Goal: Transaction & Acquisition: Purchase product/service

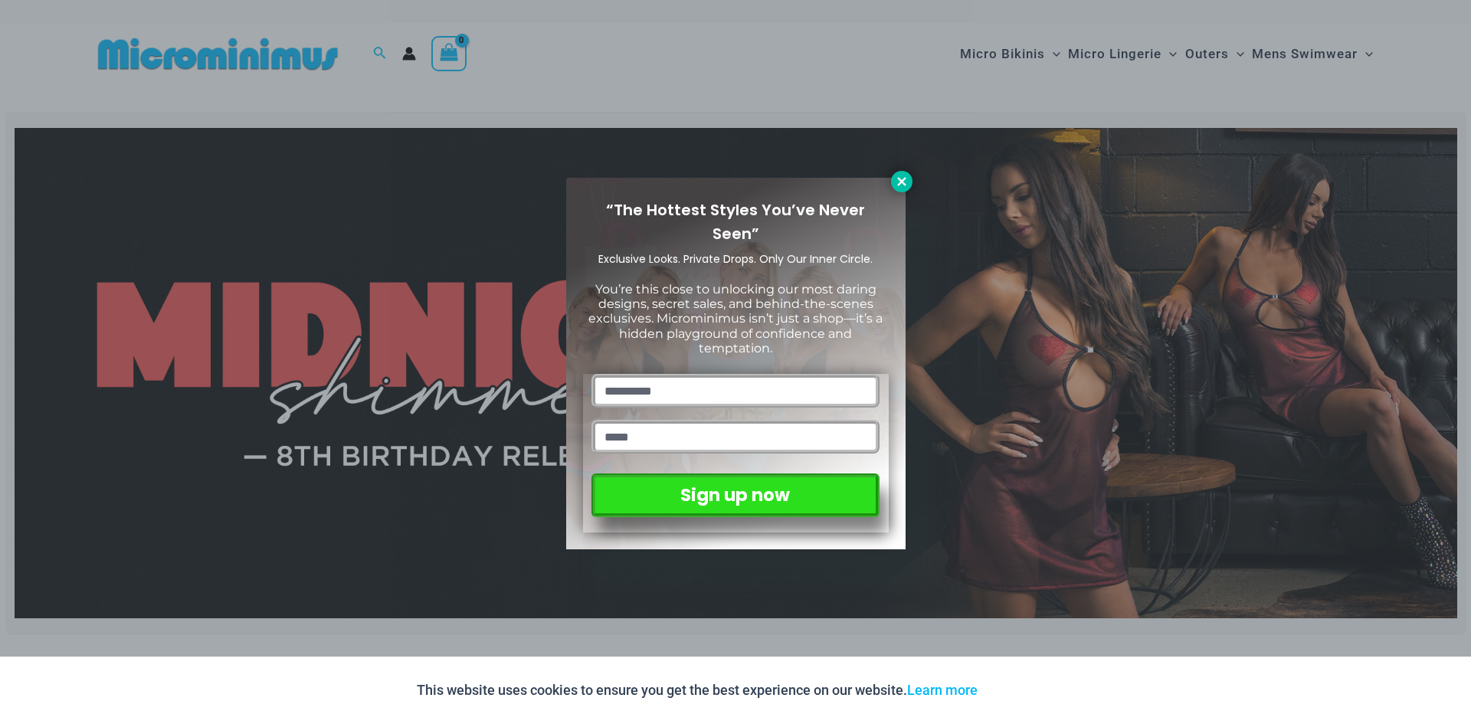
click at [900, 188] on icon at bounding box center [902, 182] width 14 height 14
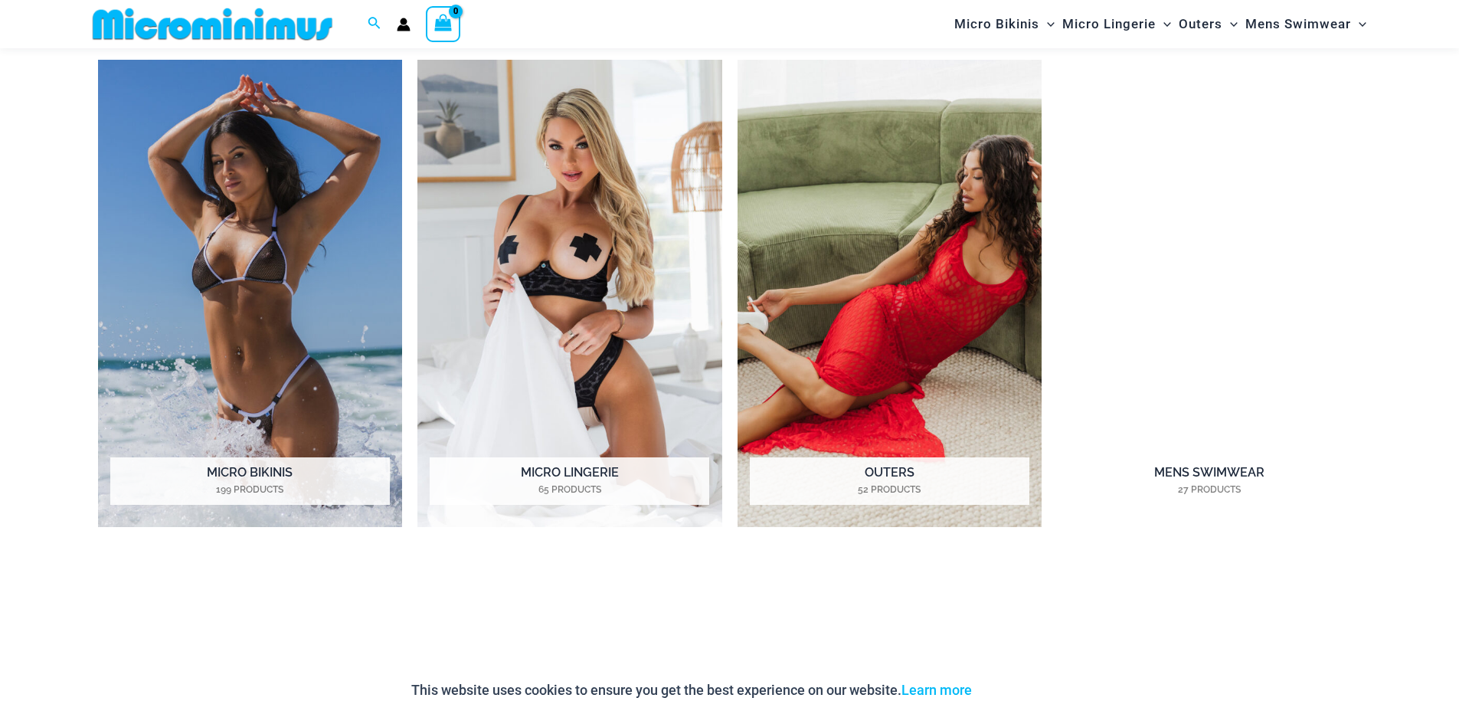
scroll to position [1443, 0]
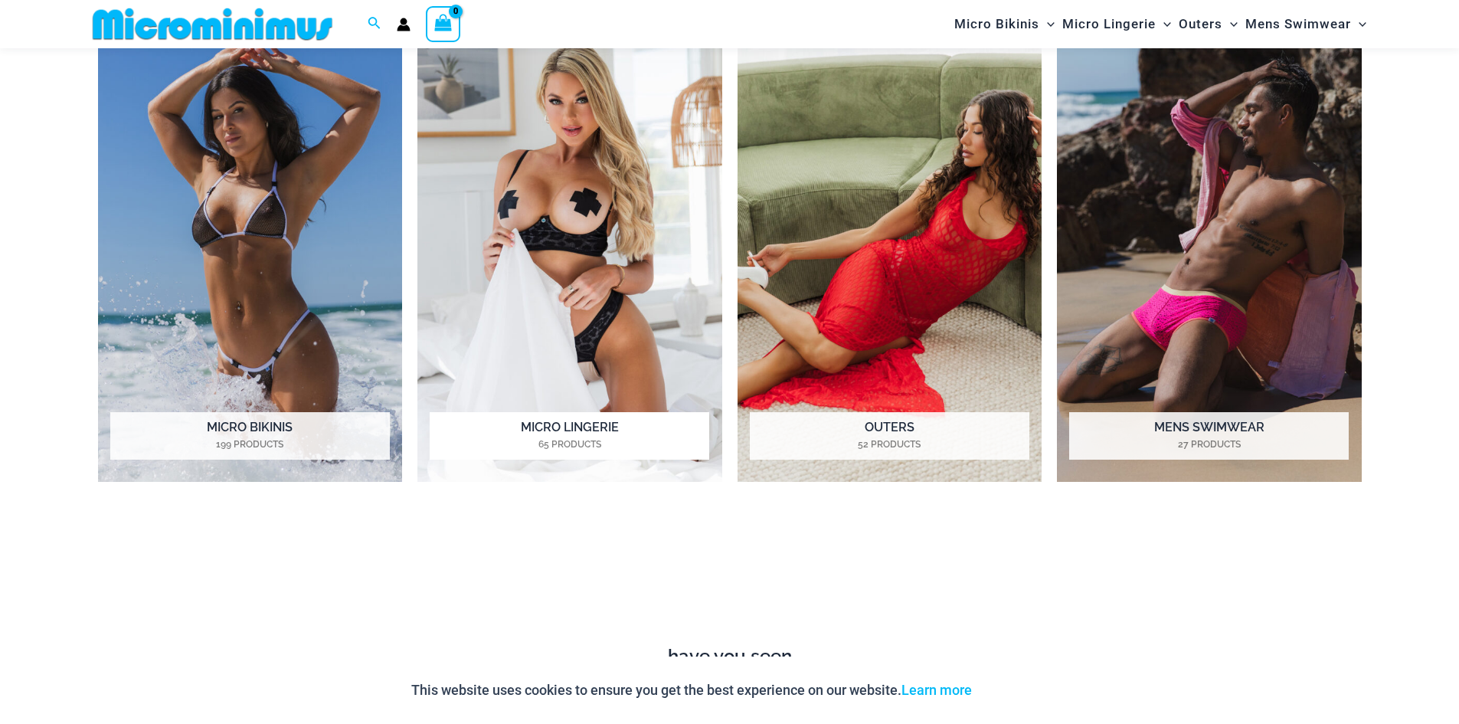
click at [547, 436] on h2 "Micro Lingerie 65 Products" at bounding box center [570, 435] width 280 height 47
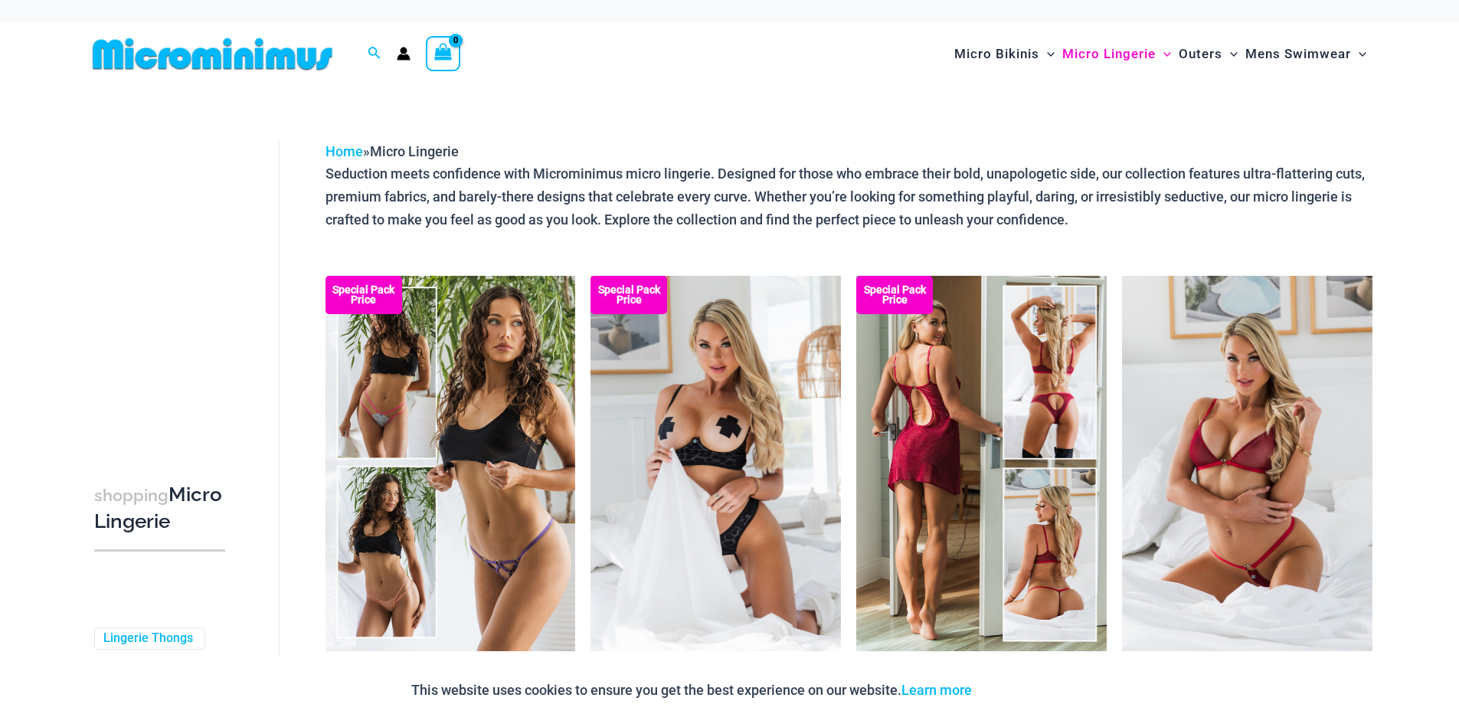
click at [932, 425] on img at bounding box center [981, 463] width 250 height 375
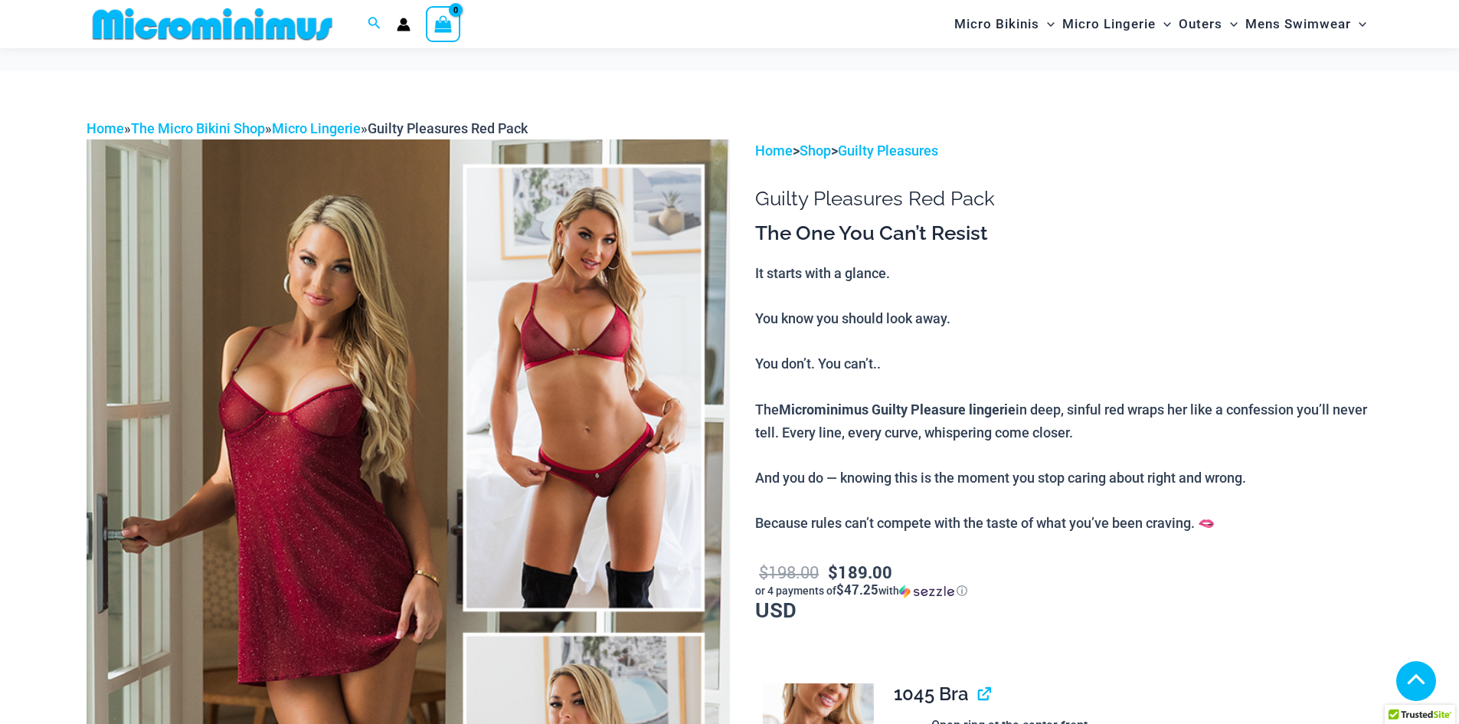
scroll to position [906, 0]
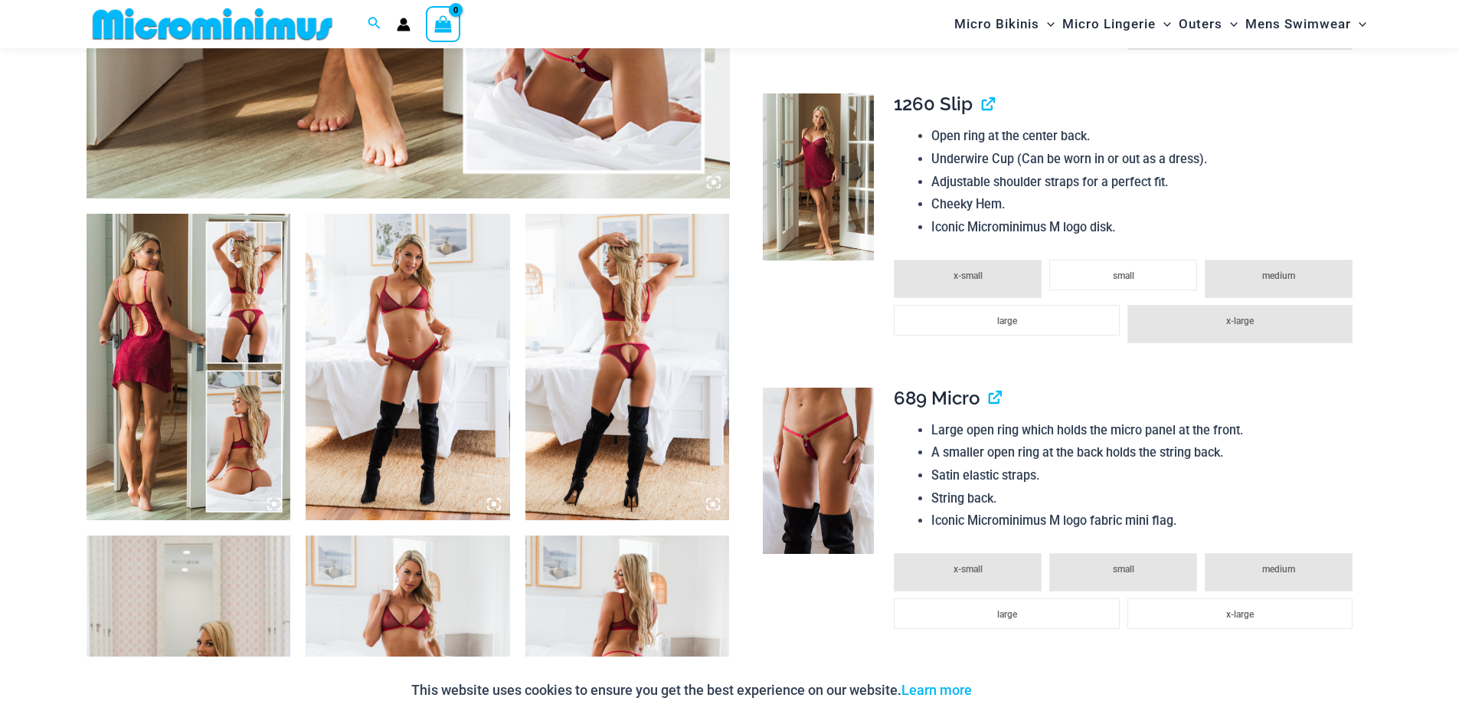
click at [158, 331] on img at bounding box center [189, 367] width 204 height 306
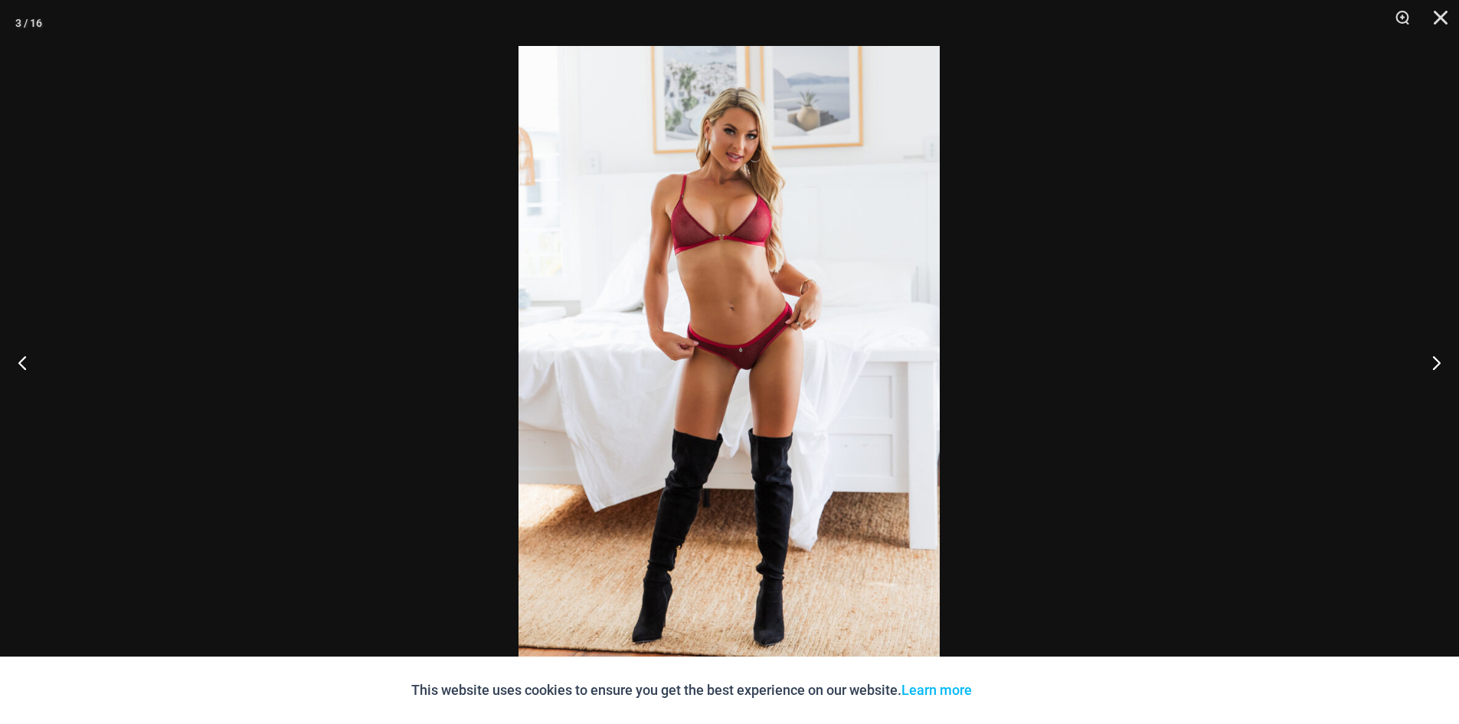
click at [731, 230] on img at bounding box center [729, 362] width 421 height 632
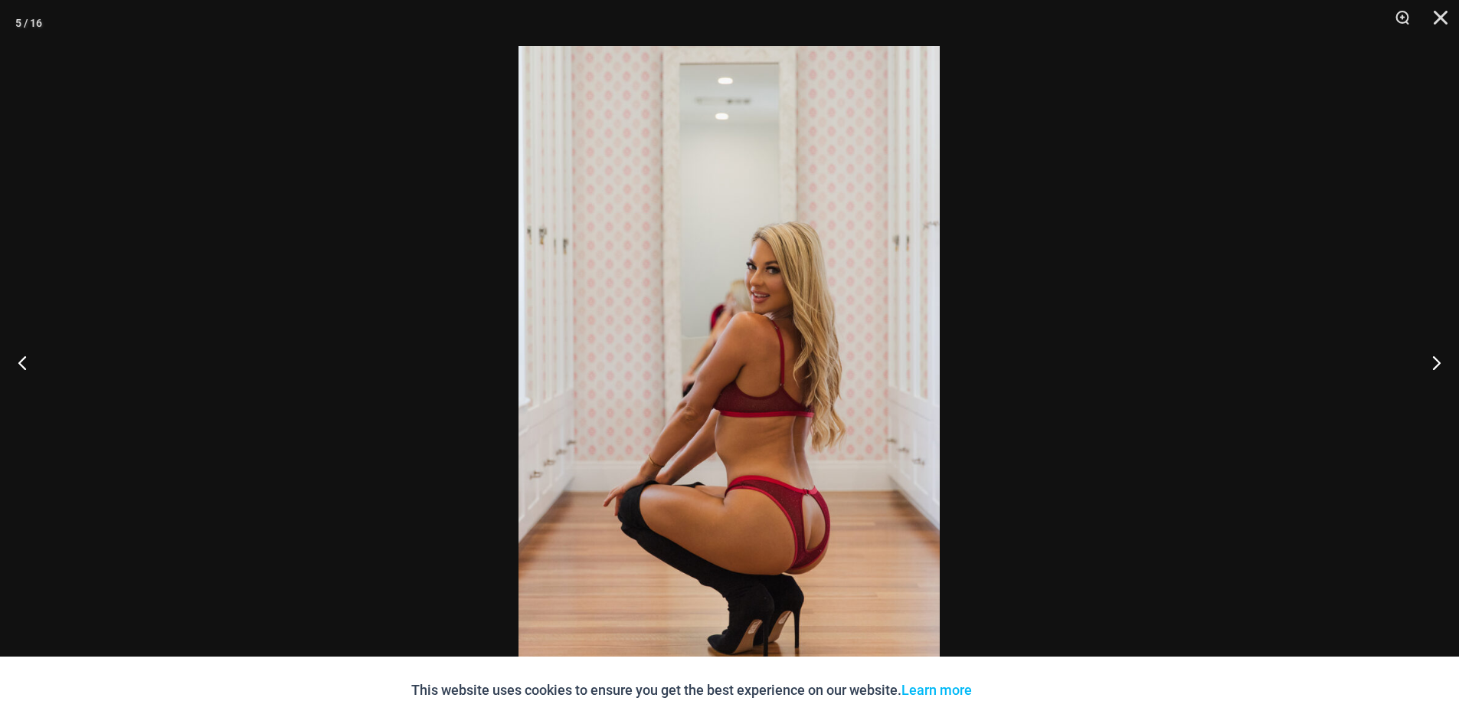
click at [1065, 208] on div at bounding box center [729, 362] width 1459 height 724
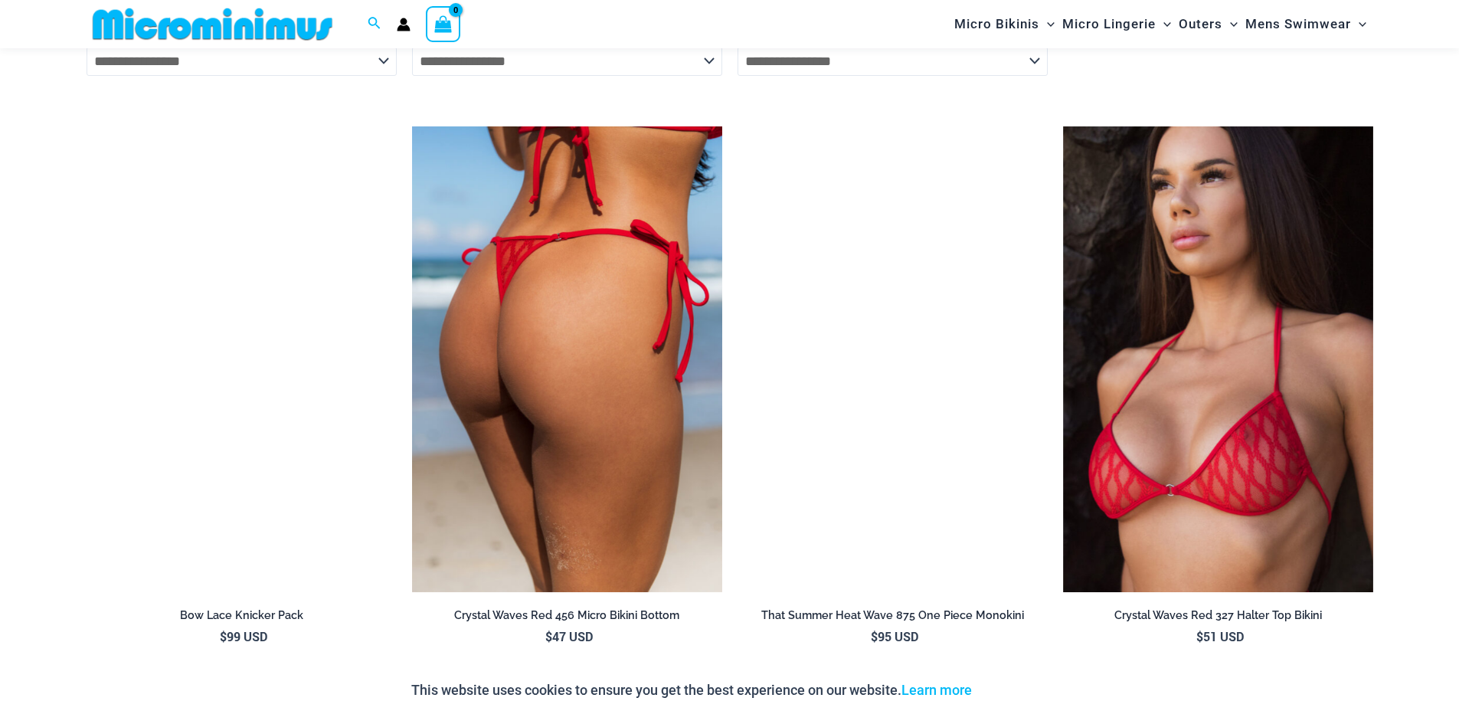
scroll to position [4582, 0]
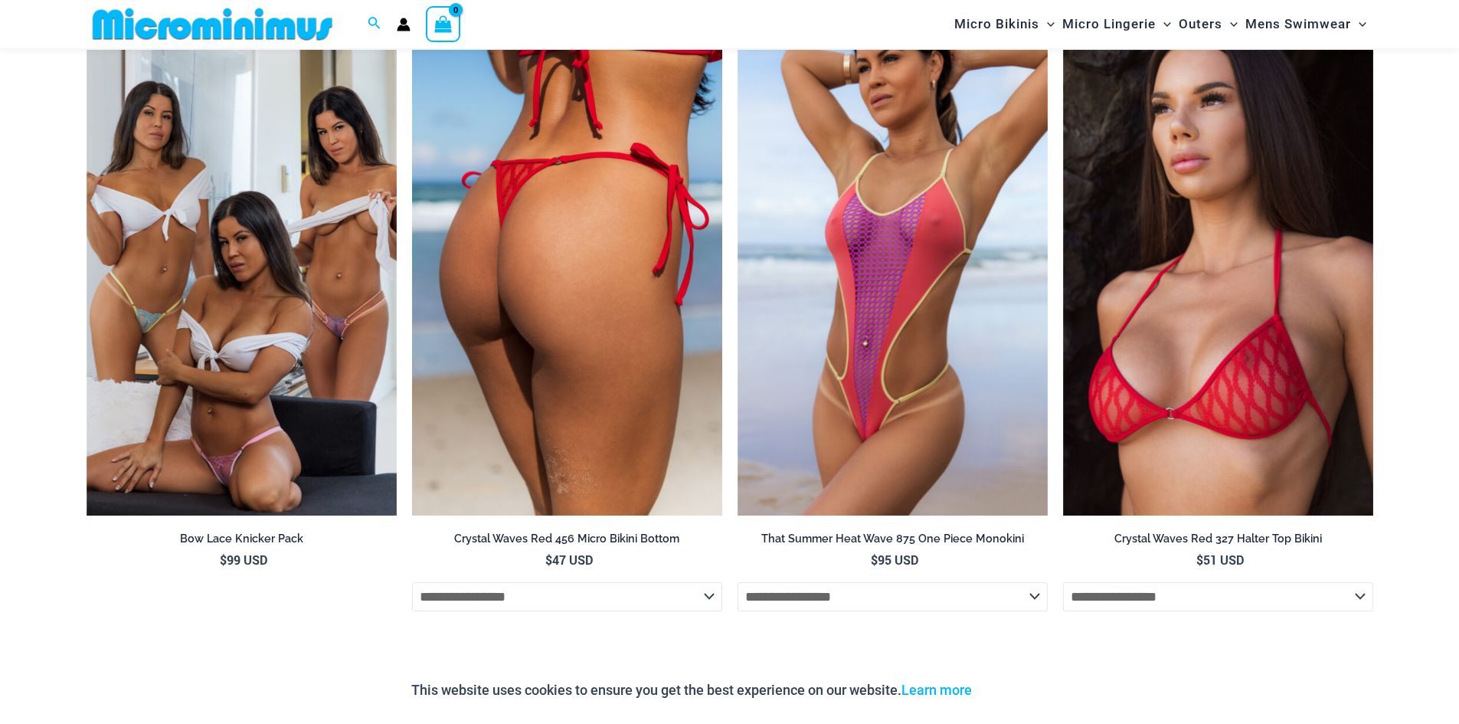
click at [591, 375] on img at bounding box center [567, 283] width 310 height 466
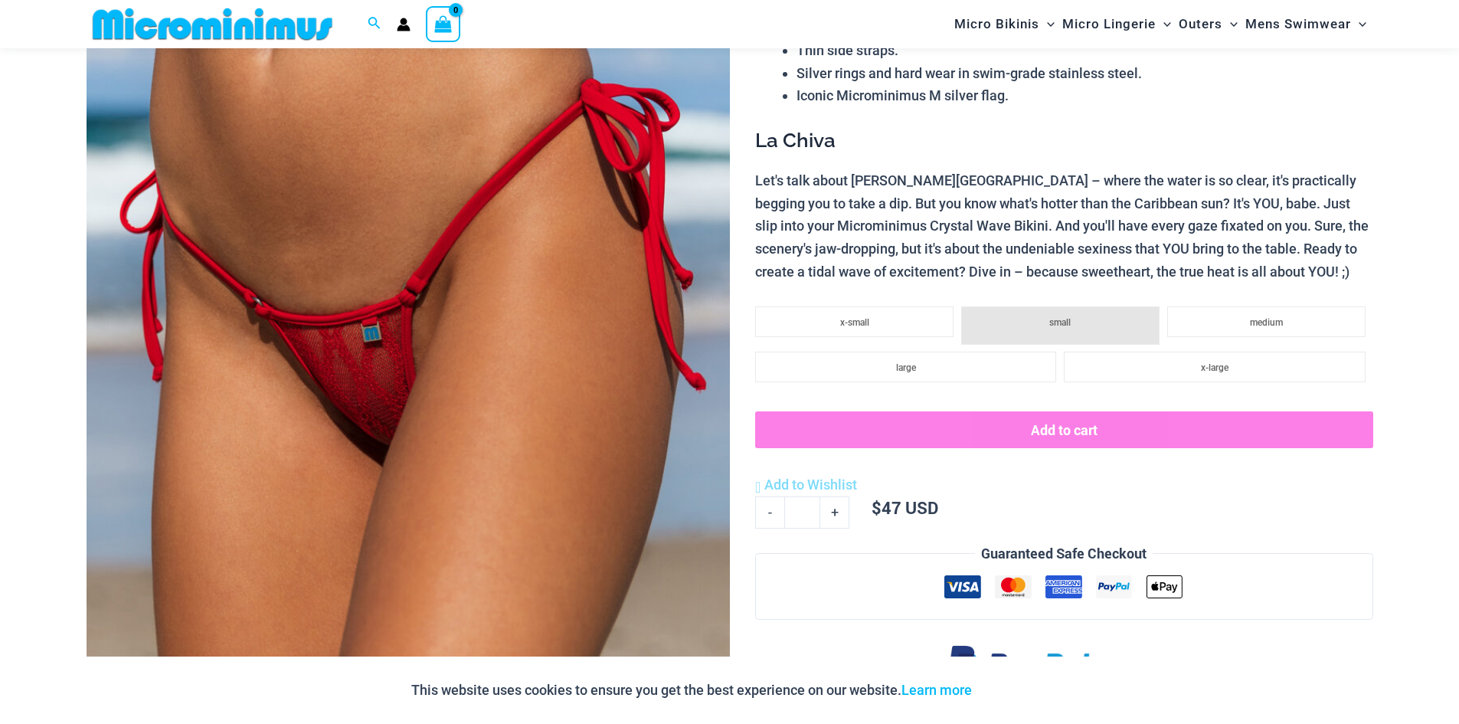
scroll to position [298, 0]
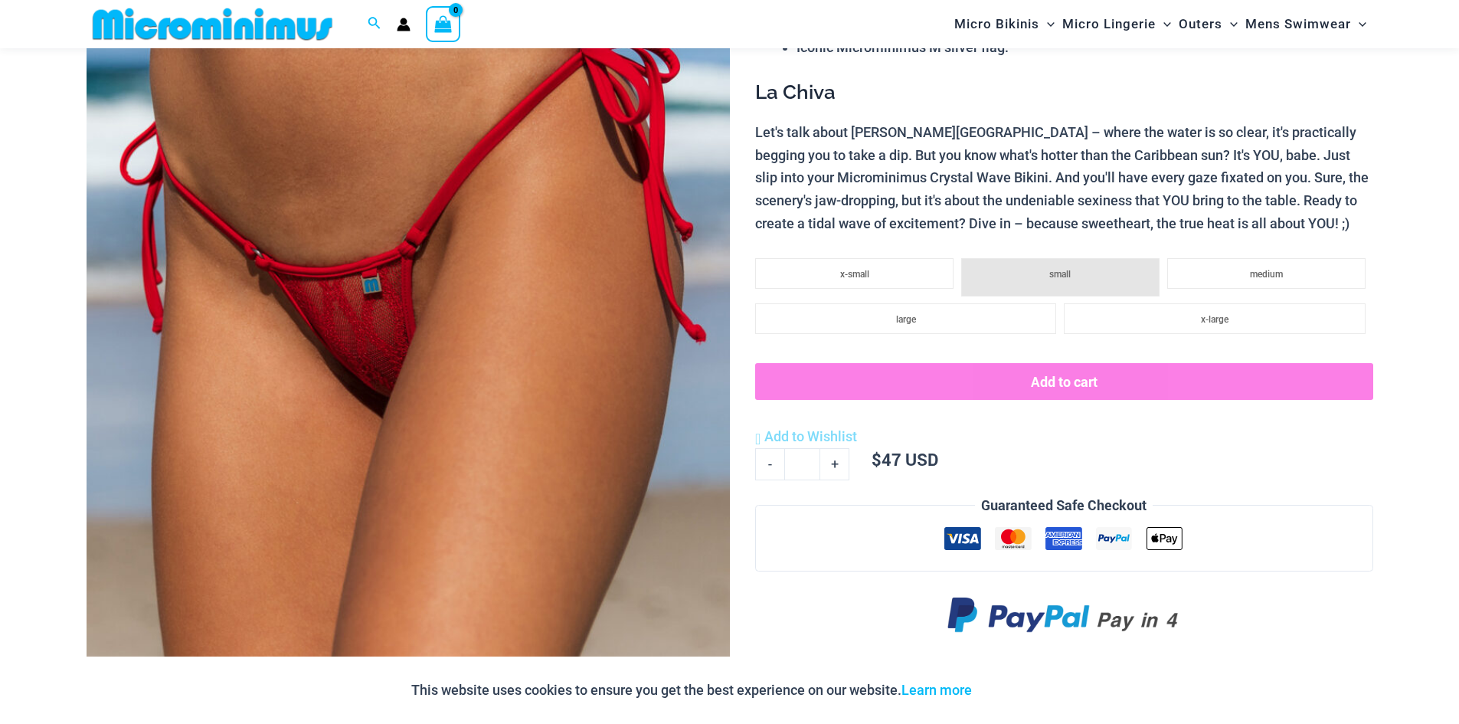
click at [425, 266] on img at bounding box center [408, 323] width 643 height 965
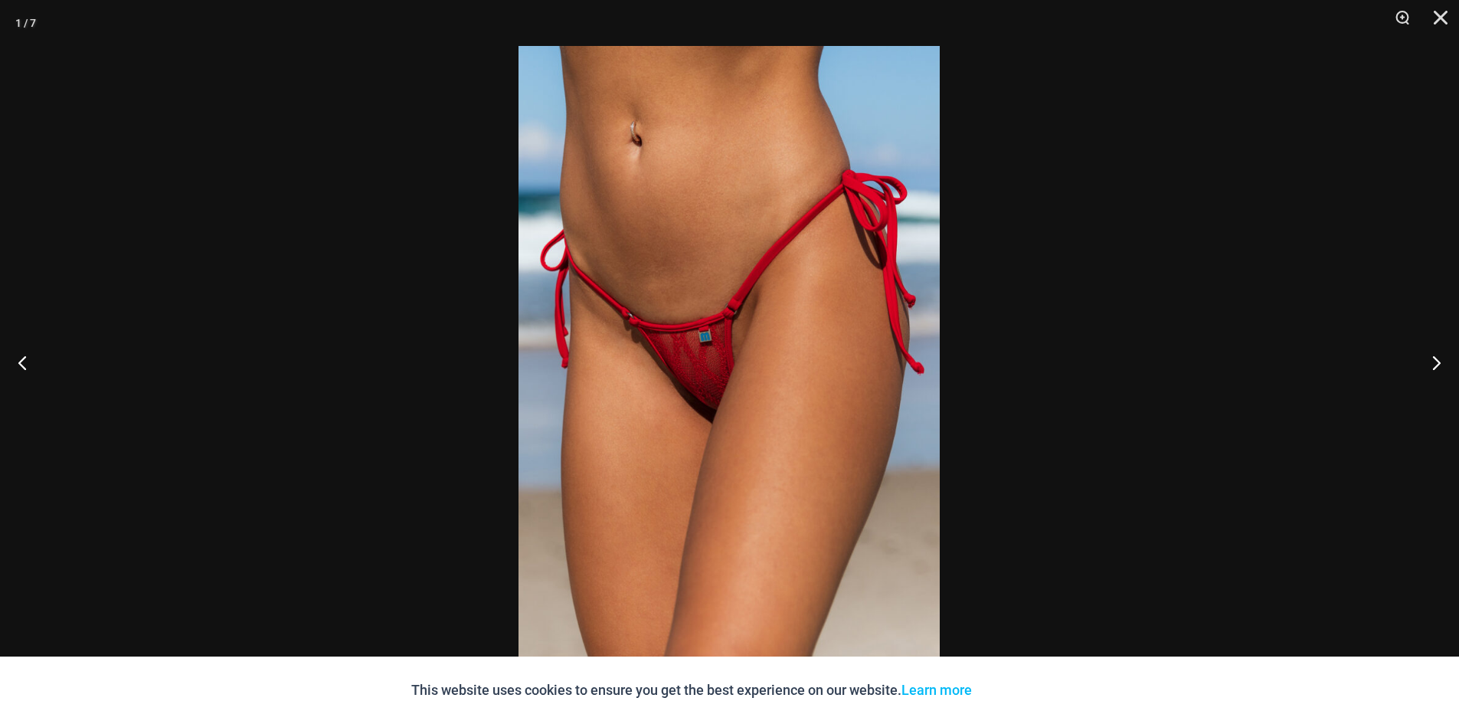
click at [730, 360] on img at bounding box center [729, 362] width 421 height 632
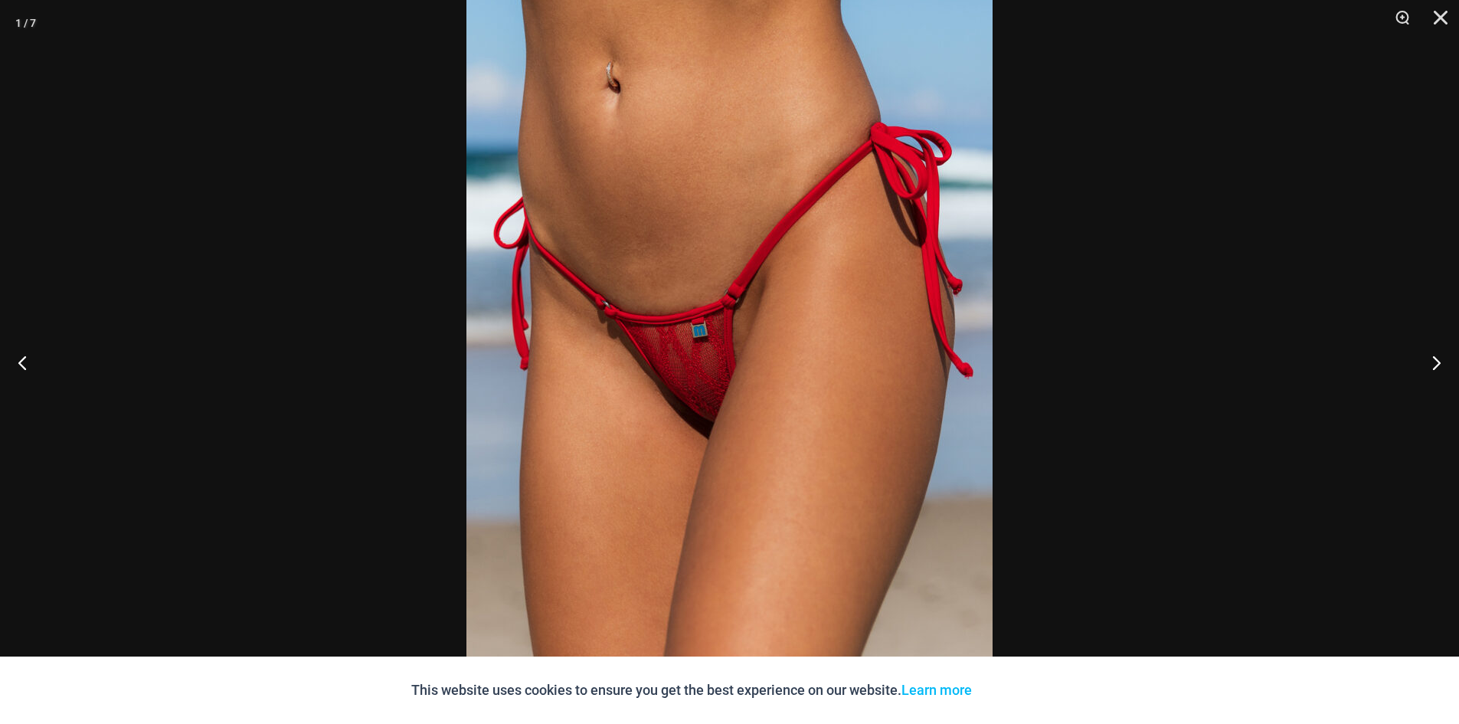
click at [709, 368] on img at bounding box center [729, 362] width 526 height 789
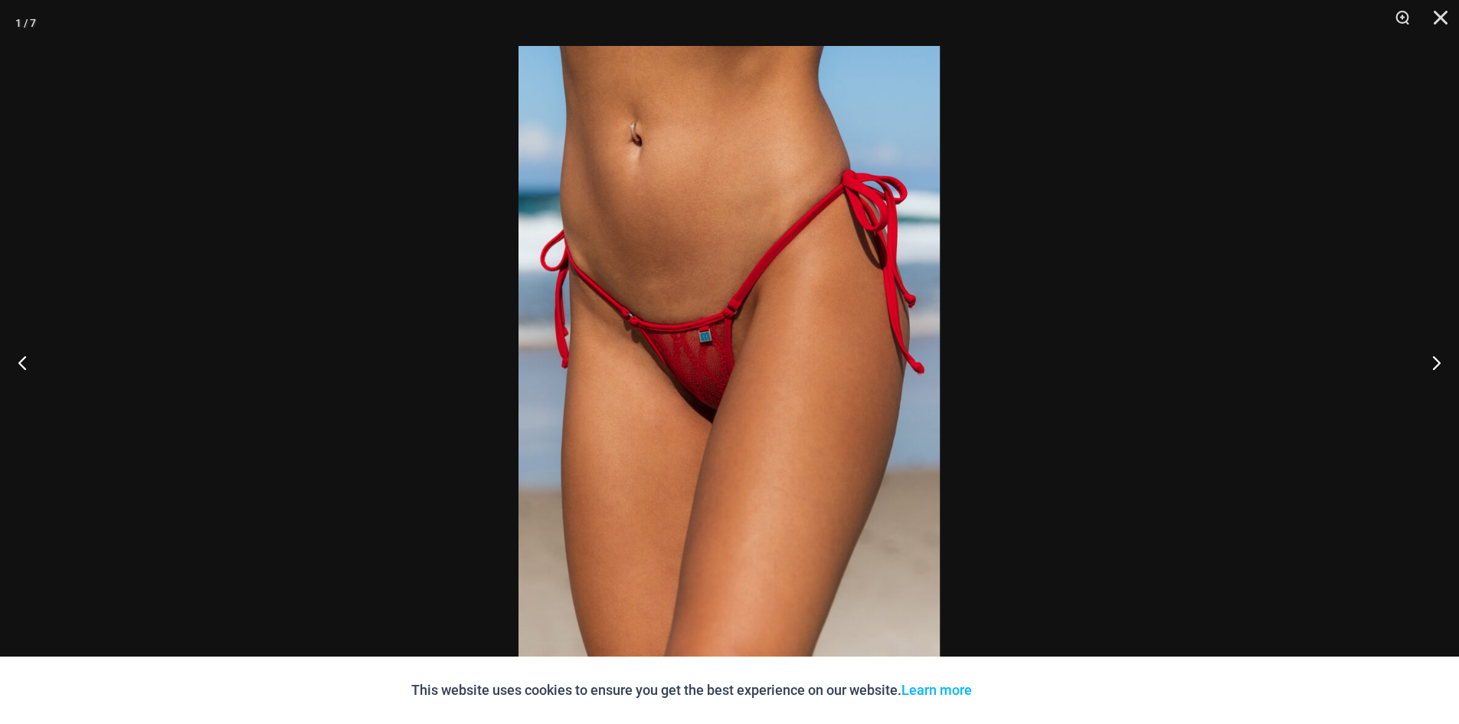
click at [1202, 349] on div at bounding box center [729, 362] width 1459 height 724
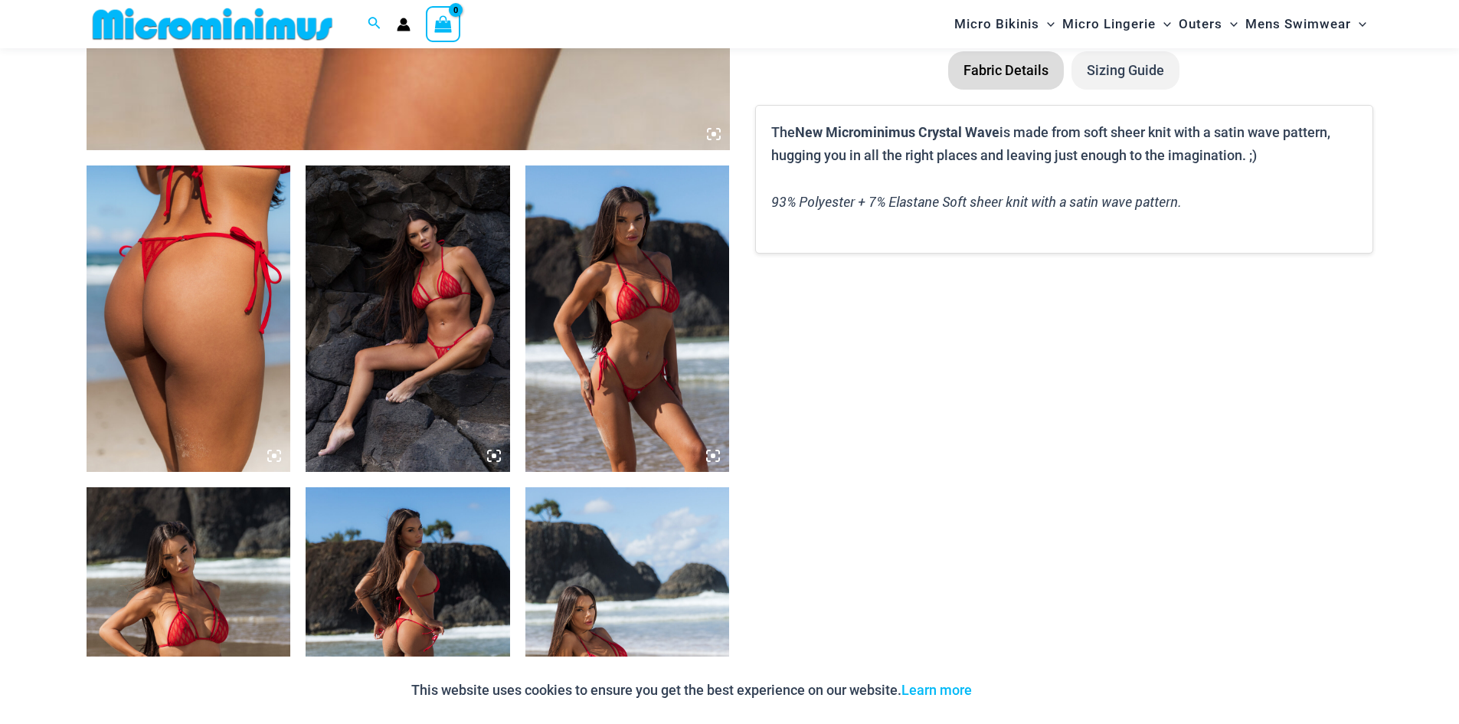
scroll to position [1140, 0]
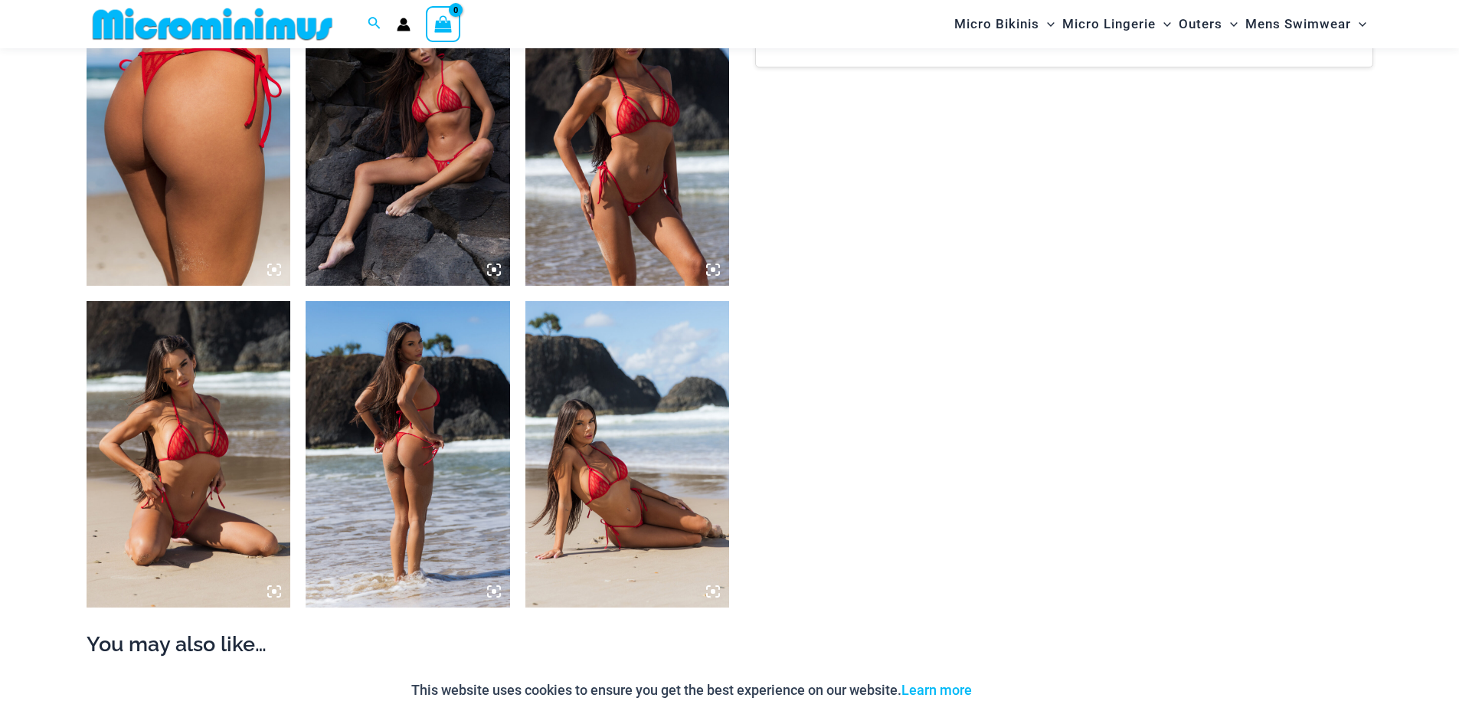
click at [164, 519] on img at bounding box center [189, 454] width 204 height 306
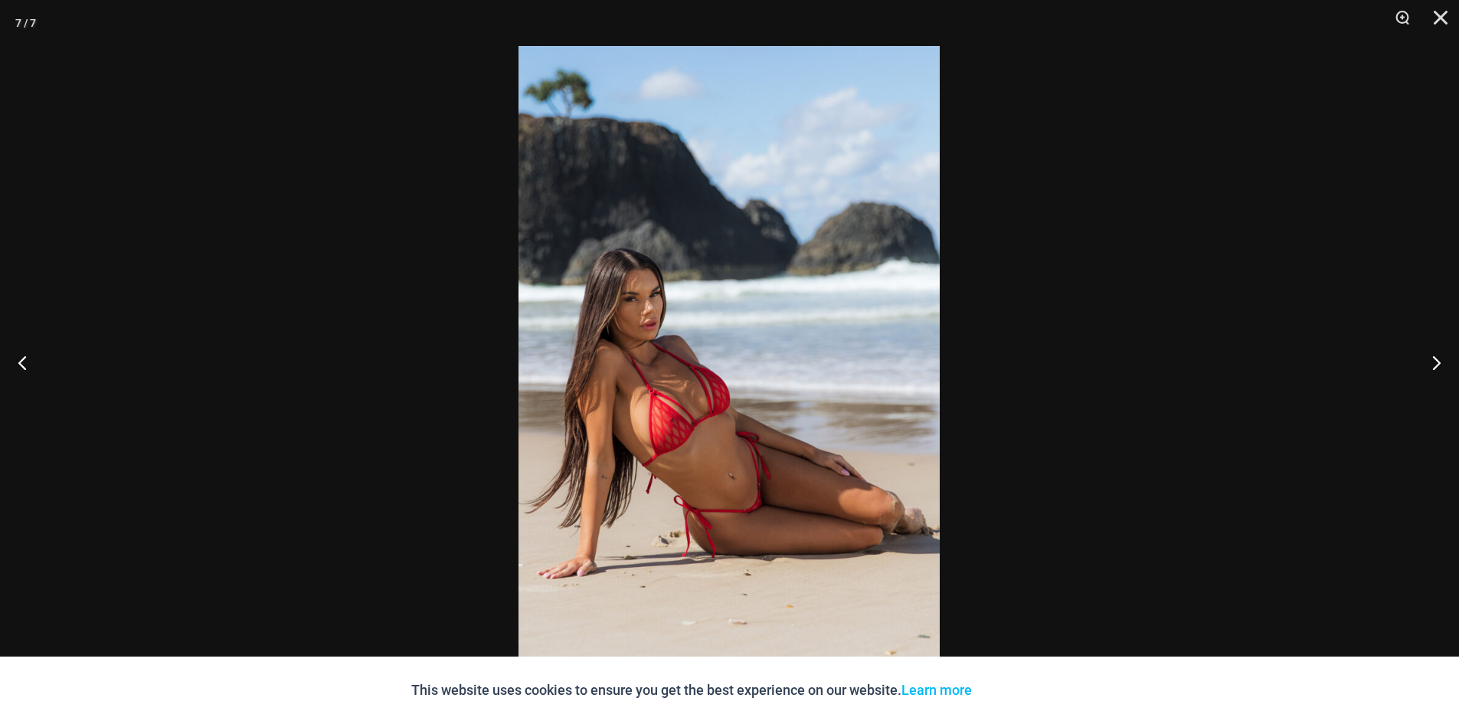
click at [256, 450] on div at bounding box center [729, 362] width 1459 height 724
click at [1435, 18] on button "Close" at bounding box center [1435, 23] width 38 height 46
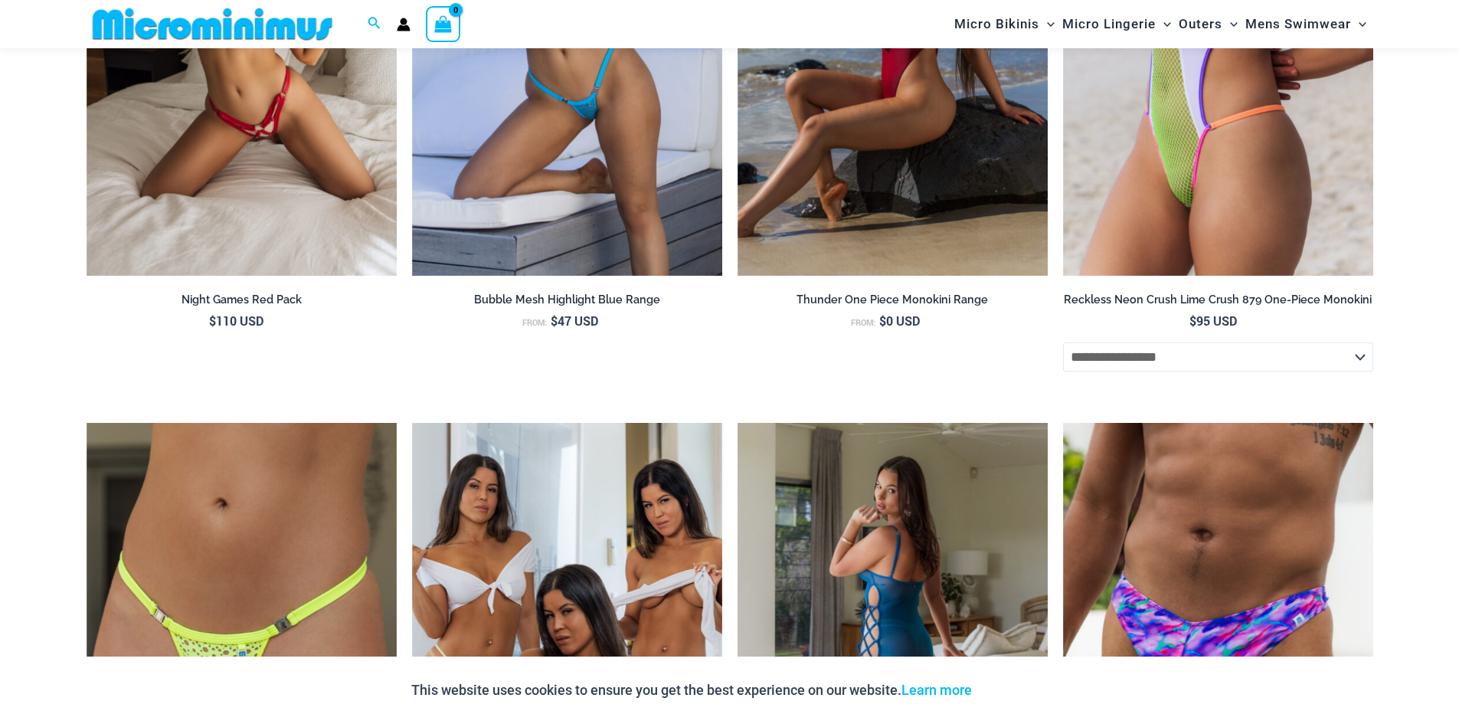
scroll to position [5123, 0]
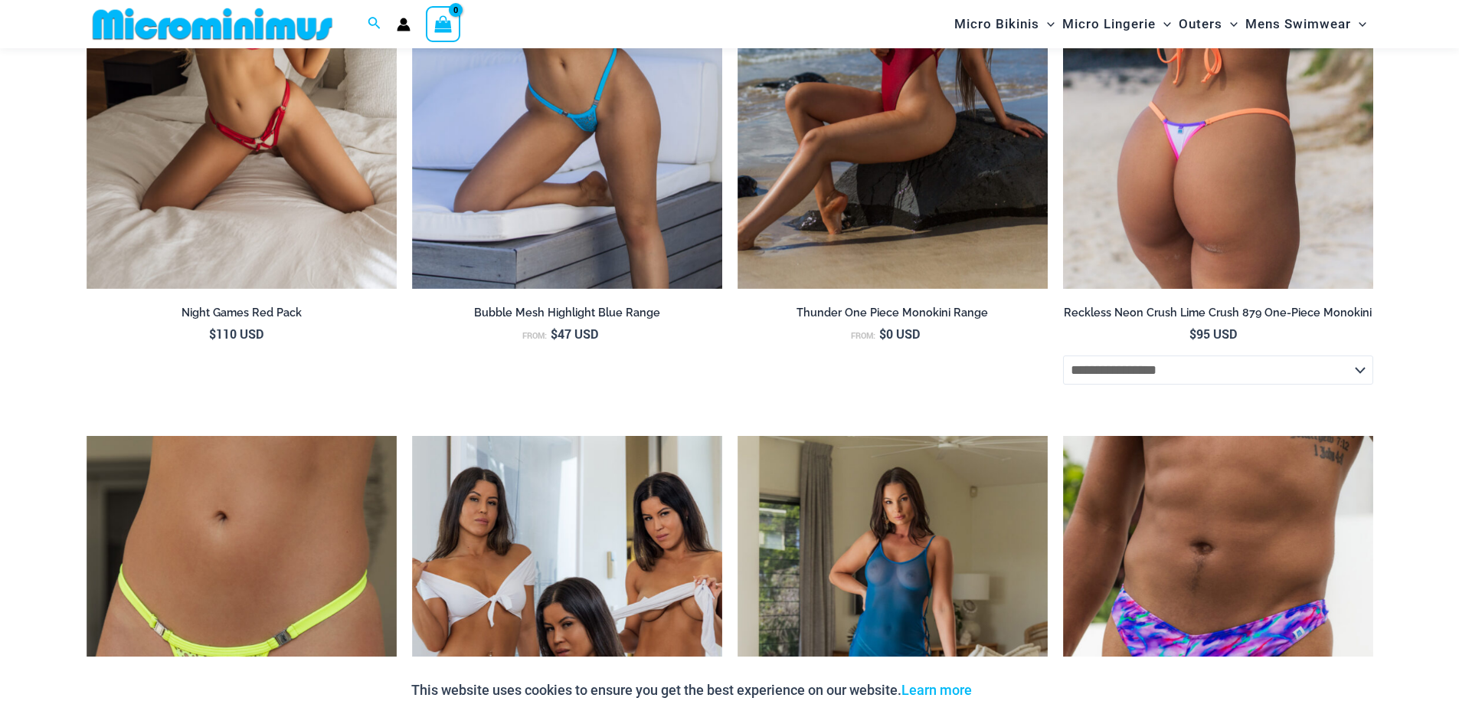
click at [1258, 237] on img at bounding box center [1218, 57] width 310 height 466
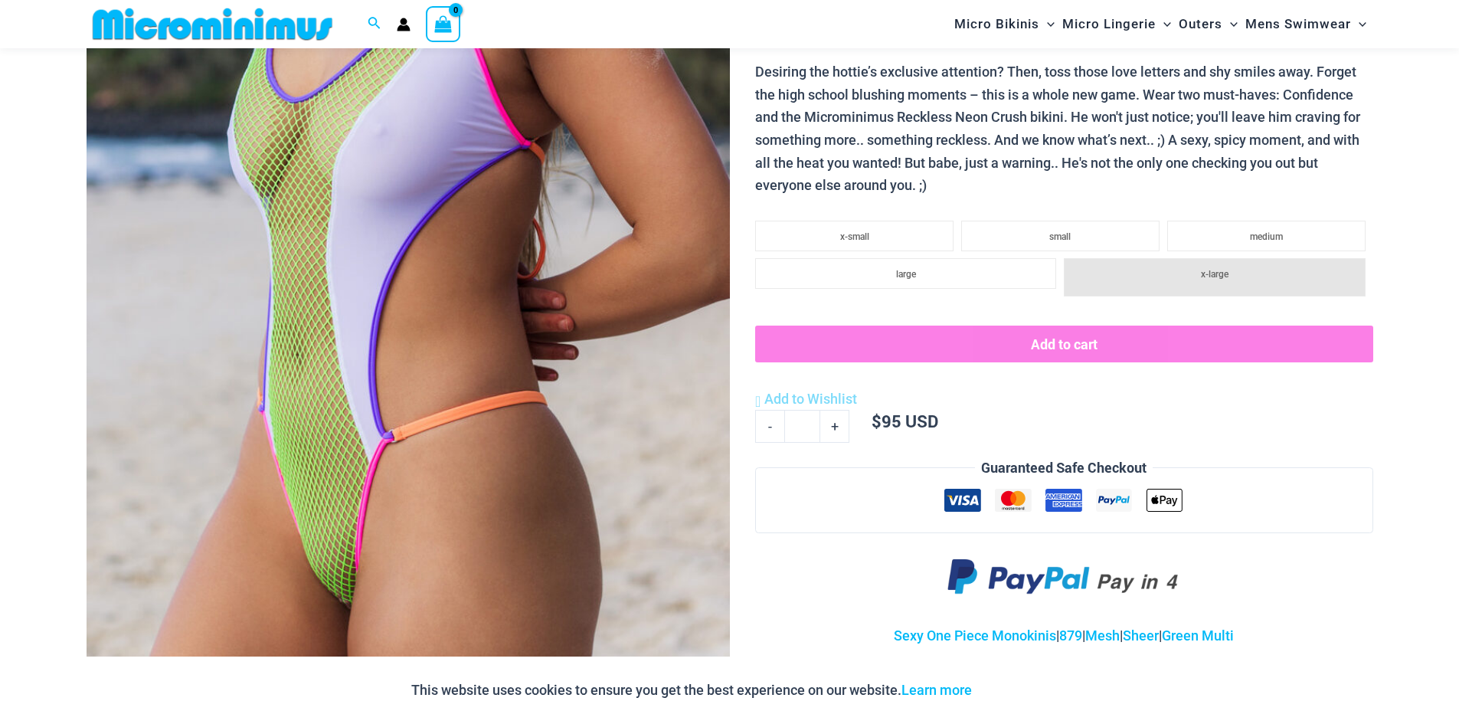
scroll to position [368, 0]
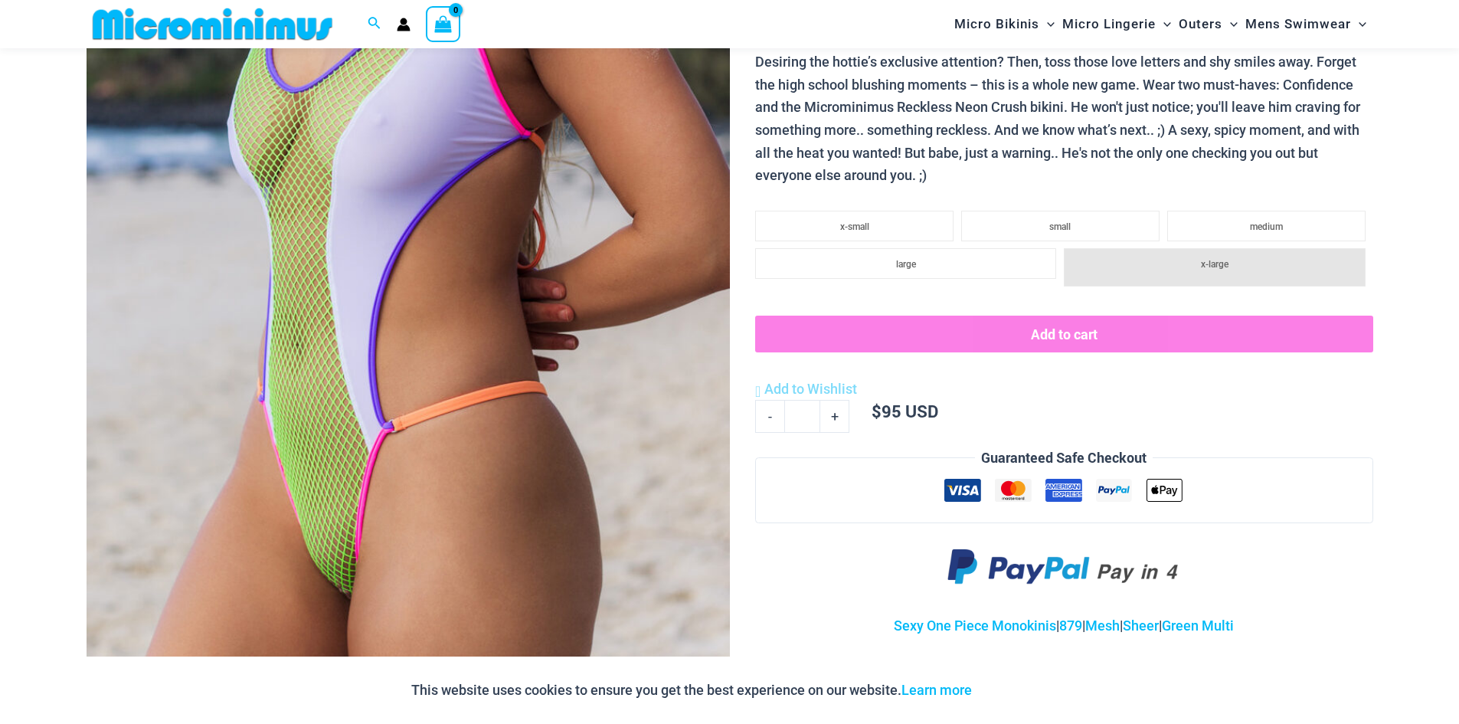
click at [586, 396] on img at bounding box center [408, 253] width 643 height 965
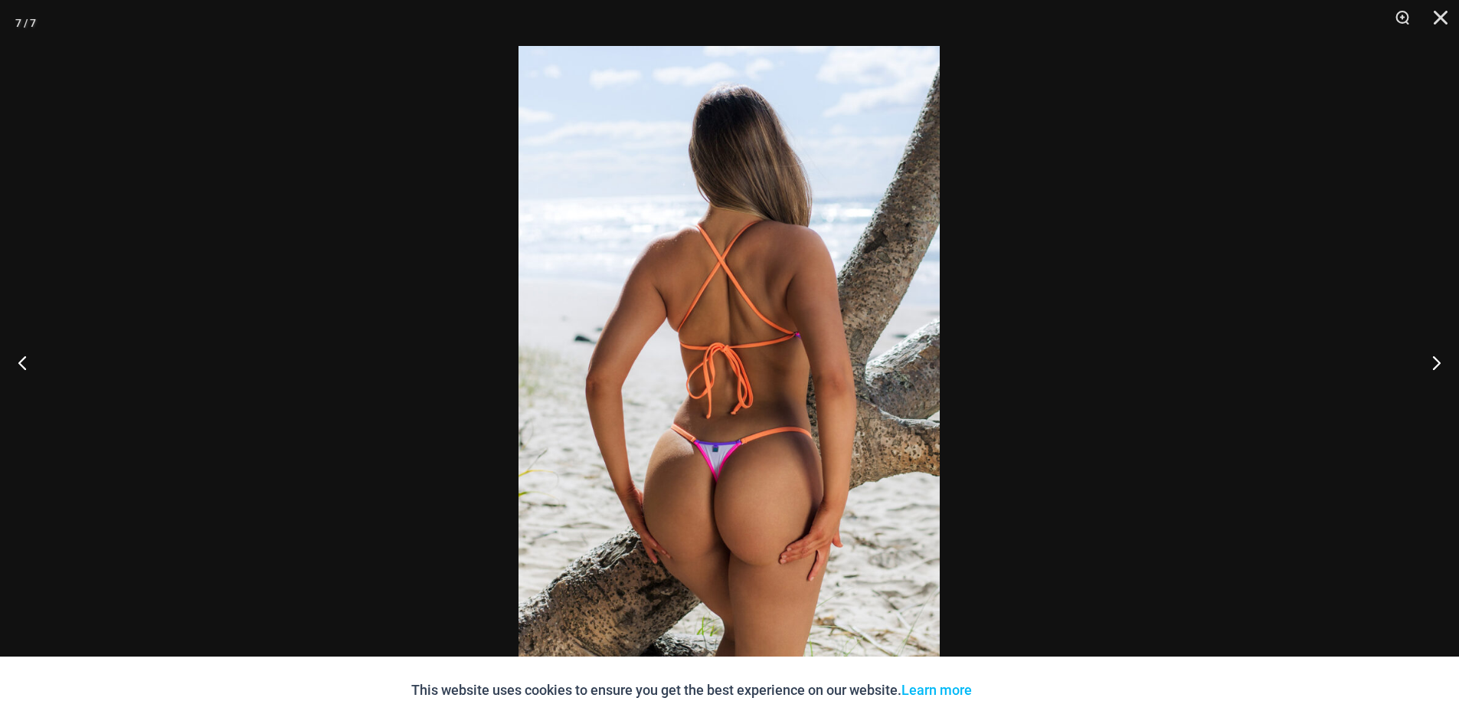
click at [152, 296] on div at bounding box center [729, 362] width 1459 height 724
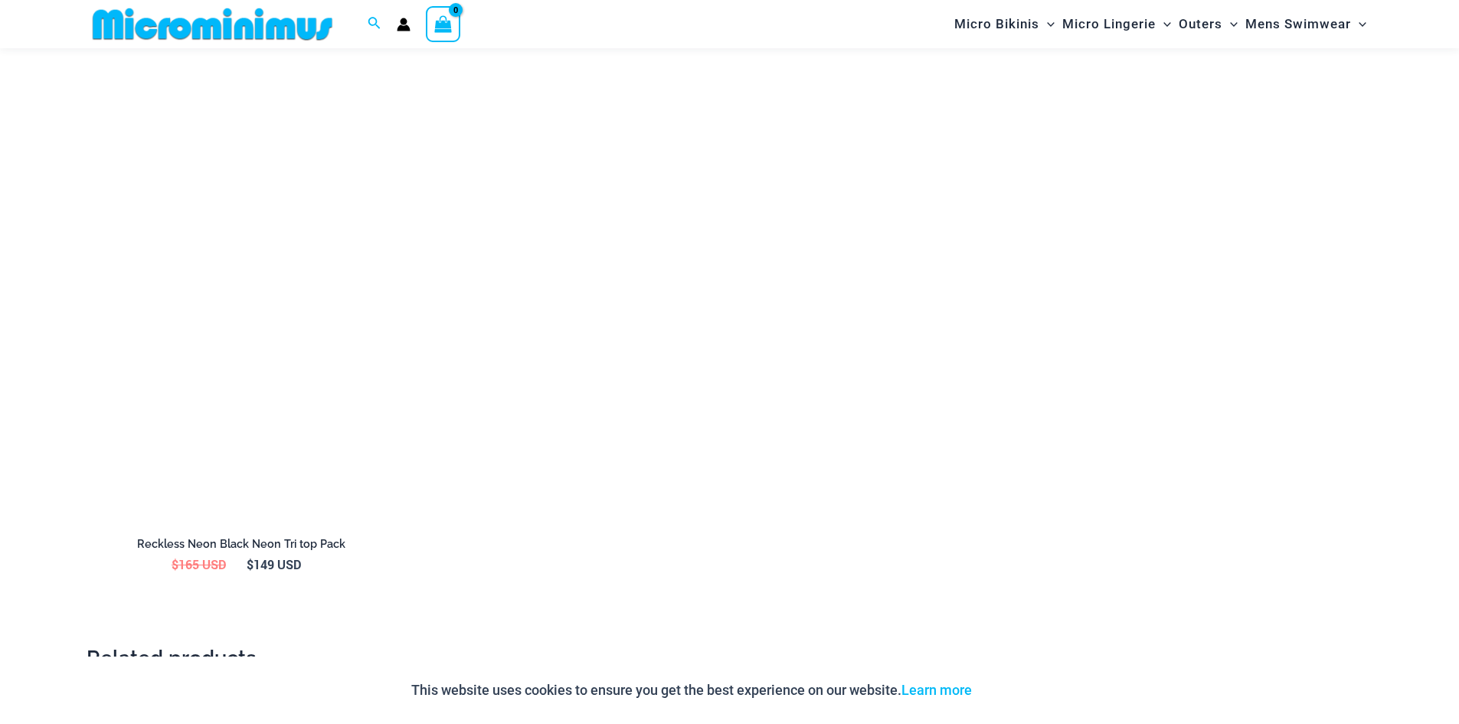
scroll to position [2360, 0]
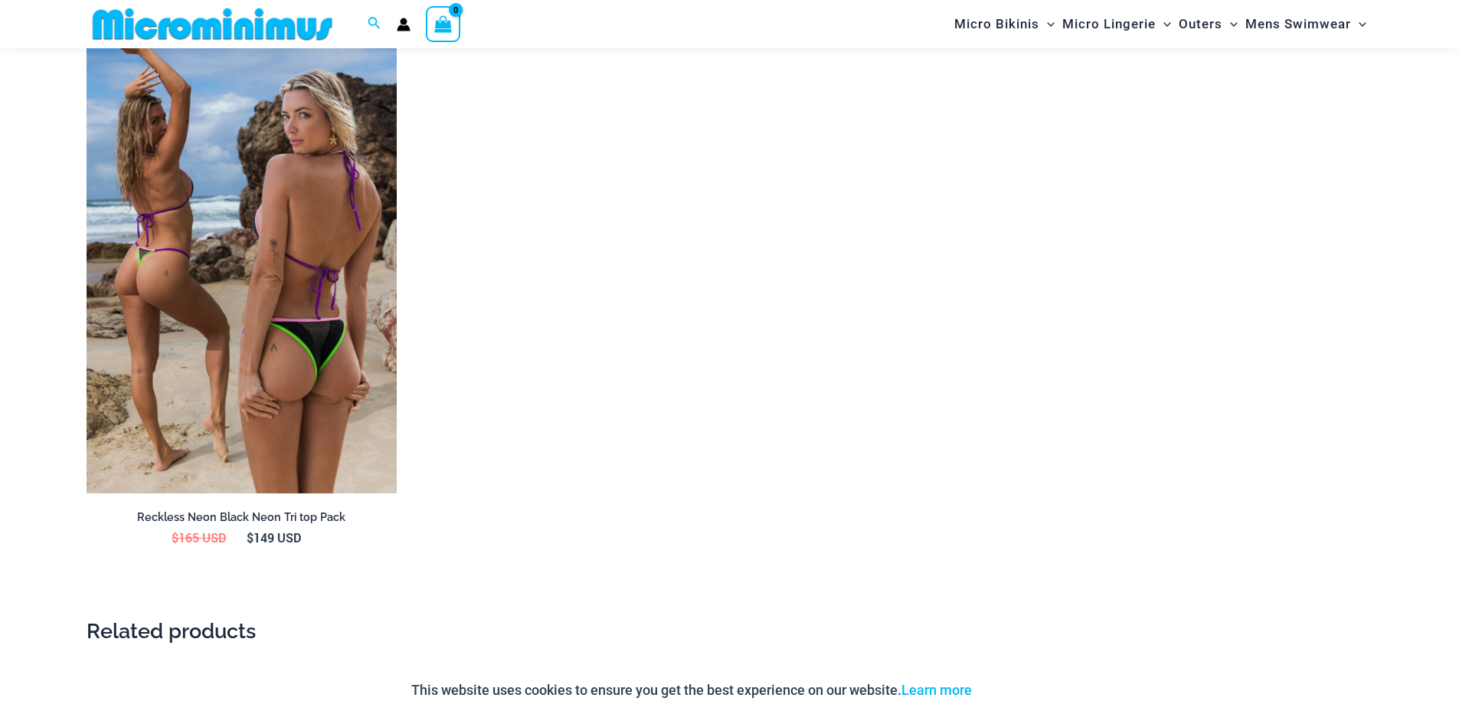
click at [324, 332] on img at bounding box center [242, 261] width 310 height 466
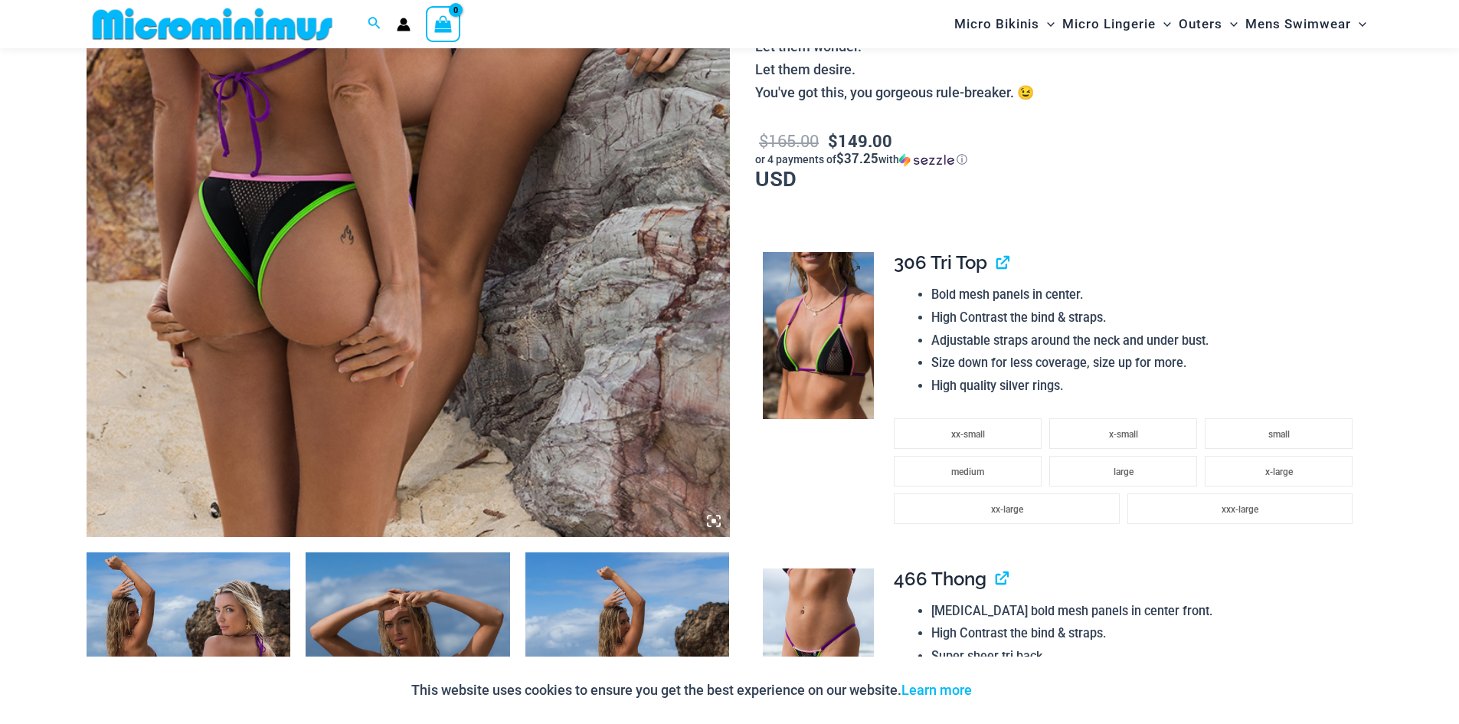
scroll to position [600, 0]
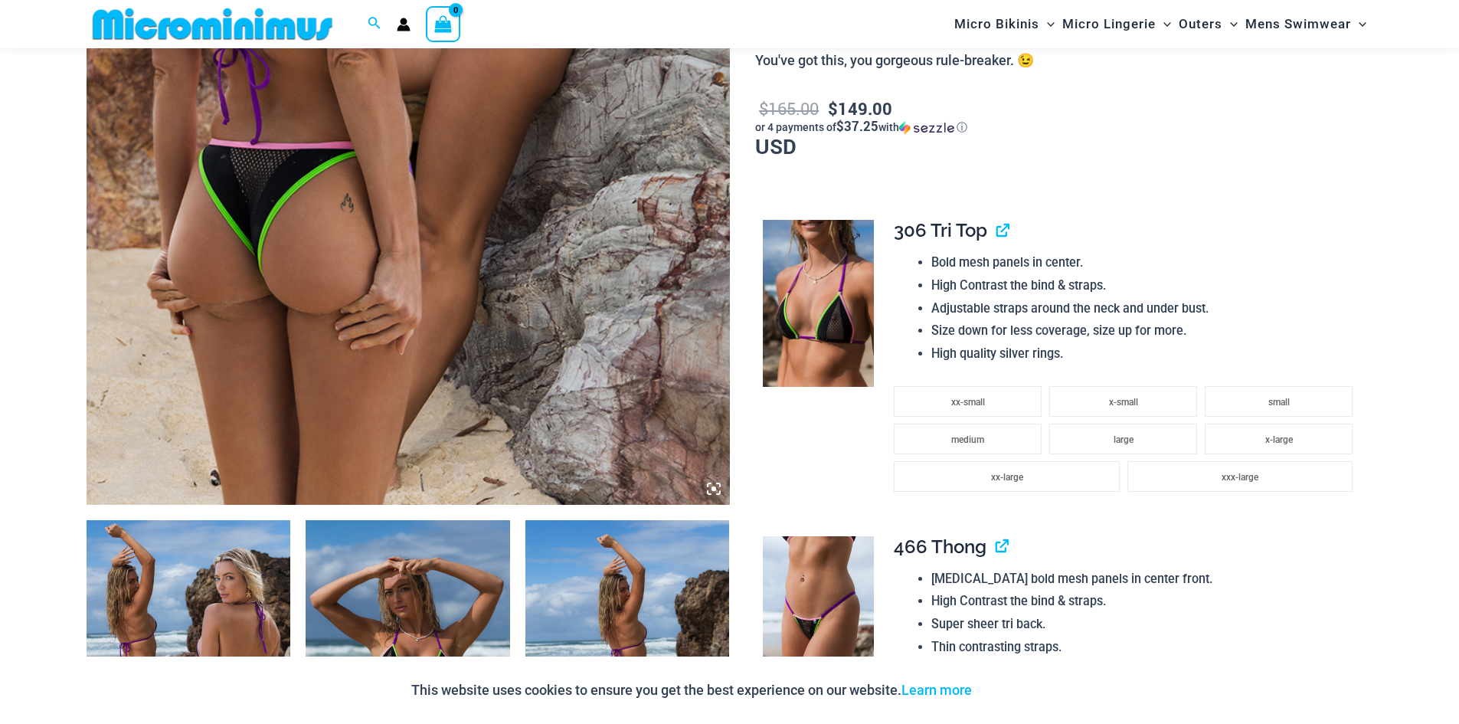
click at [838, 340] on img at bounding box center [818, 303] width 111 height 167
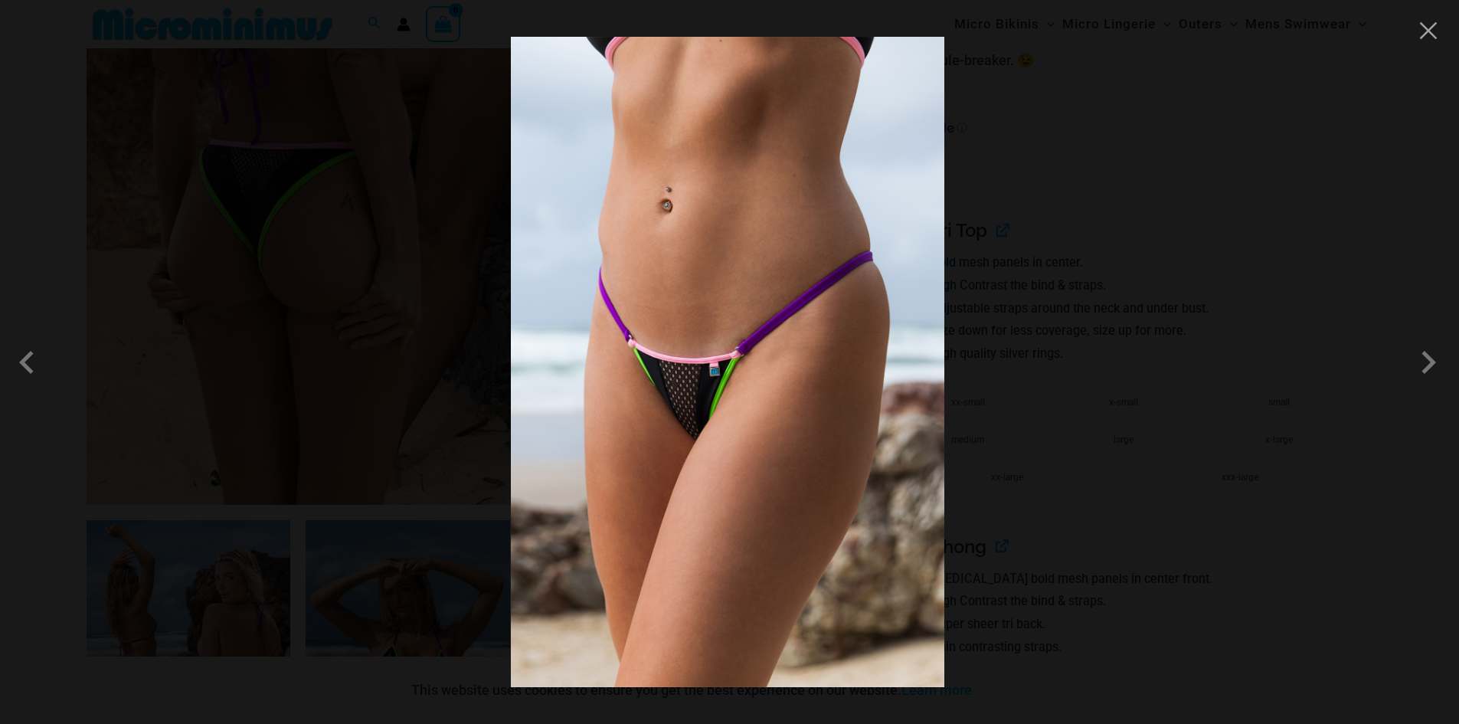
click at [1177, 247] on div at bounding box center [729, 362] width 1459 height 724
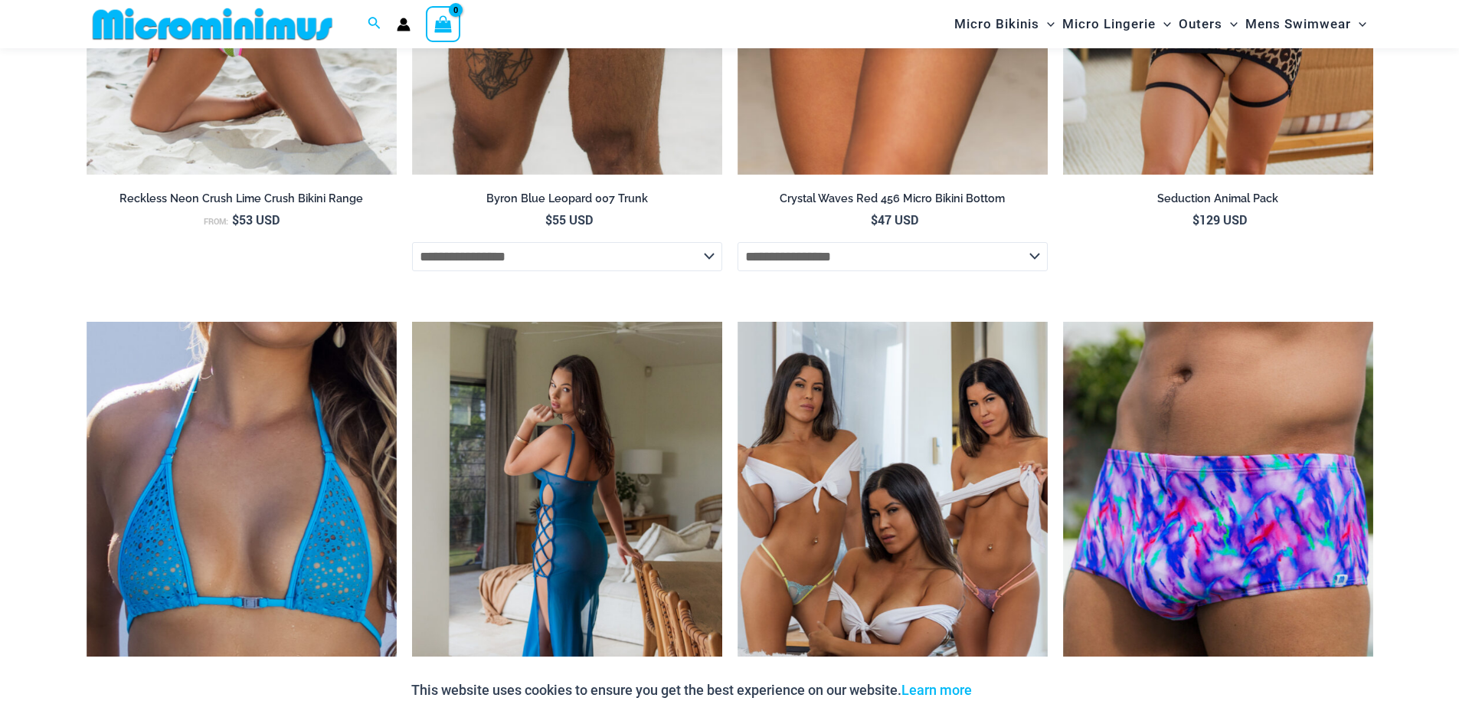
scroll to position [4429, 0]
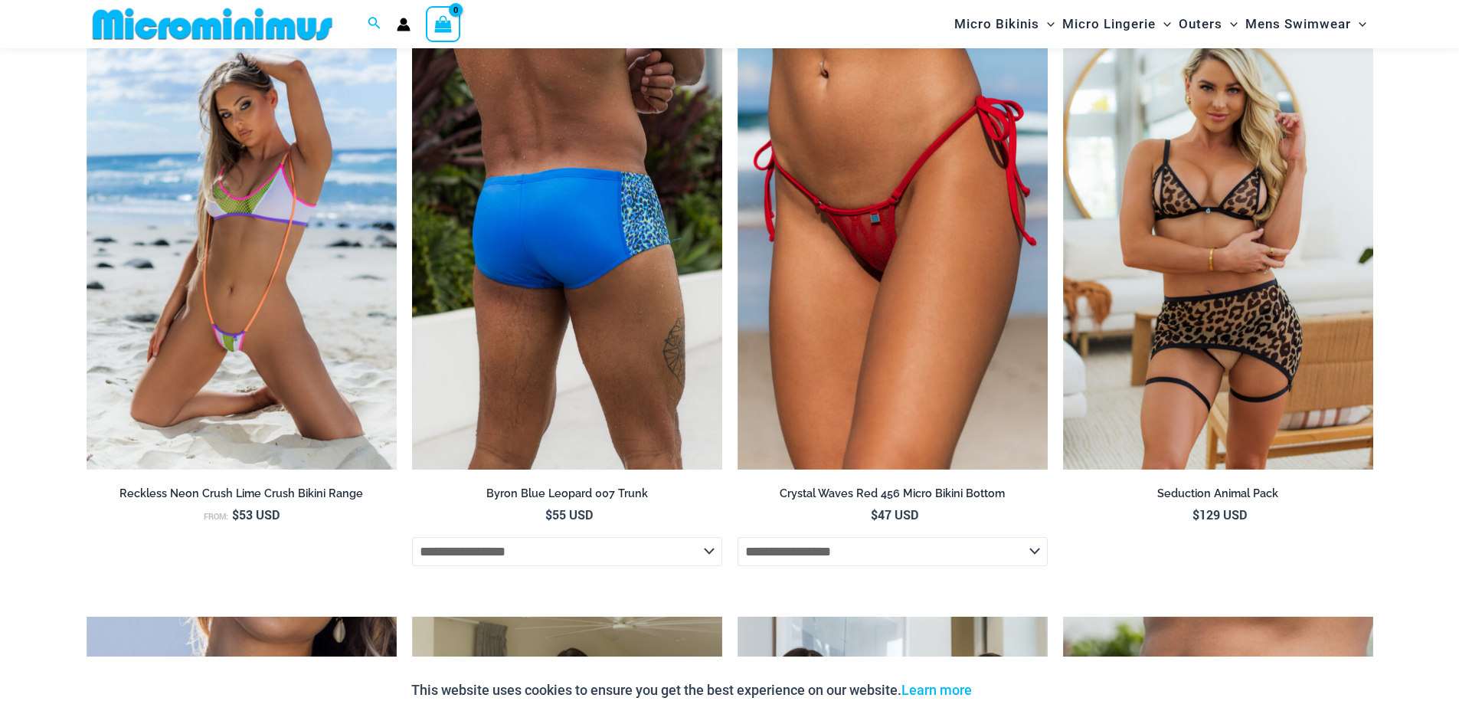
click at [604, 389] on img at bounding box center [567, 238] width 310 height 466
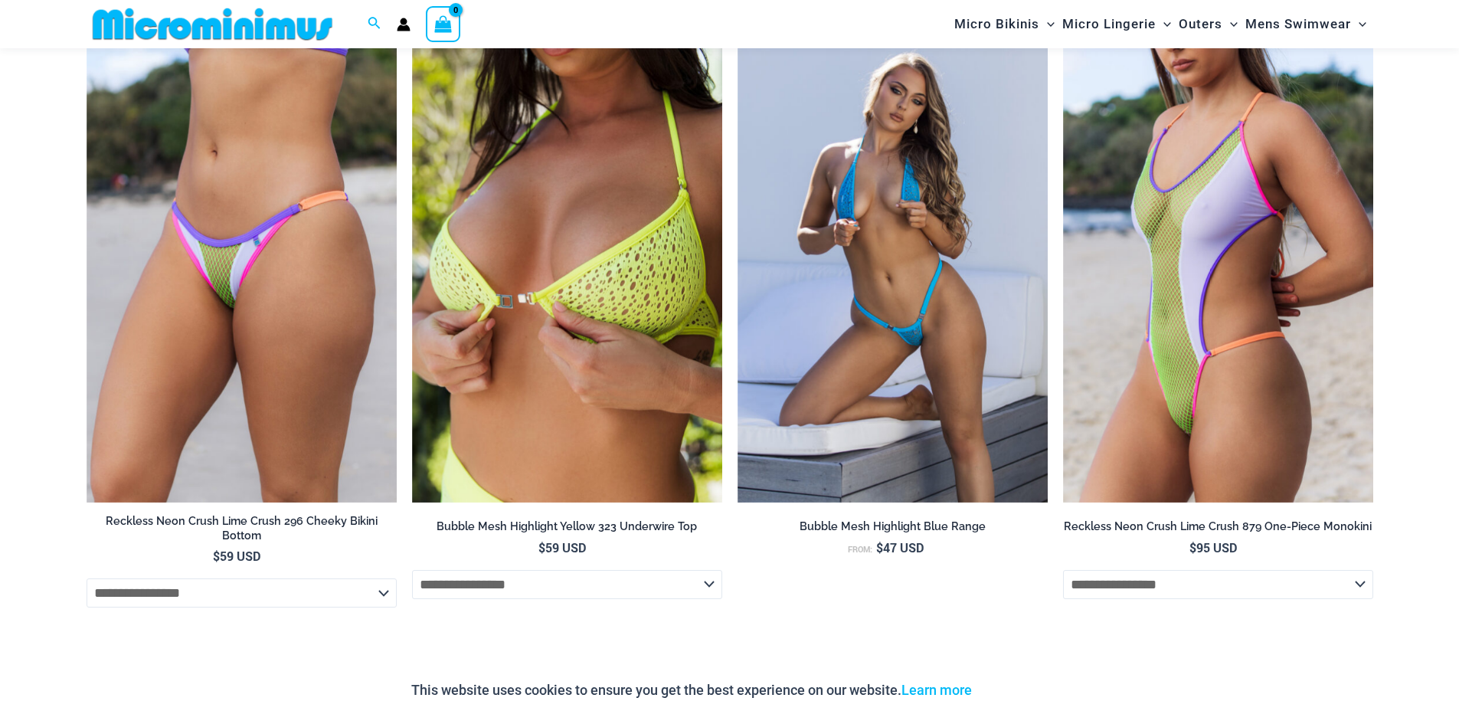
scroll to position [3050, 0]
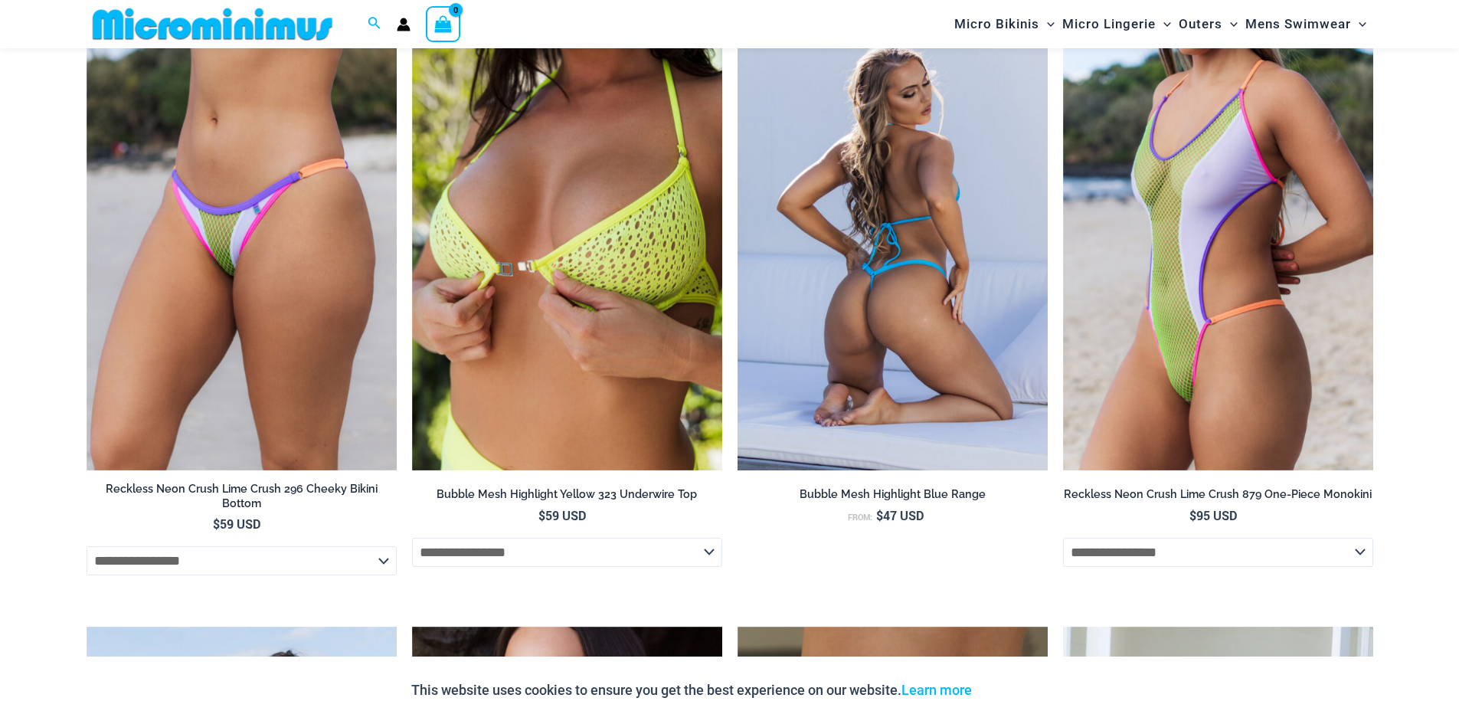
click at [966, 290] on img at bounding box center [893, 238] width 310 height 466
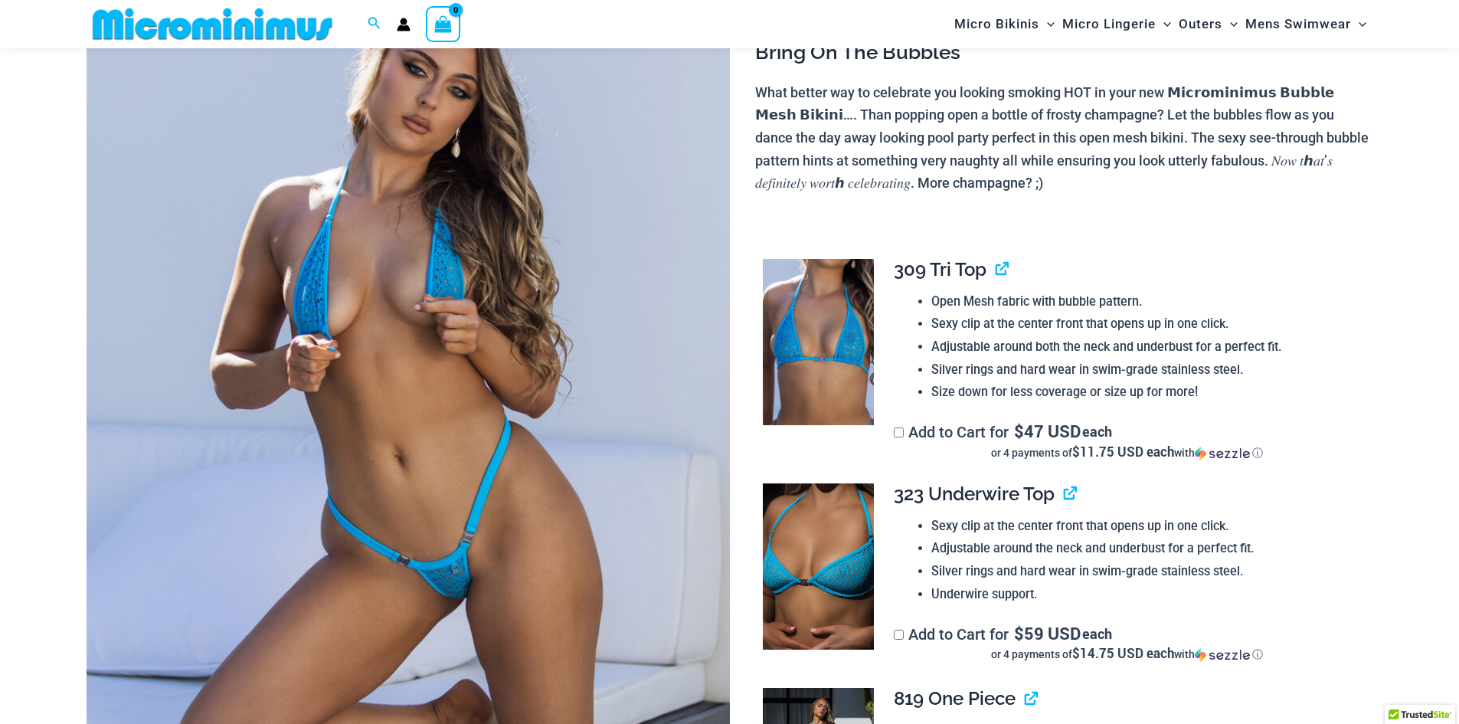
scroll to position [217, 0]
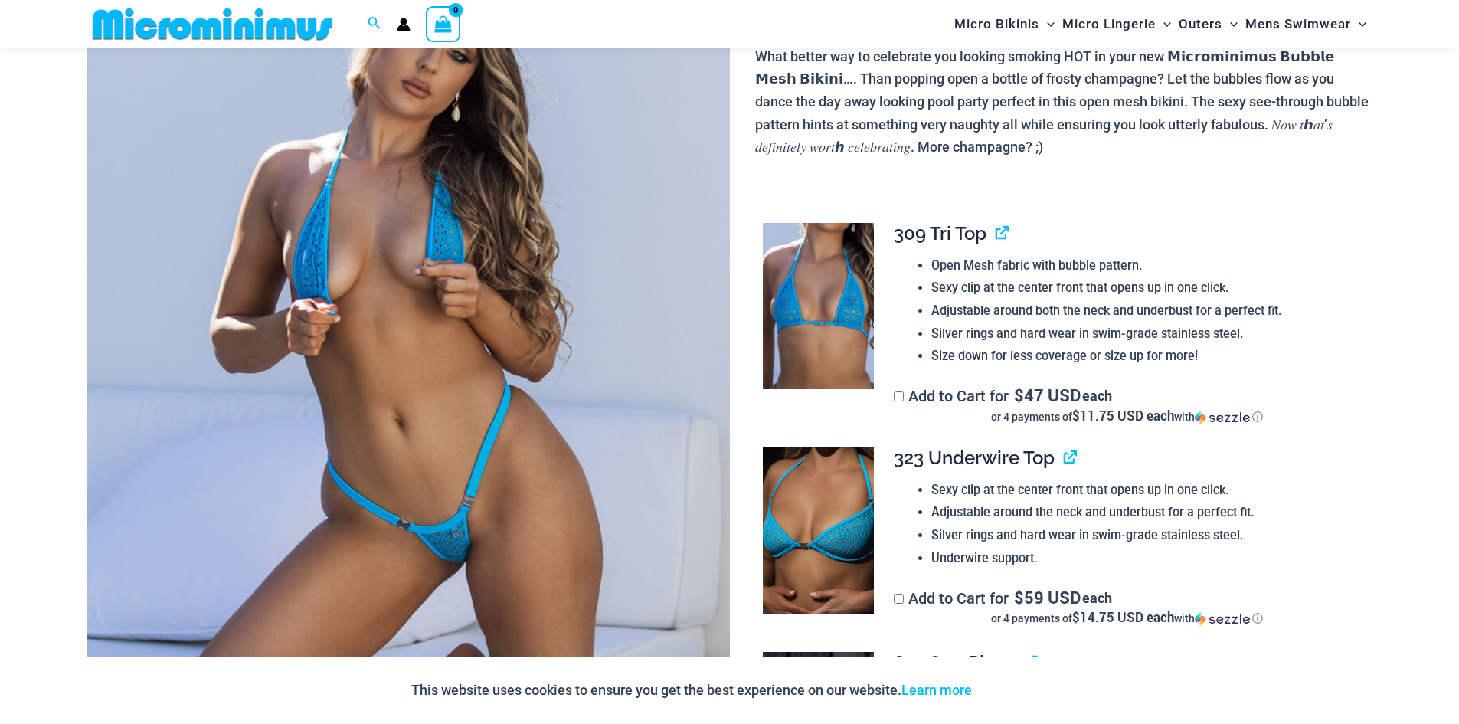
click at [554, 368] on img at bounding box center [408, 405] width 643 height 965
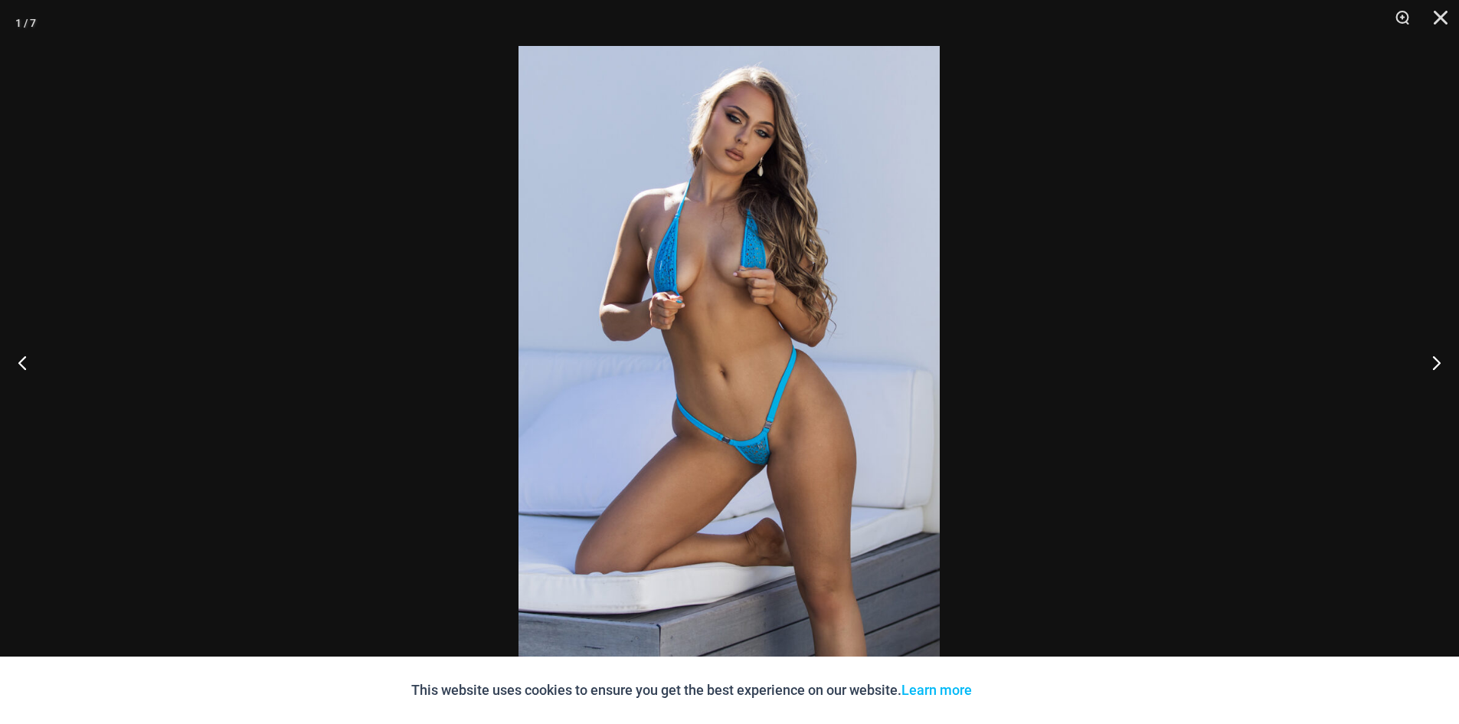
click at [385, 328] on div at bounding box center [729, 362] width 1459 height 724
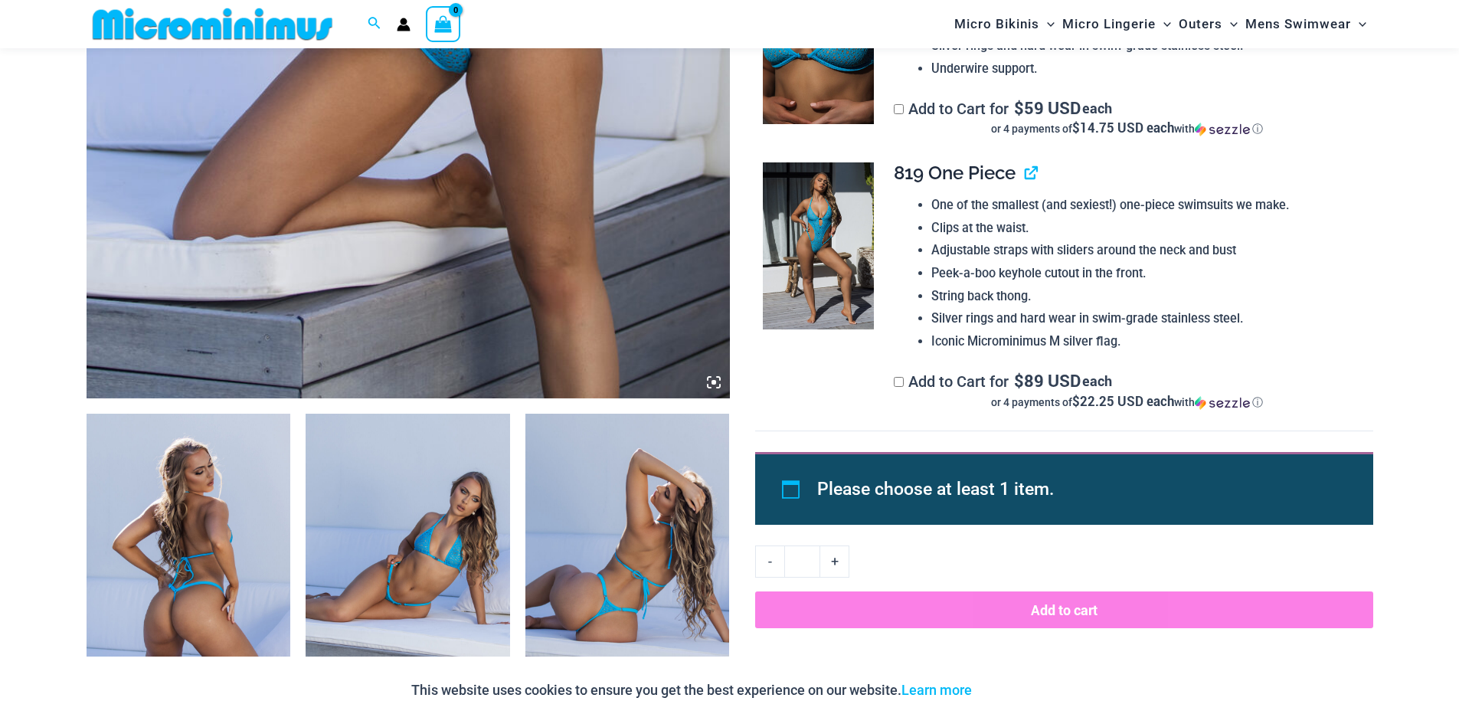
scroll to position [703, 0]
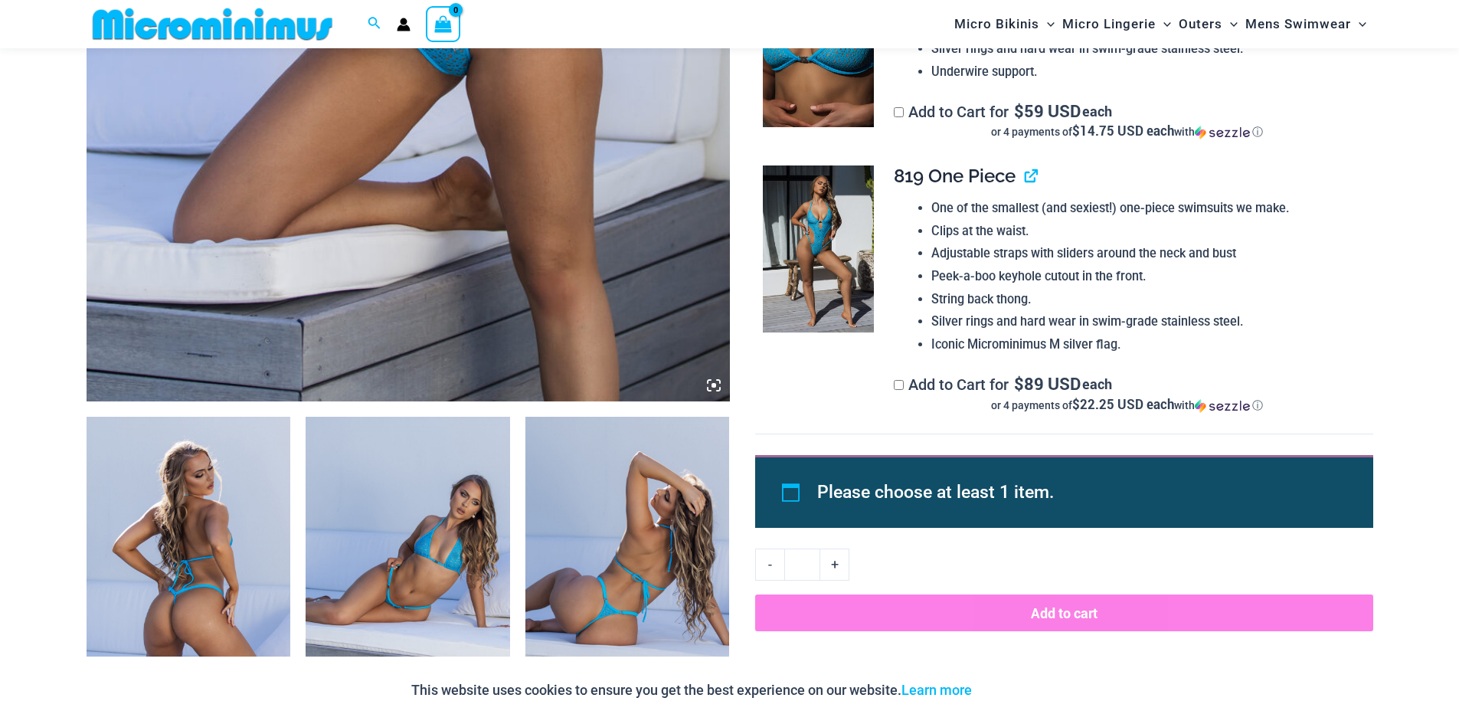
click at [248, 22] on img at bounding box center [213, 24] width 252 height 34
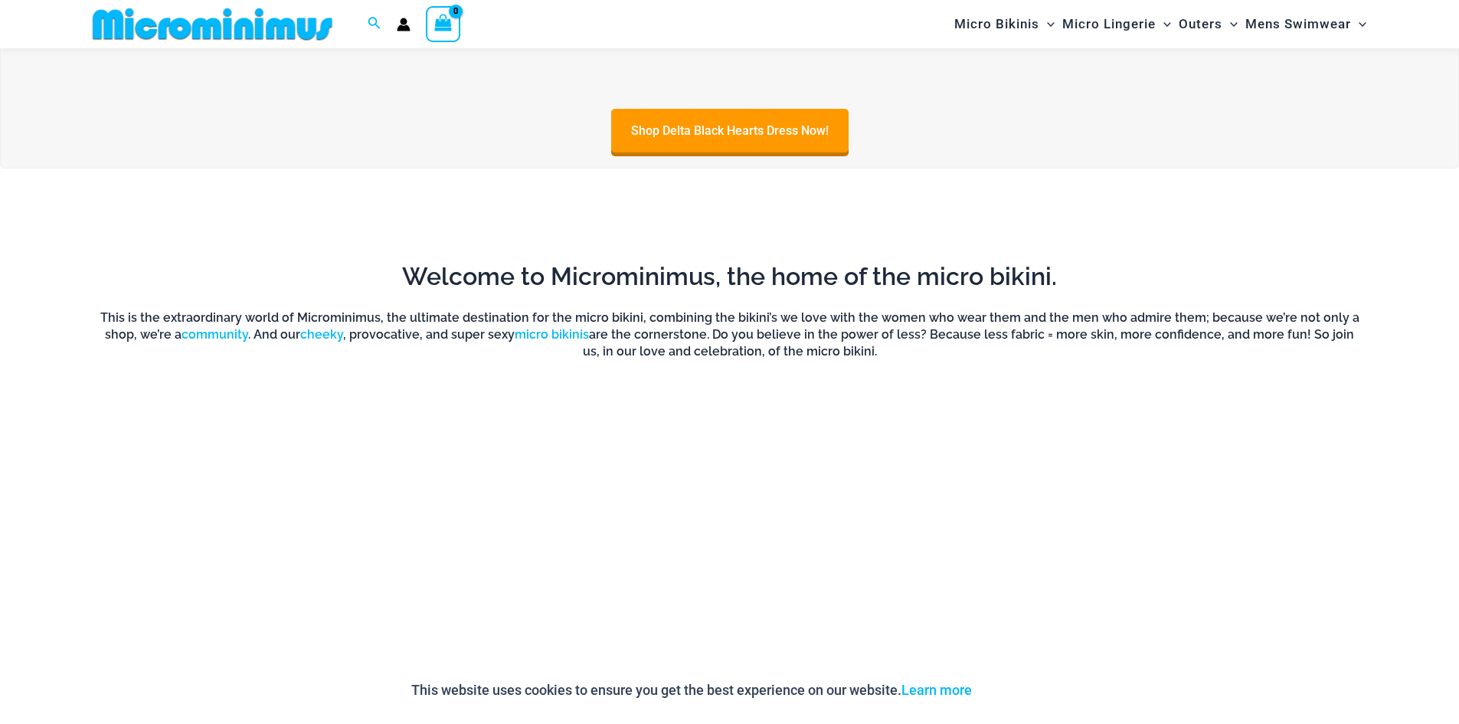
scroll to position [1365, 0]
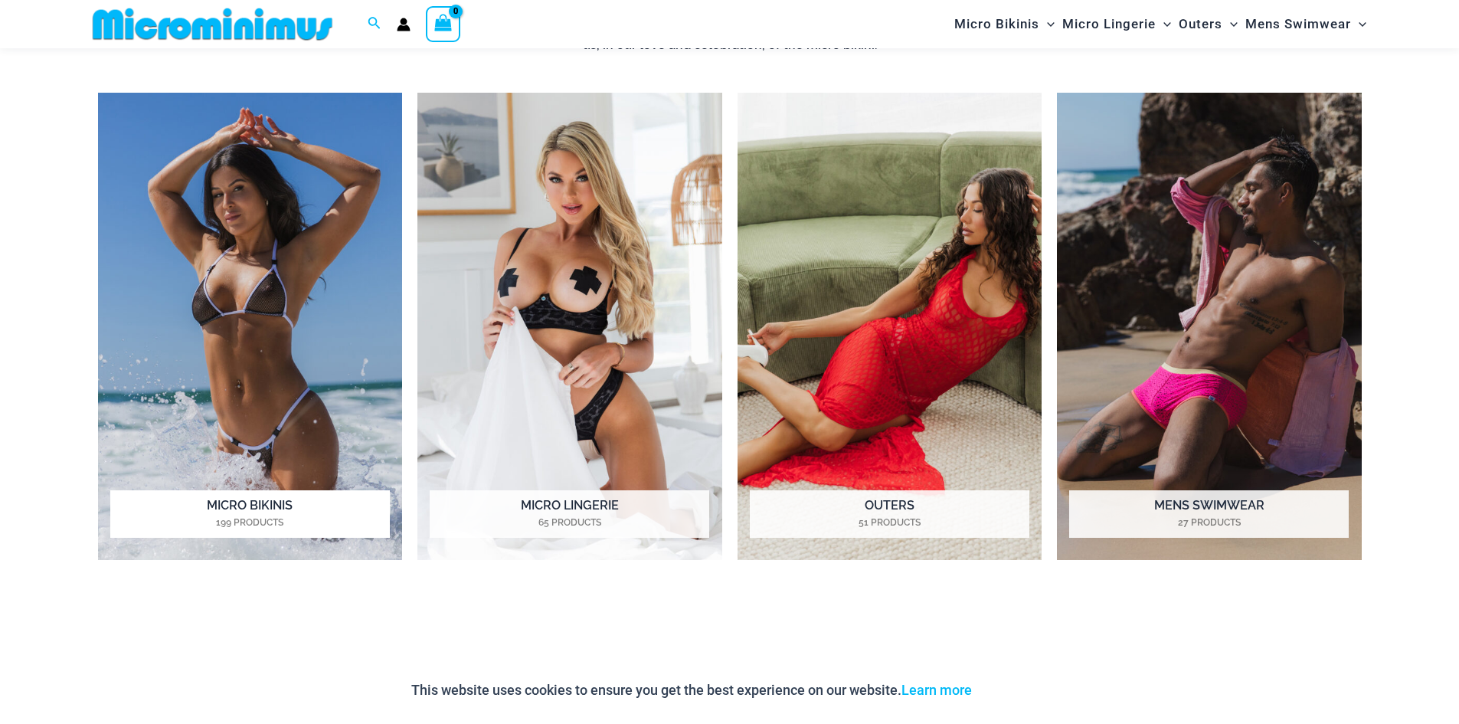
click at [185, 368] on img "Visit product category Micro Bikinis" at bounding box center [250, 327] width 305 height 468
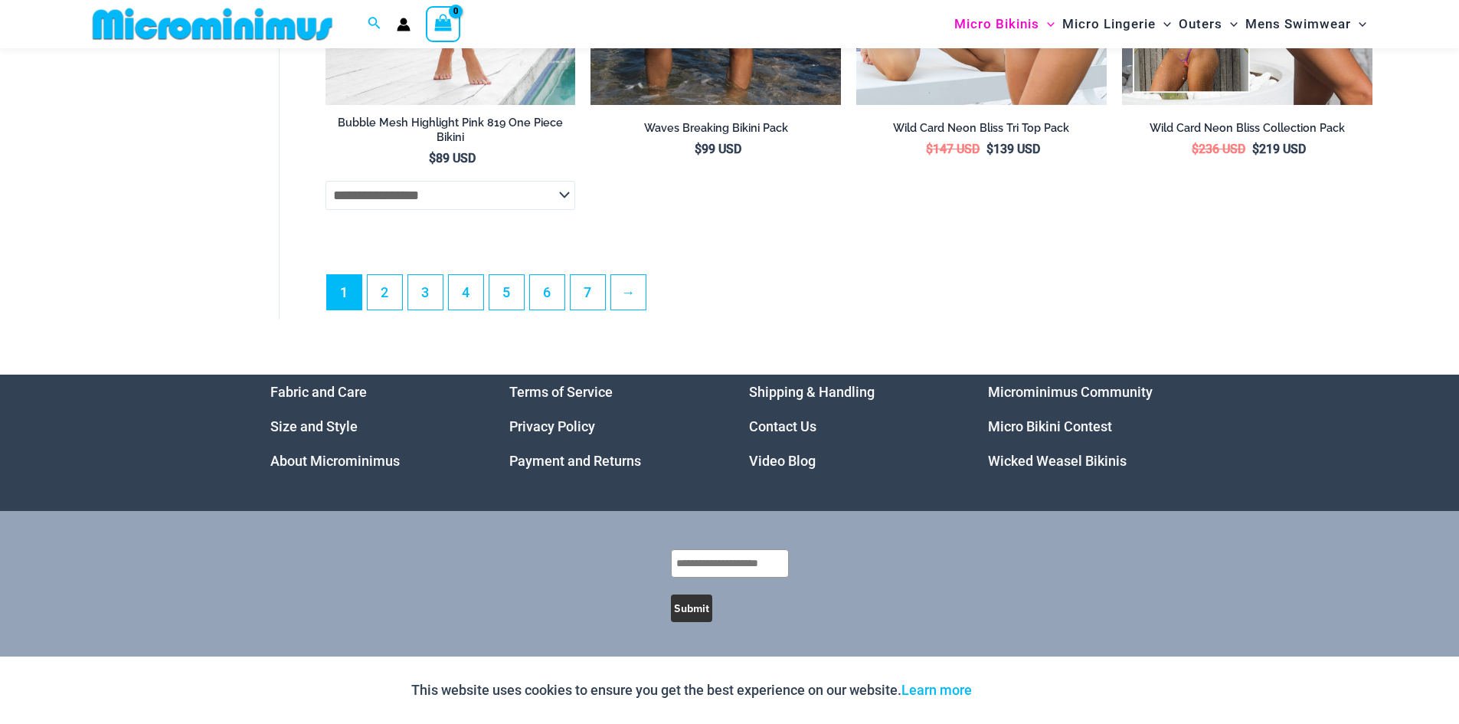
scroll to position [4479, 0]
click at [374, 298] on link "2" at bounding box center [385, 291] width 34 height 36
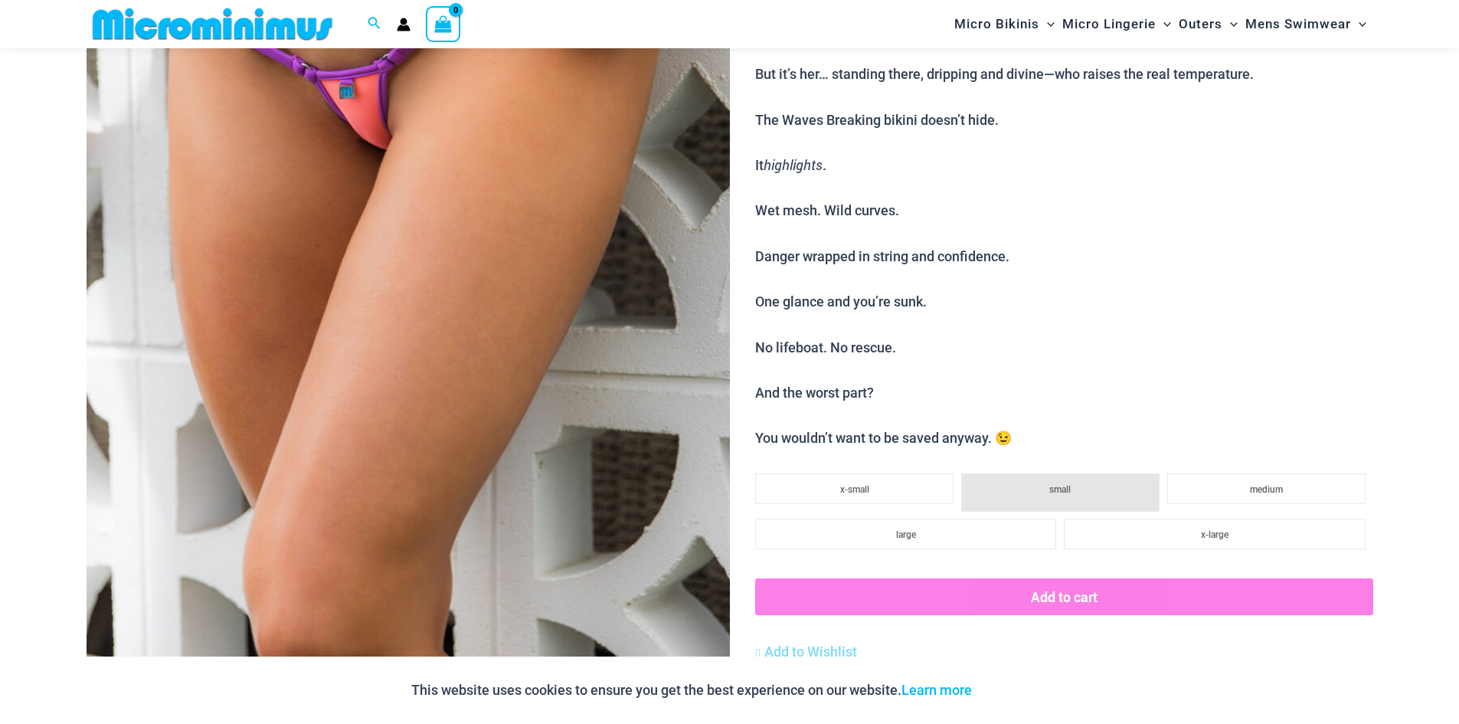
scroll to position [833, 0]
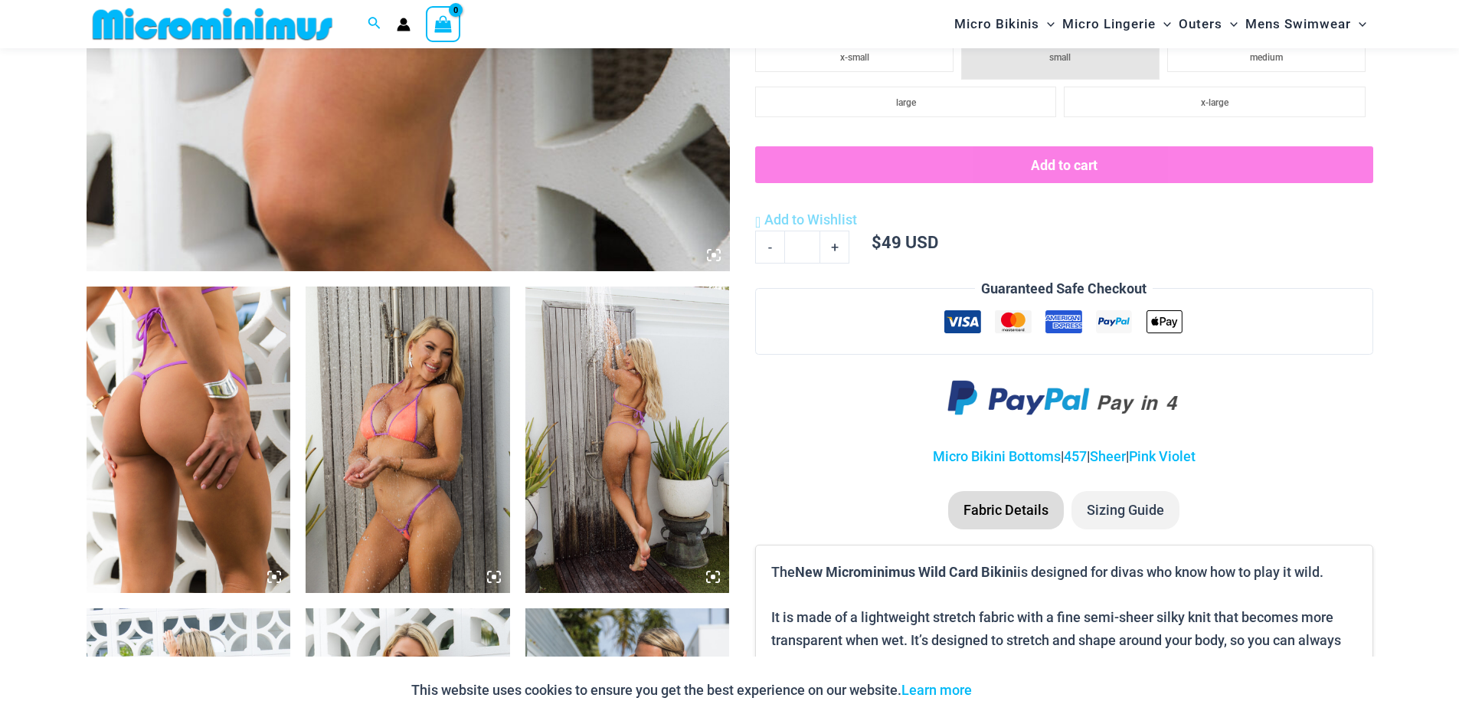
click at [176, 447] on img at bounding box center [189, 439] width 204 height 306
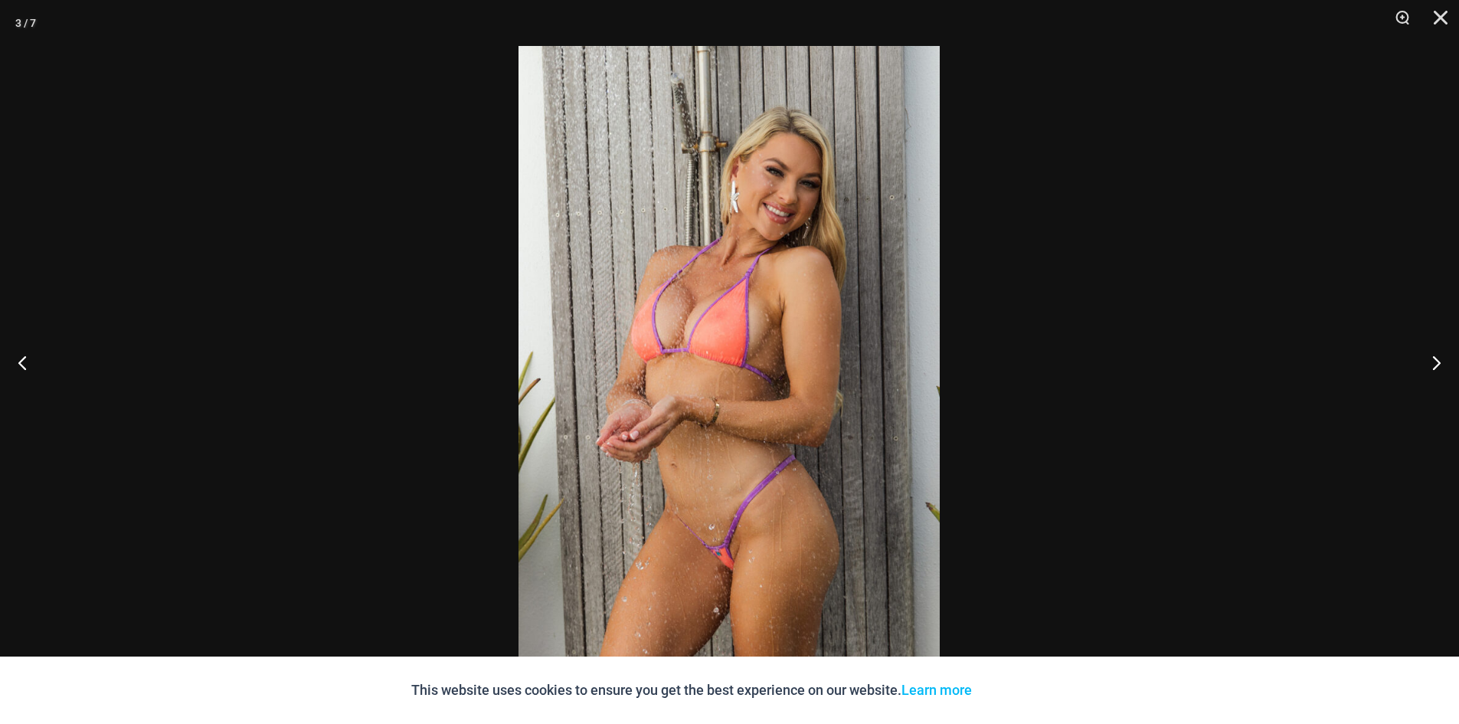
click at [434, 406] on div at bounding box center [729, 362] width 1459 height 724
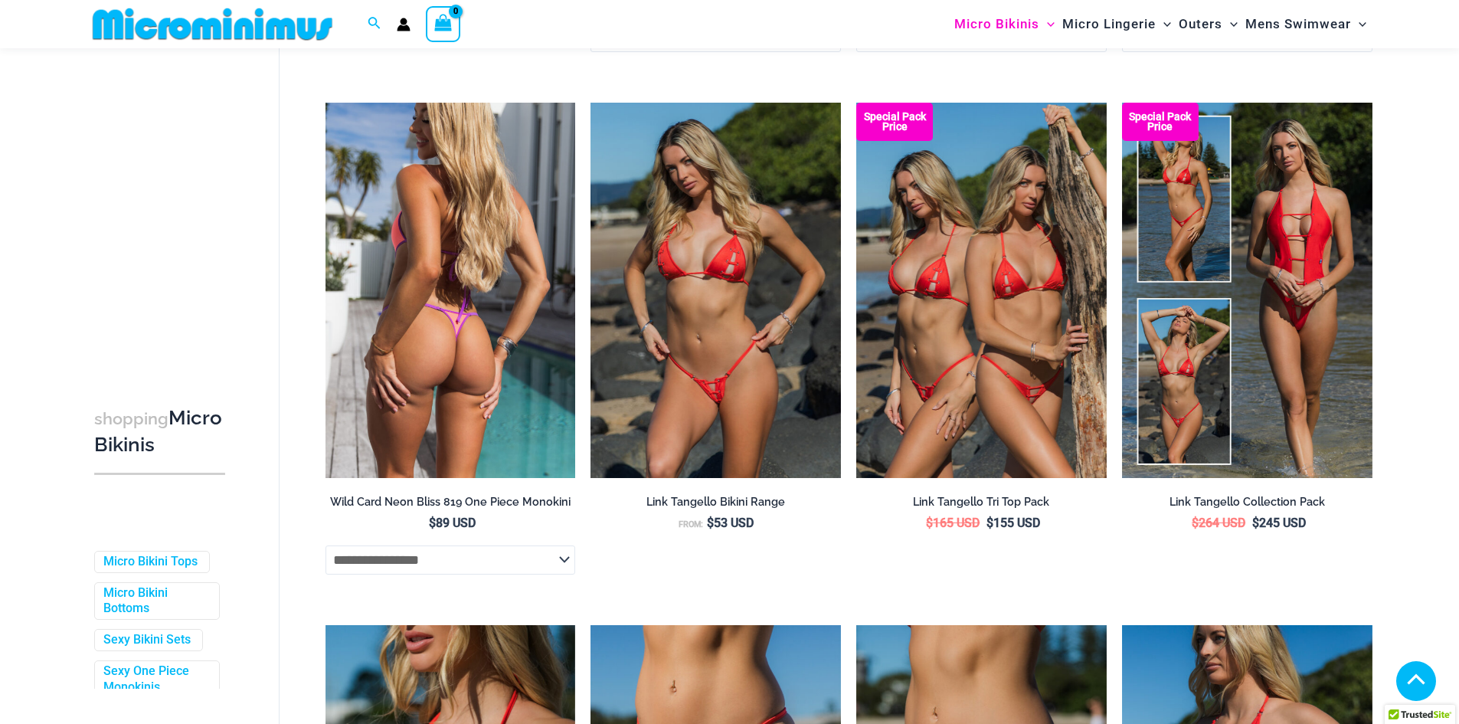
scroll to position [613, 0]
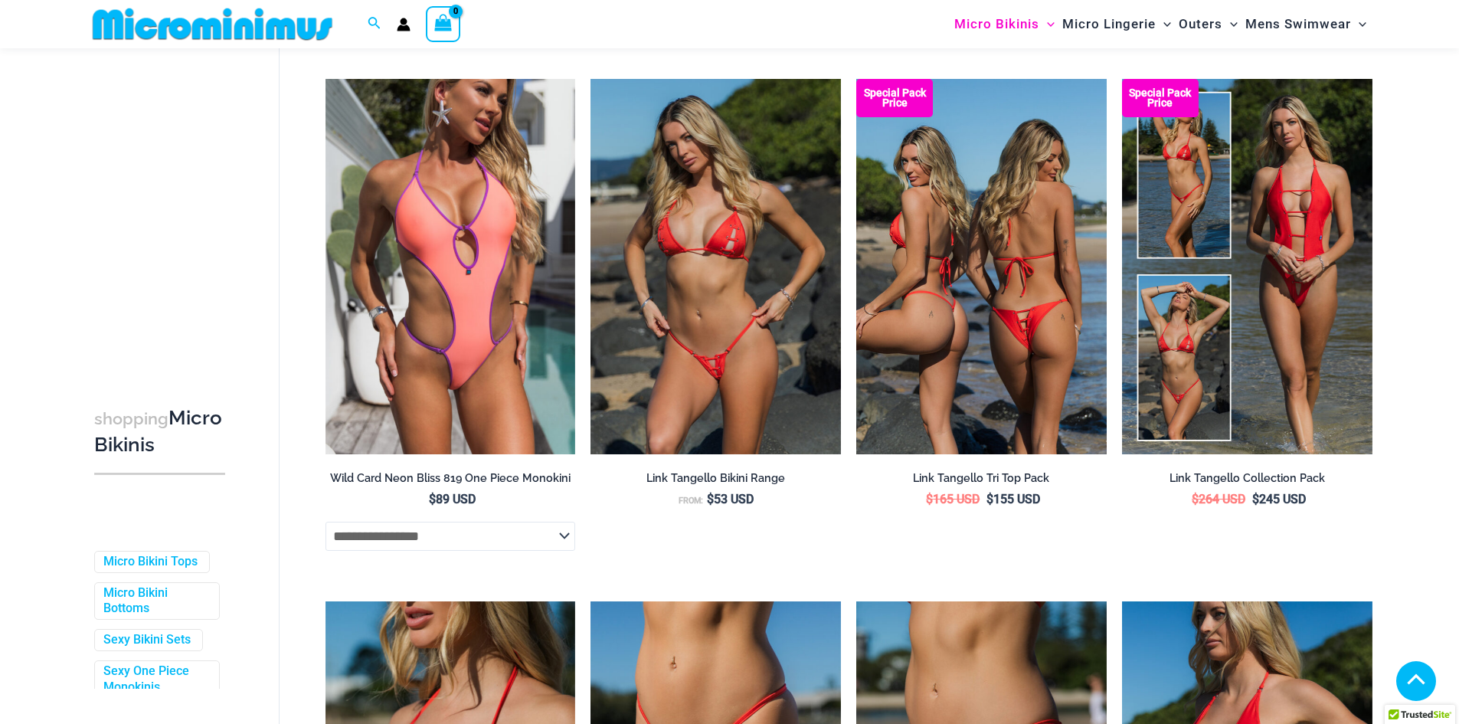
click at [1006, 345] on img at bounding box center [981, 266] width 250 height 375
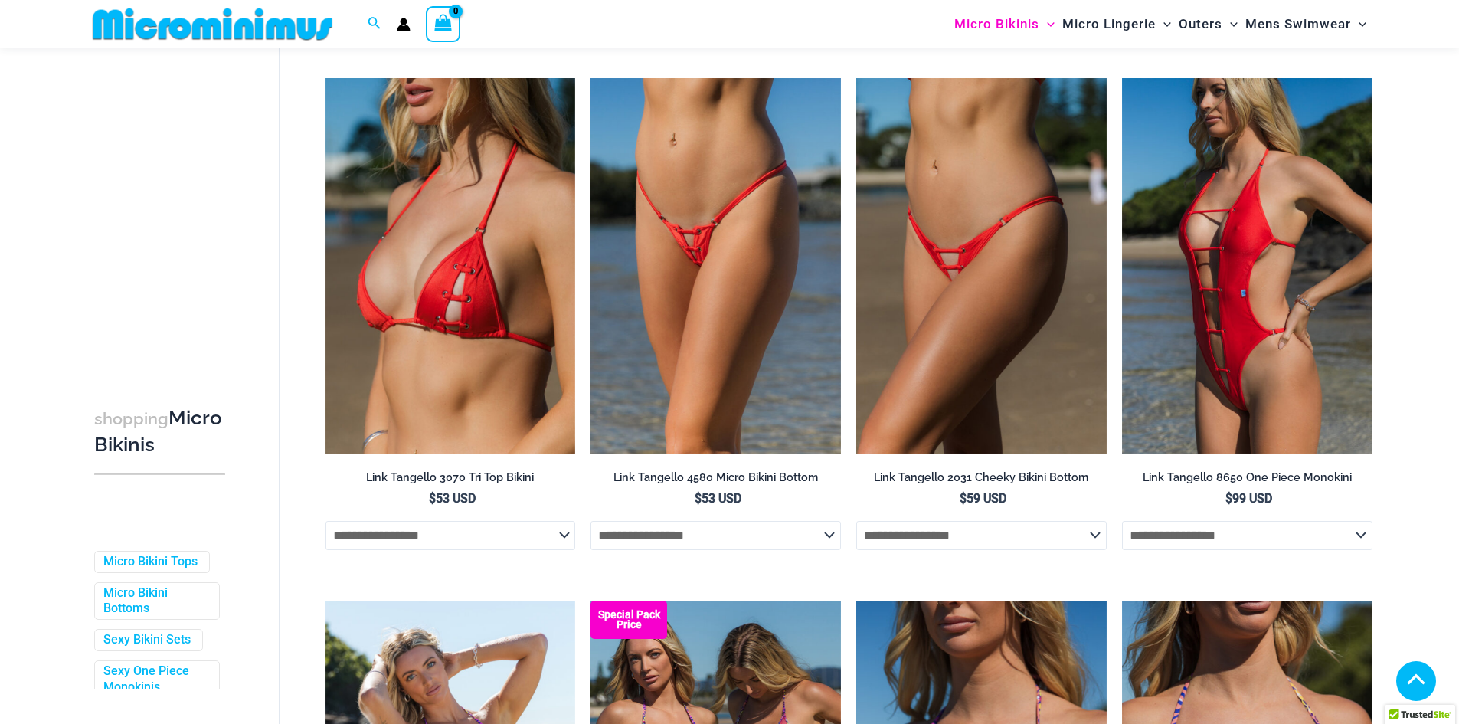
scroll to position [1149, 0]
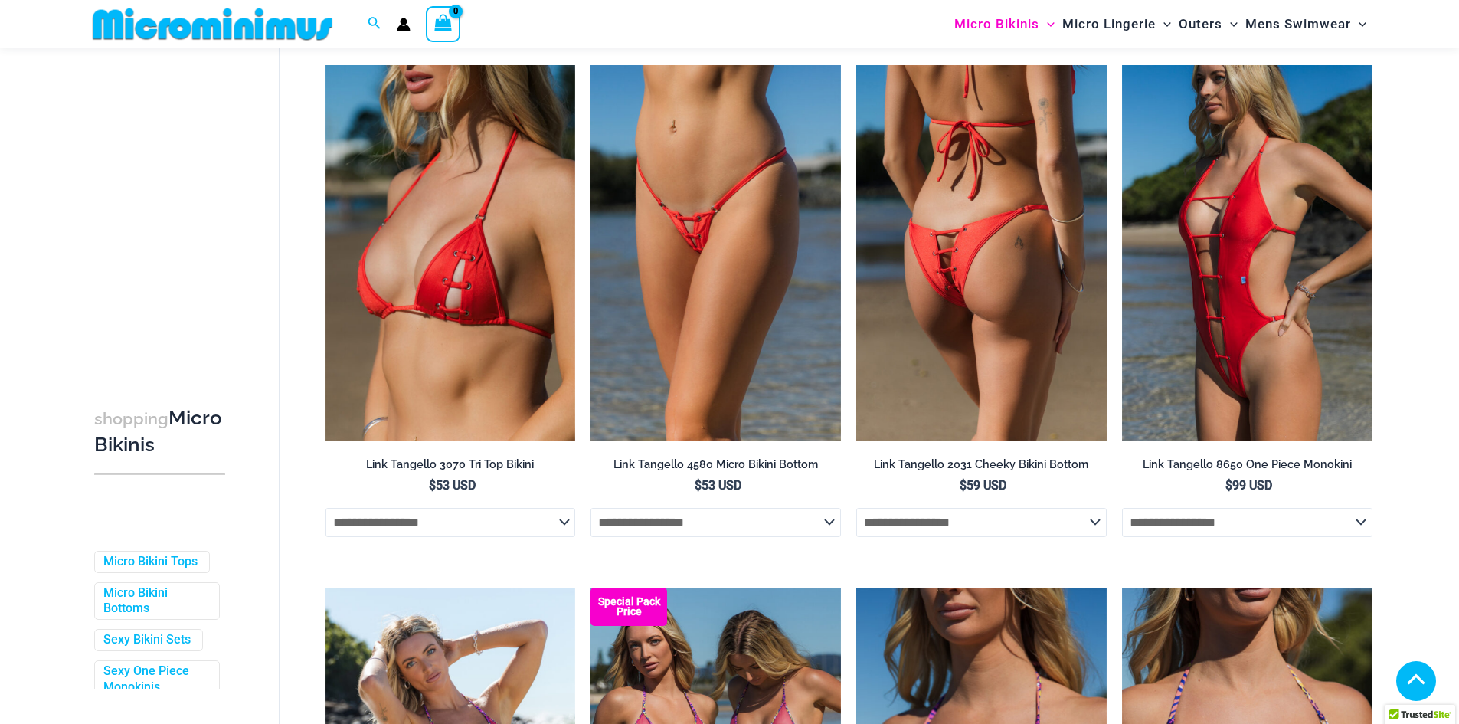
click at [983, 282] on img at bounding box center [981, 252] width 250 height 375
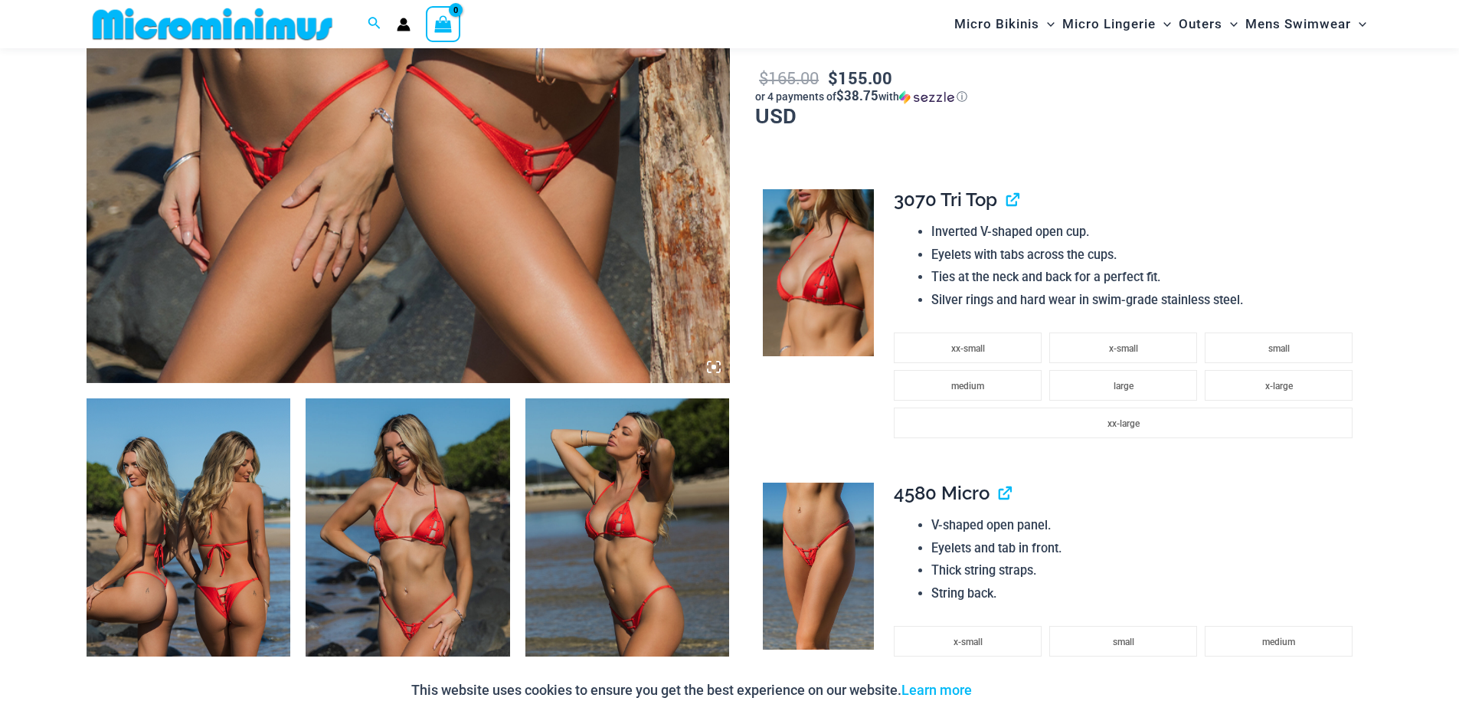
scroll to position [830, 0]
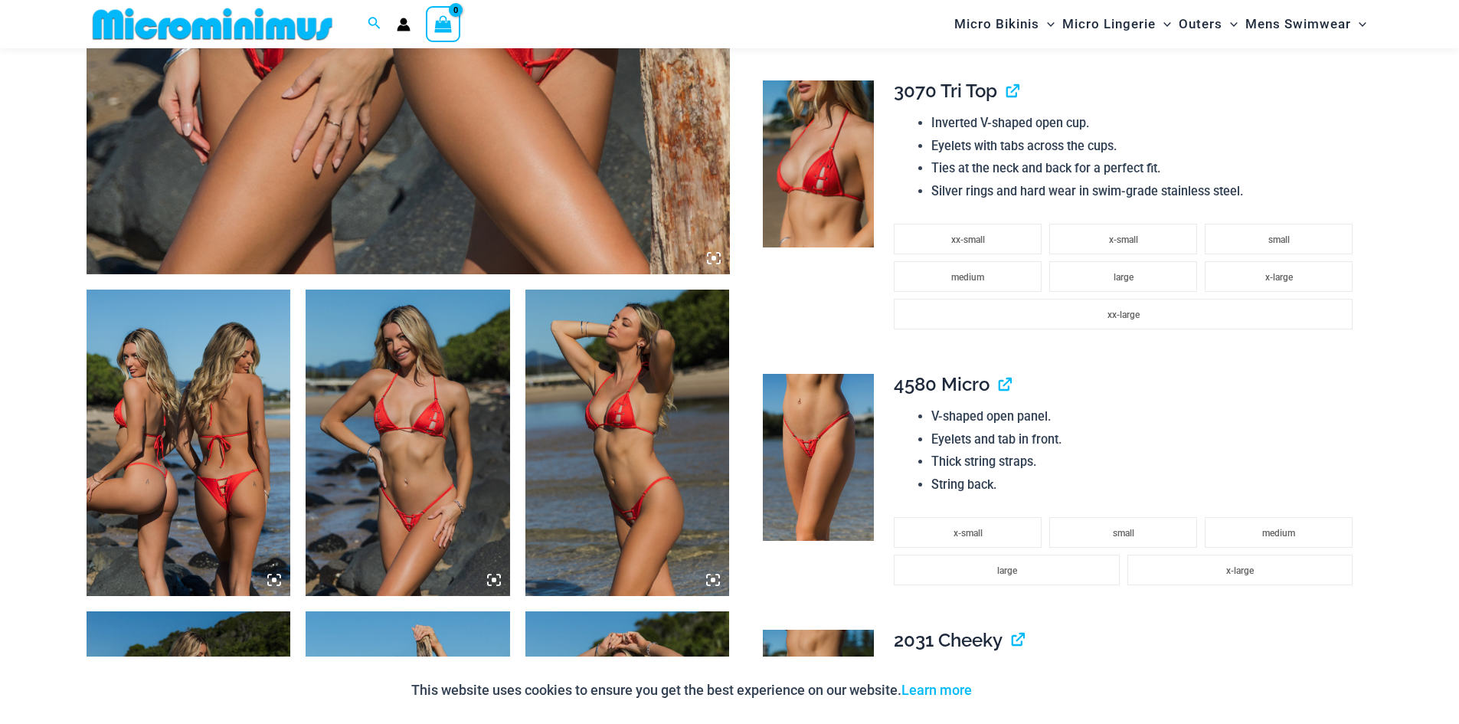
click at [165, 479] on img at bounding box center [189, 443] width 204 height 306
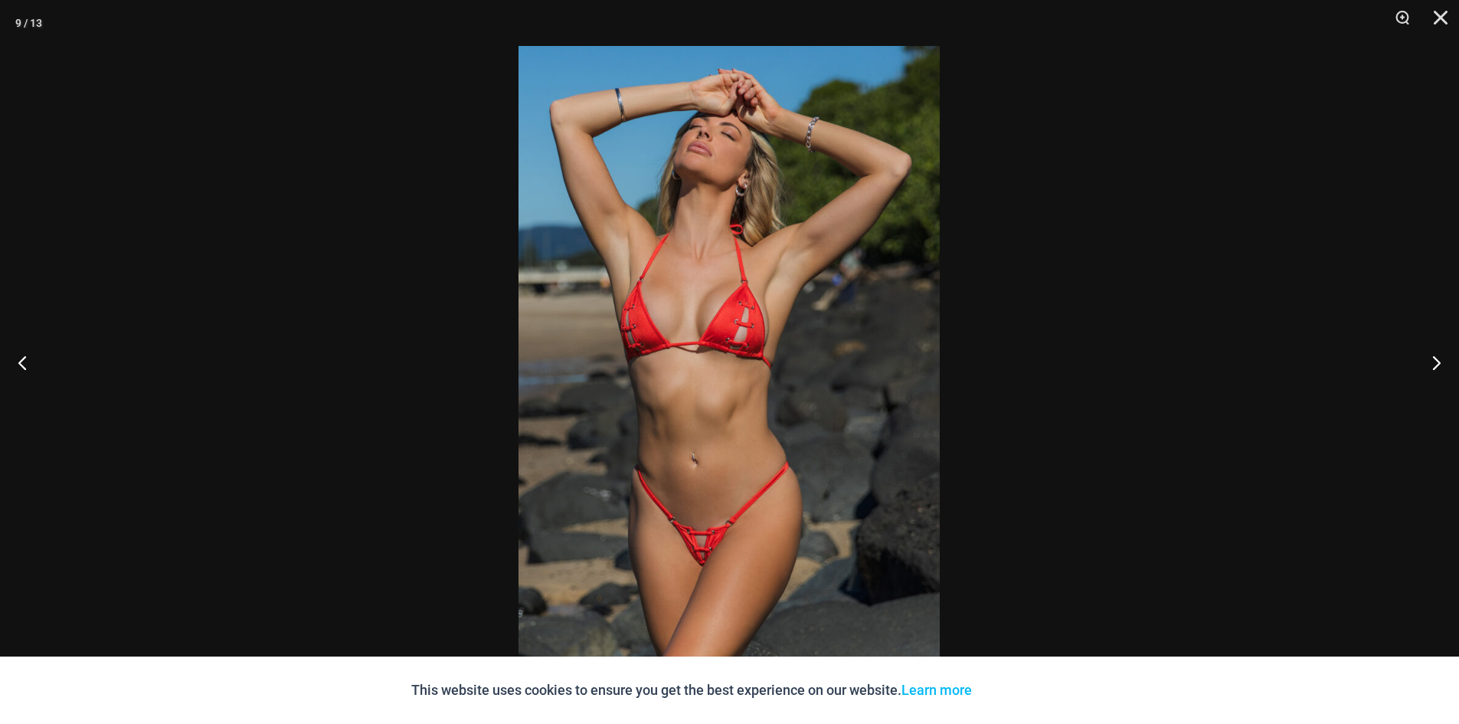
click at [818, 326] on img at bounding box center [729, 362] width 421 height 632
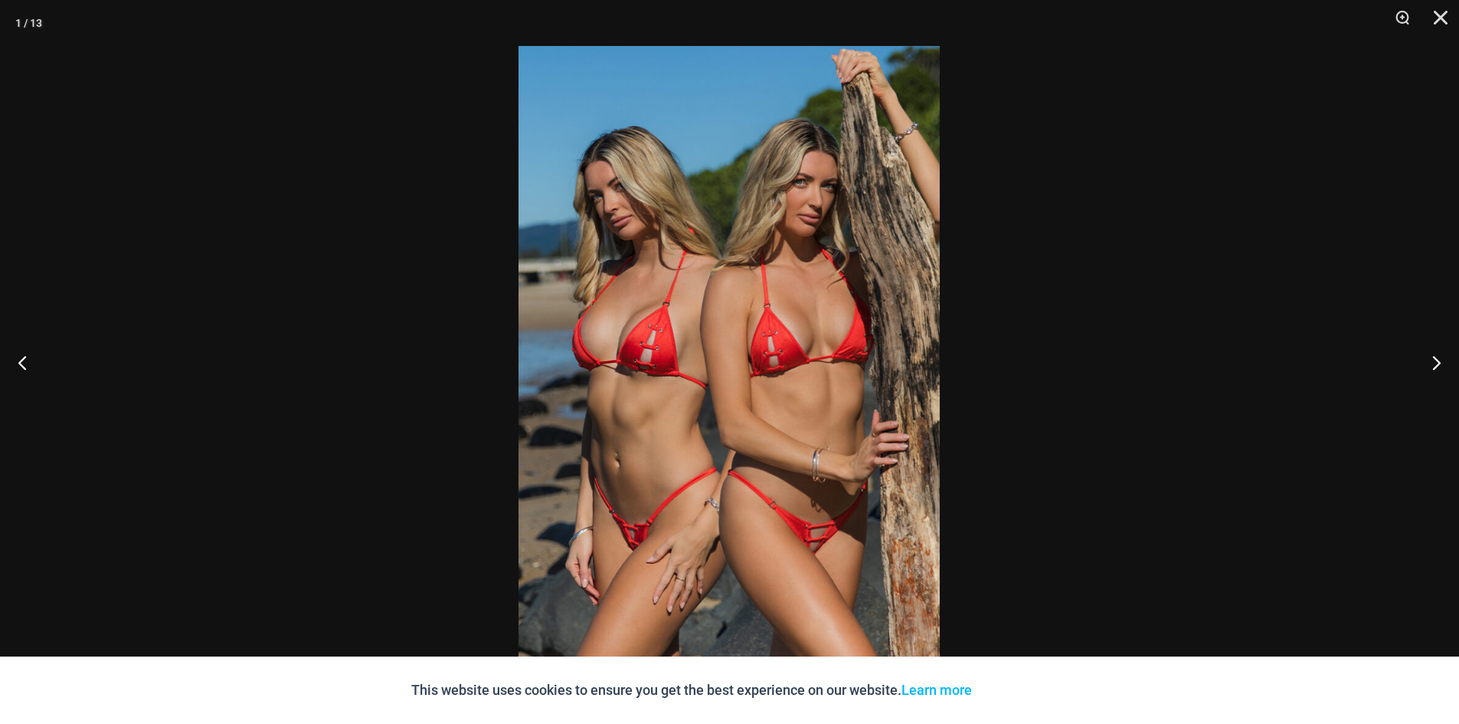
click at [272, 275] on div at bounding box center [729, 362] width 1459 height 724
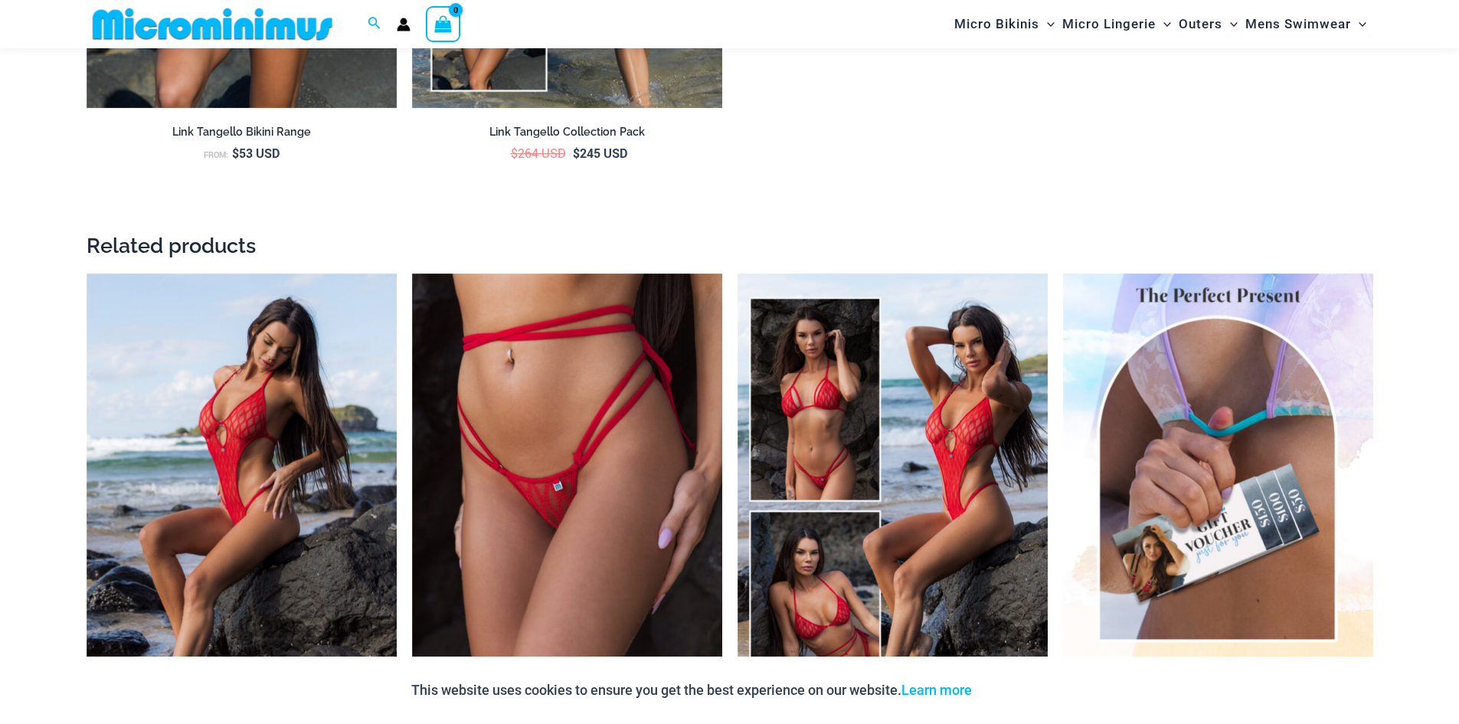
scroll to position [3128, 0]
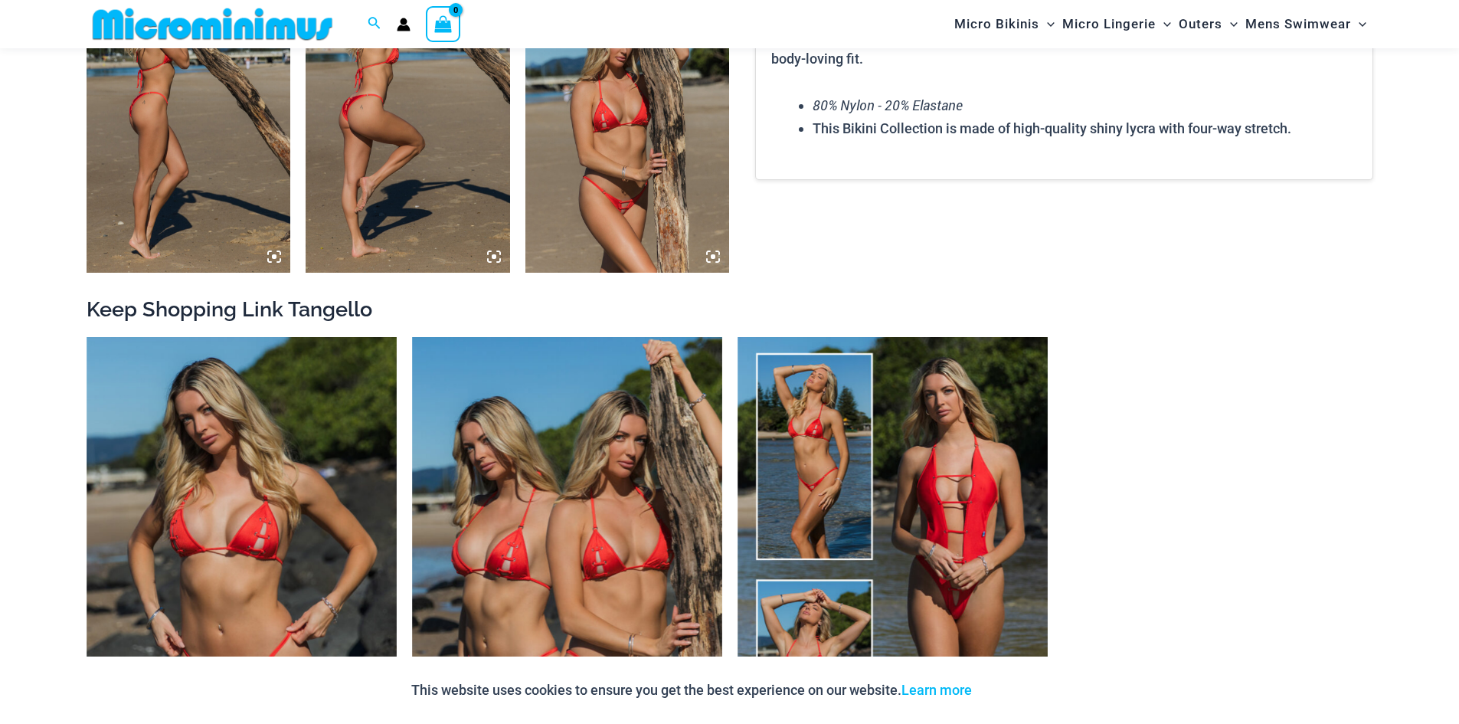
scroll to position [1607, 0]
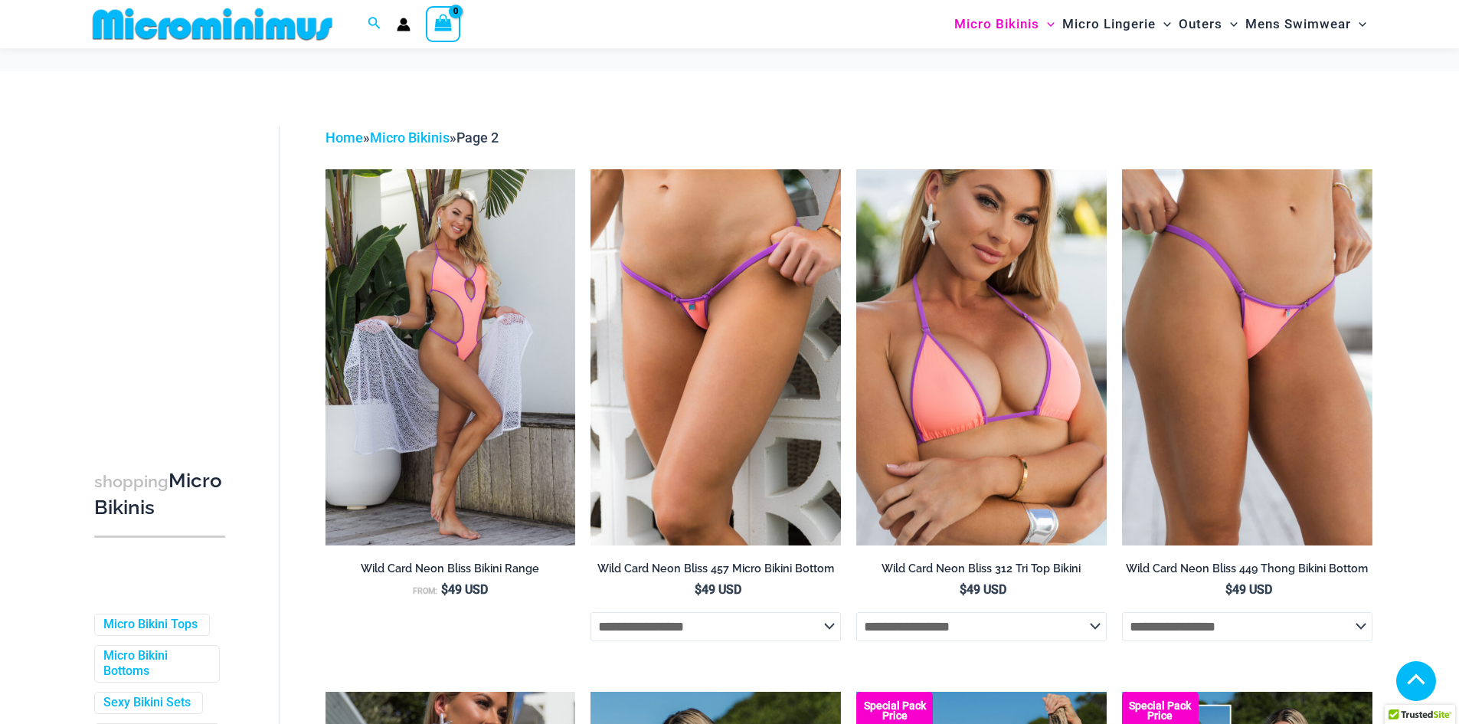
scroll to position [2122, 0]
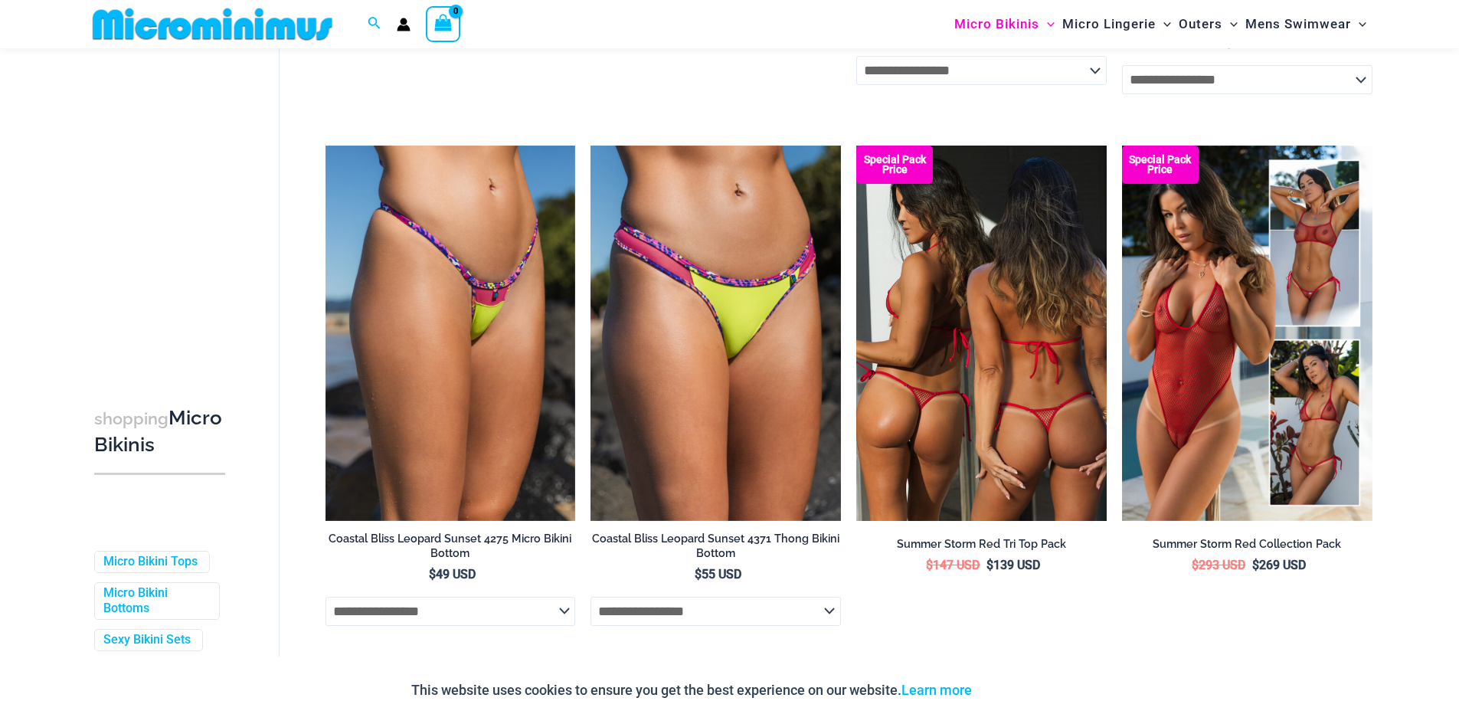
click at [1055, 442] on img at bounding box center [981, 333] width 250 height 375
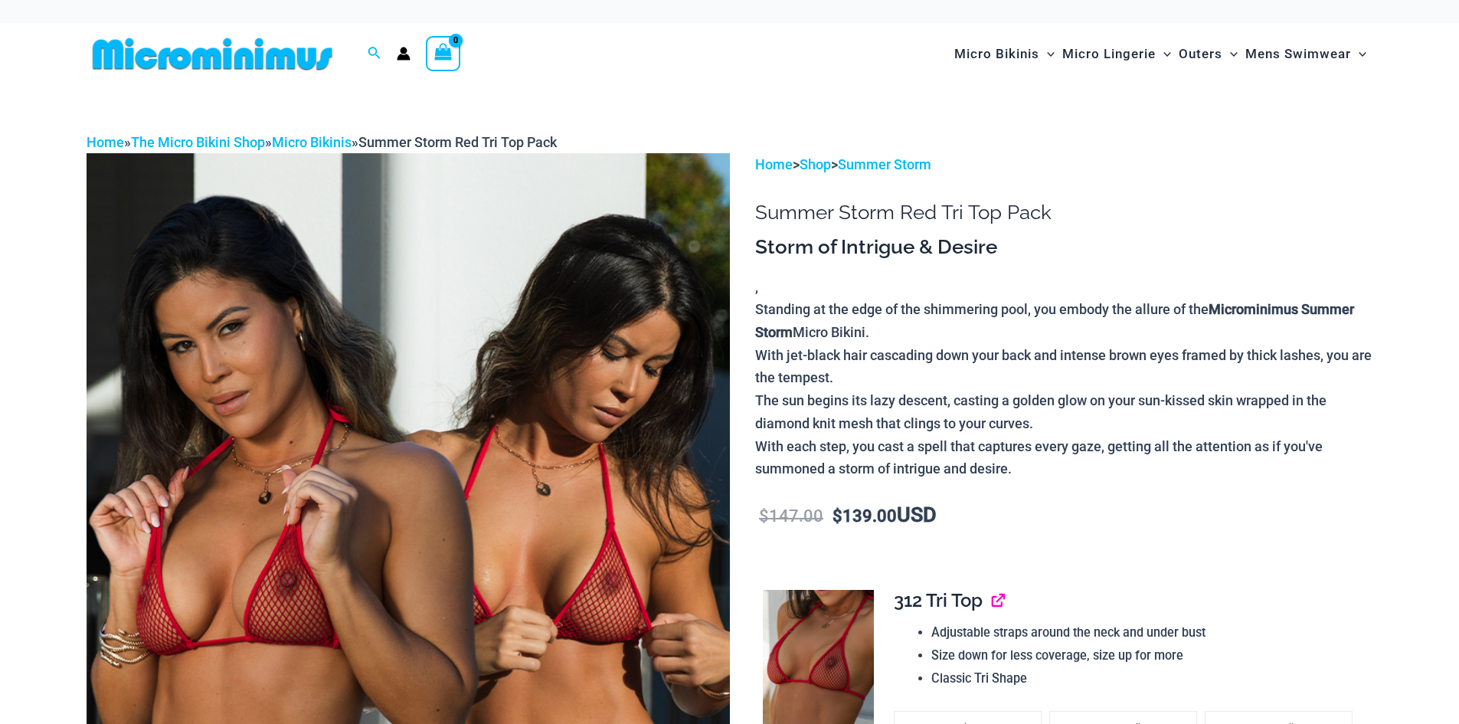
scroll to position [176, 0]
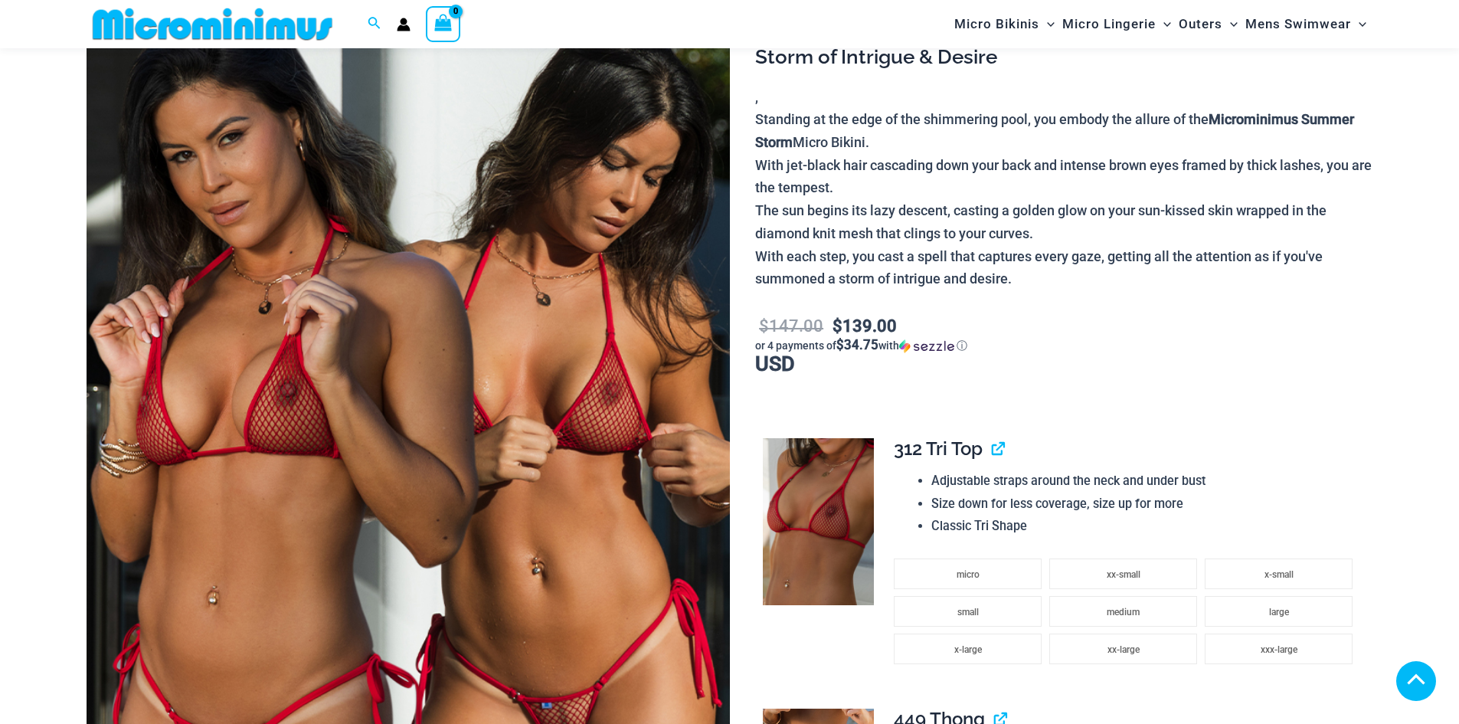
click at [466, 359] on img at bounding box center [408, 445] width 643 height 965
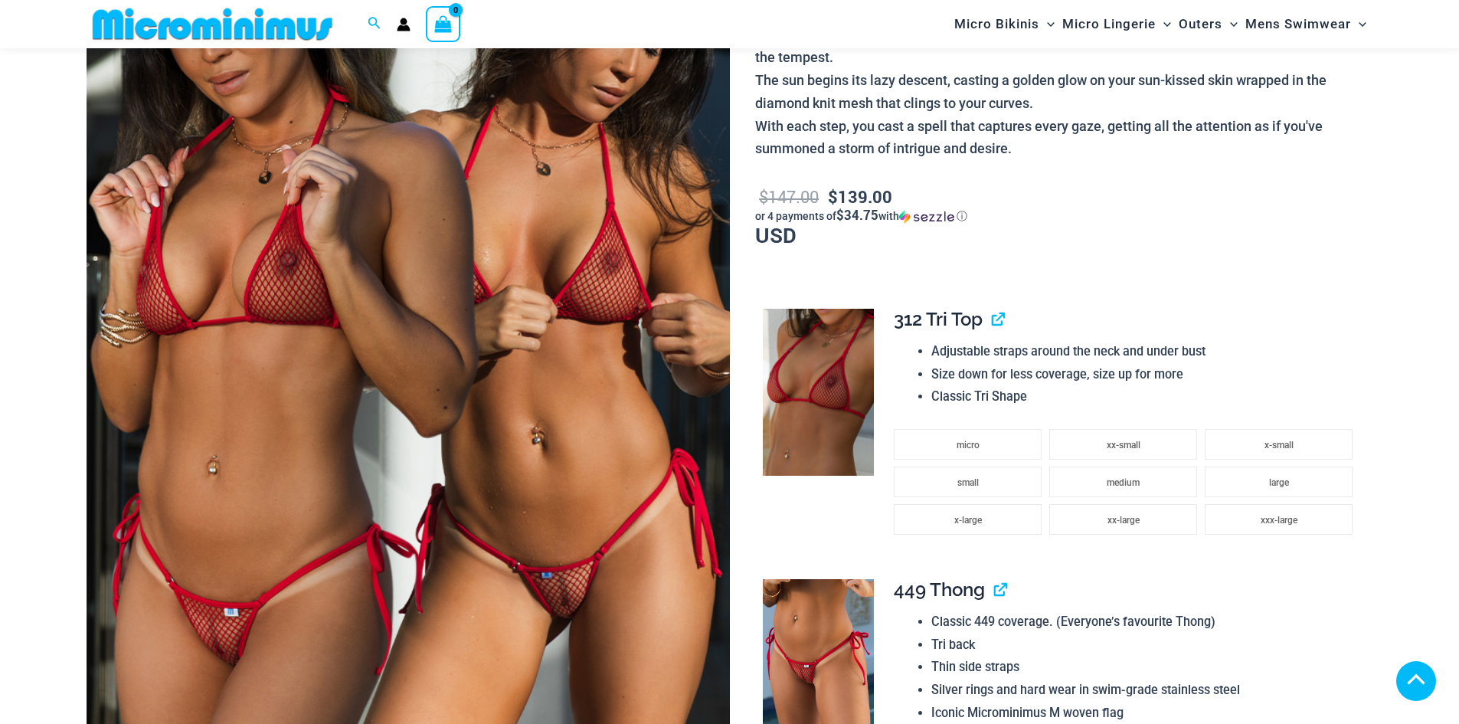
scroll to position [689, 0]
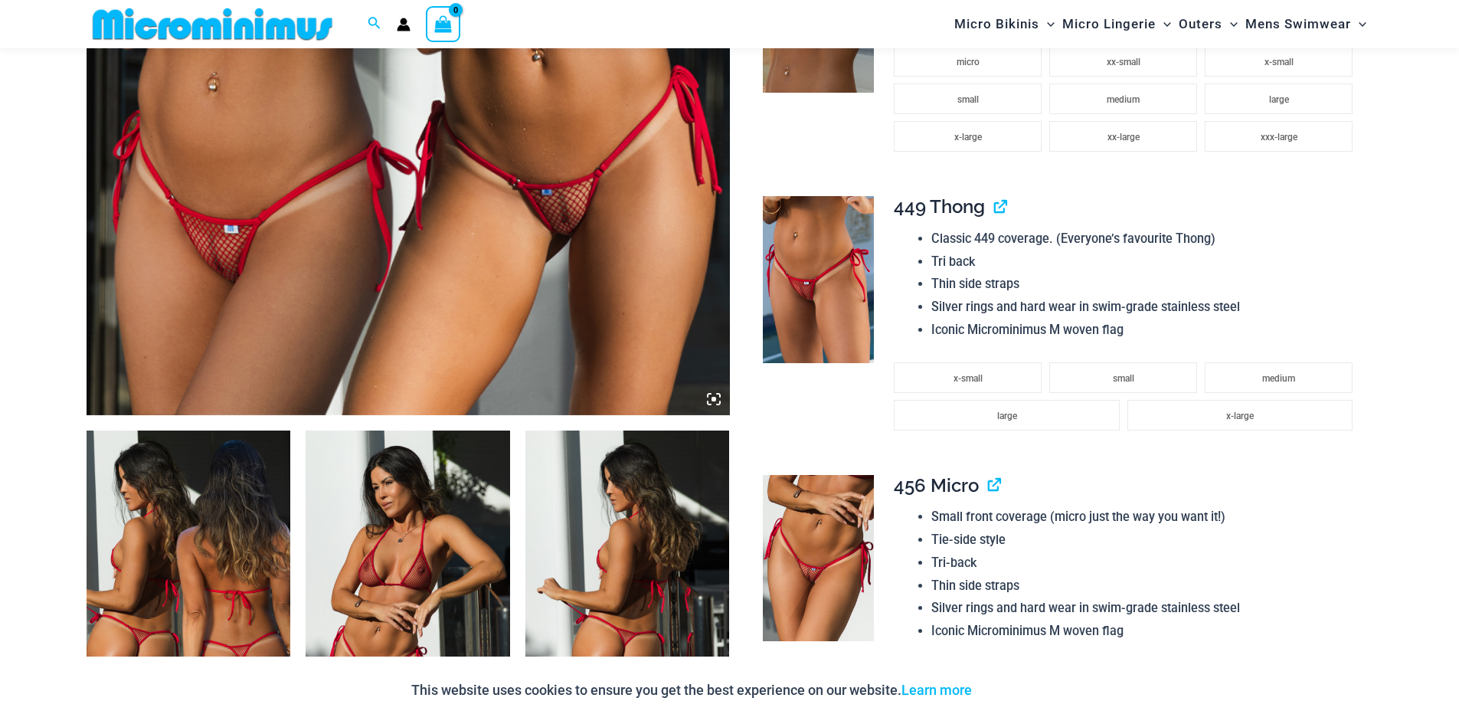
click at [224, 506] on img at bounding box center [189, 583] width 204 height 306
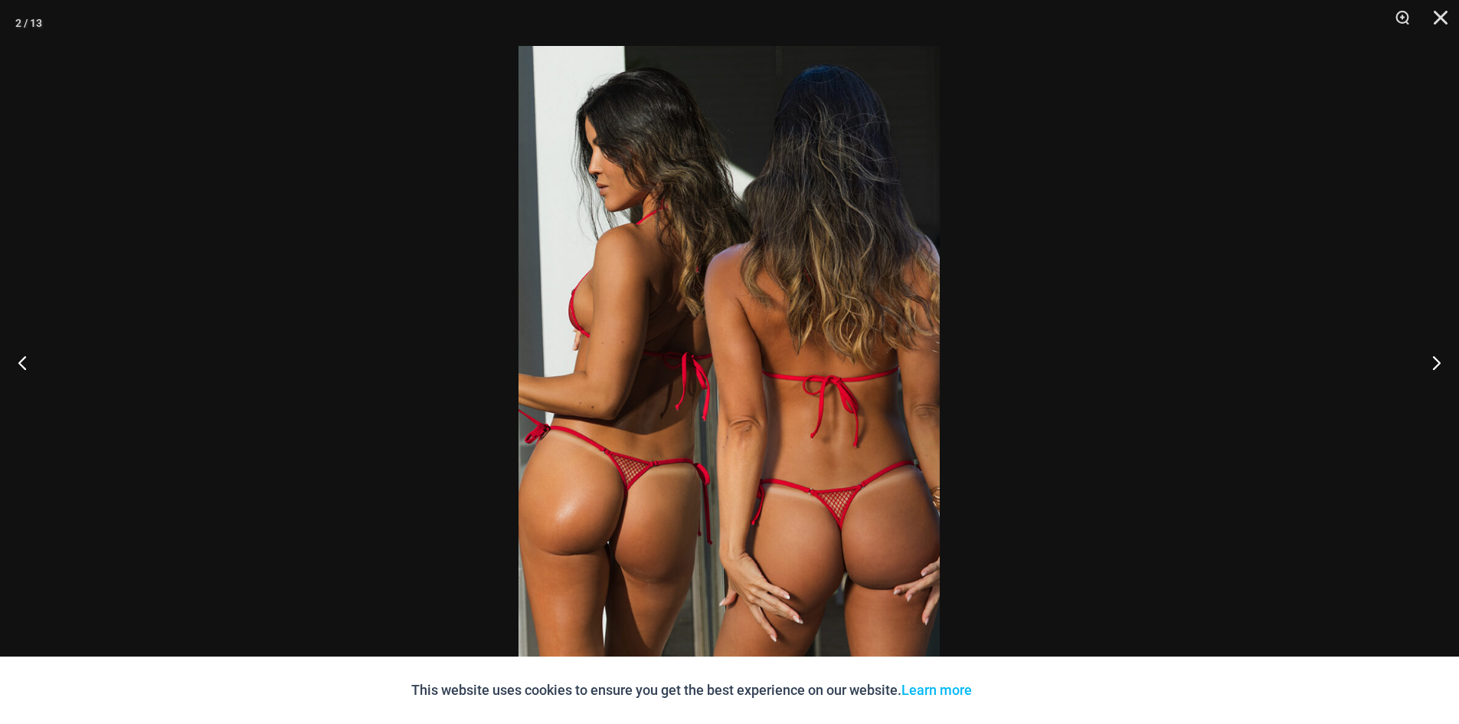
click at [699, 416] on img at bounding box center [729, 362] width 421 height 632
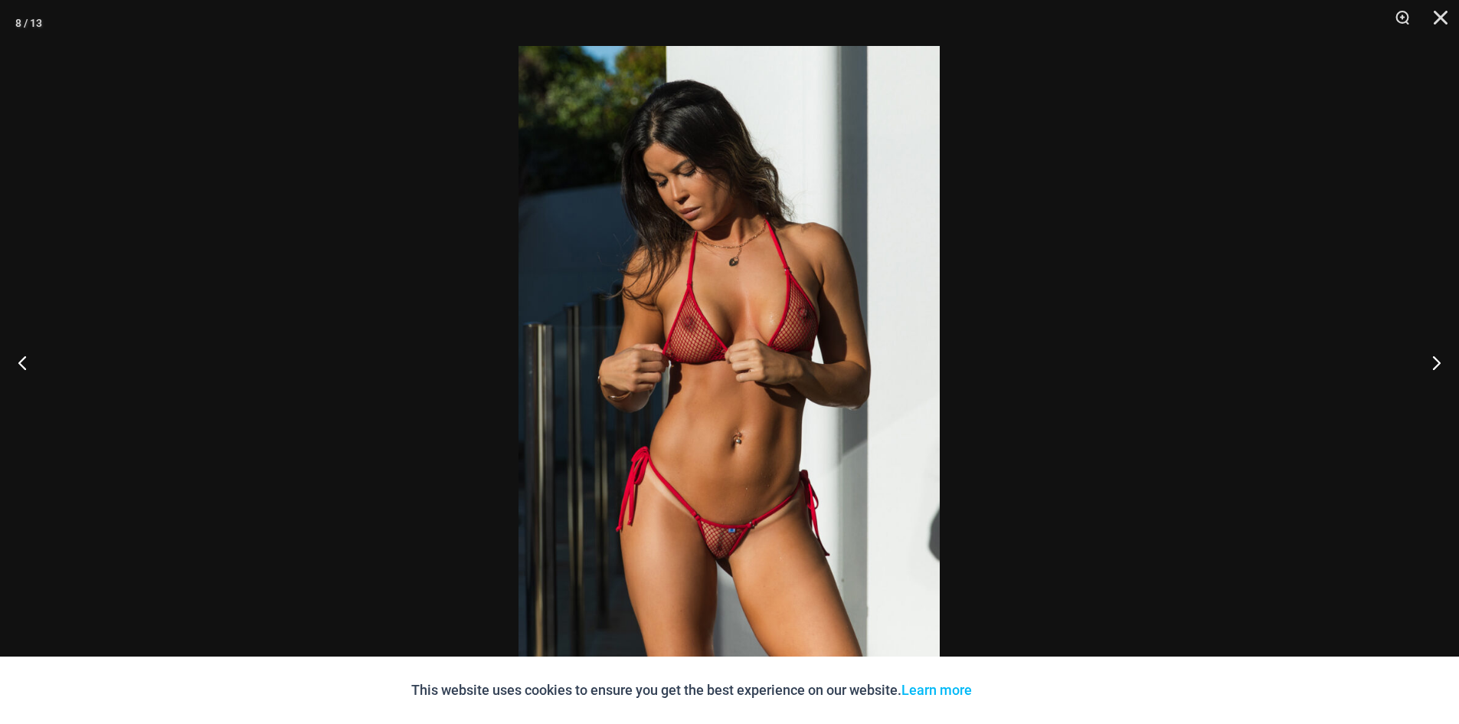
click at [679, 384] on img at bounding box center [729, 362] width 421 height 632
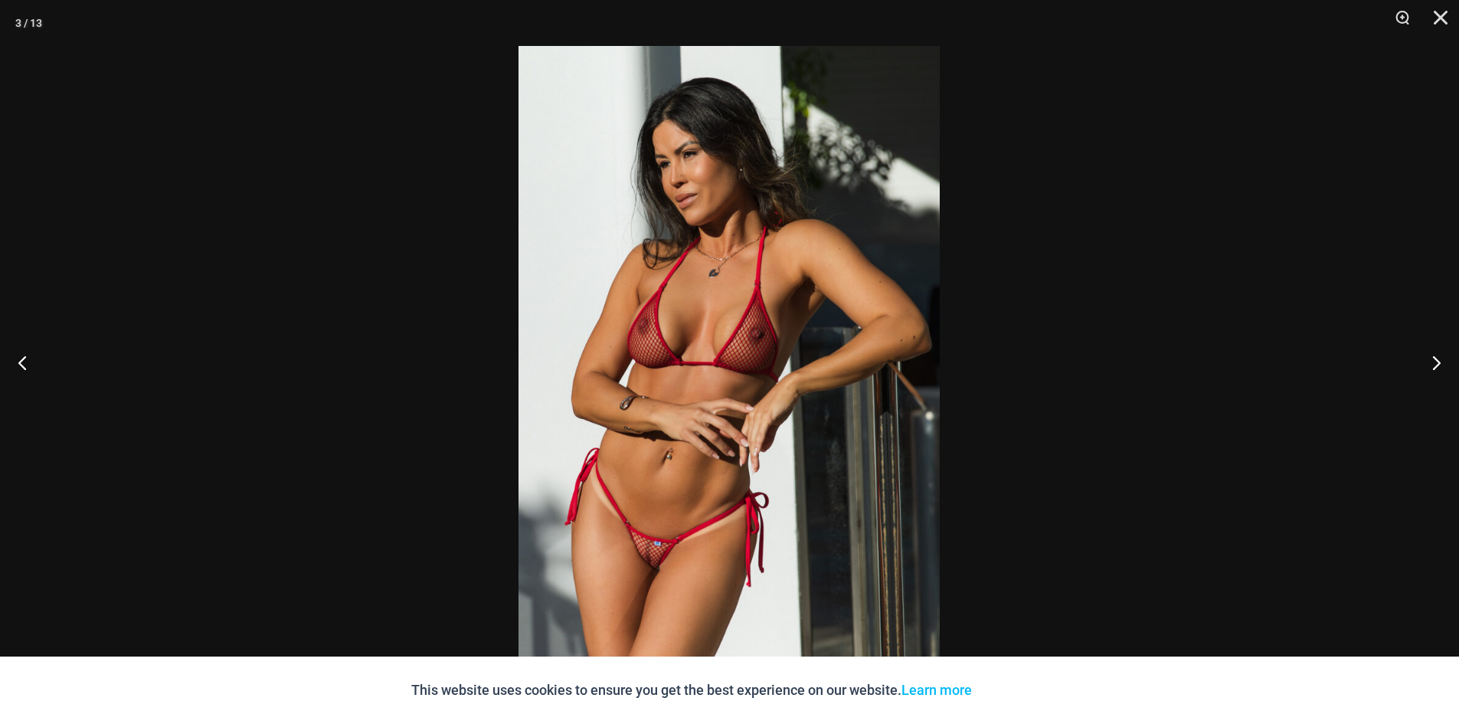
click at [1101, 341] on div at bounding box center [729, 362] width 1459 height 724
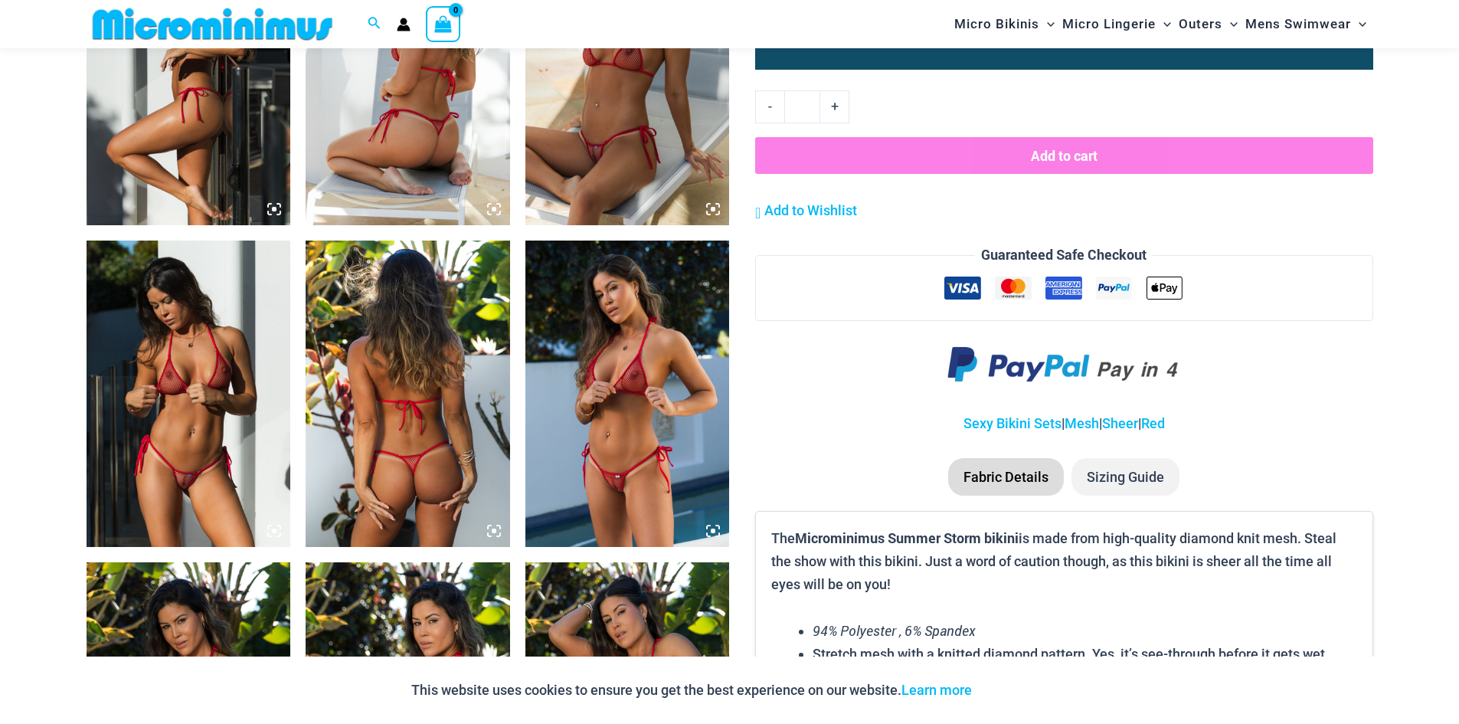
scroll to position [1532, 0]
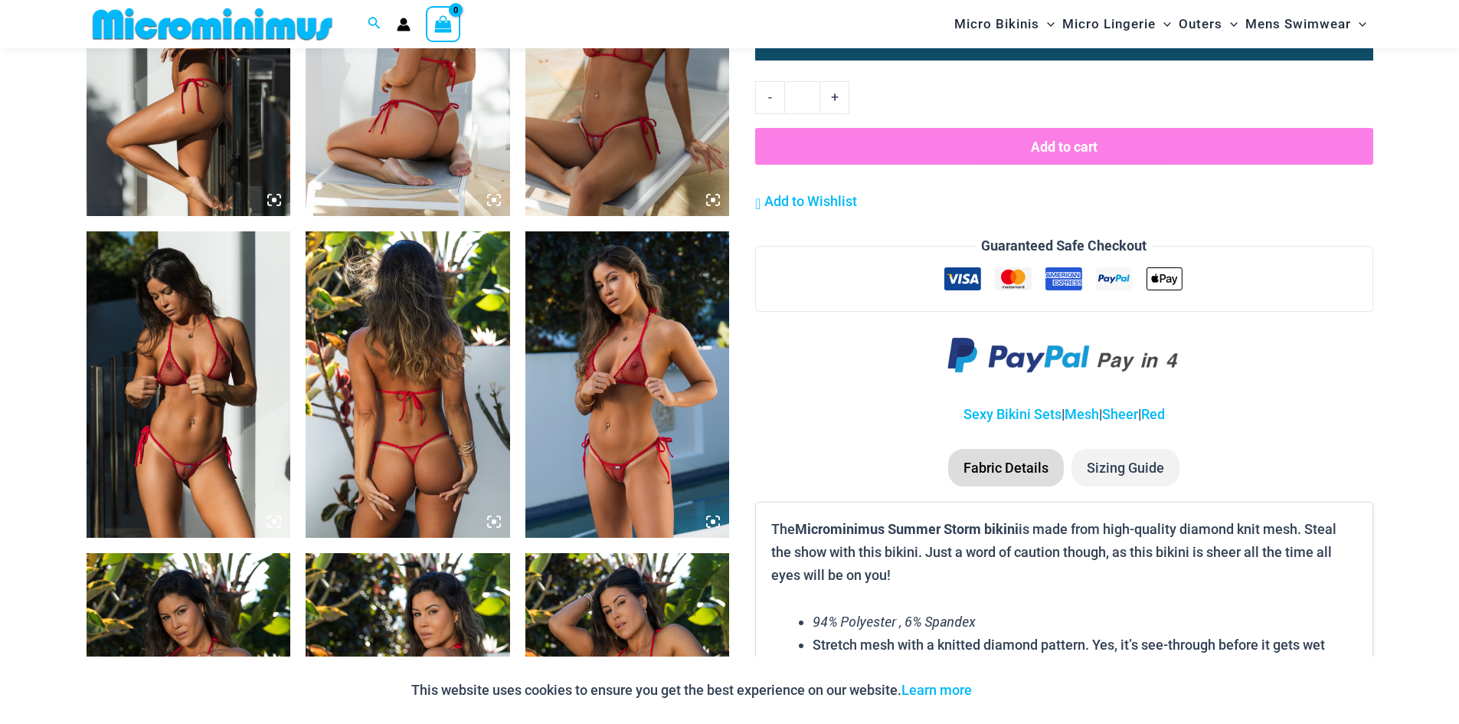
click at [715, 202] on icon at bounding box center [713, 200] width 5 height 5
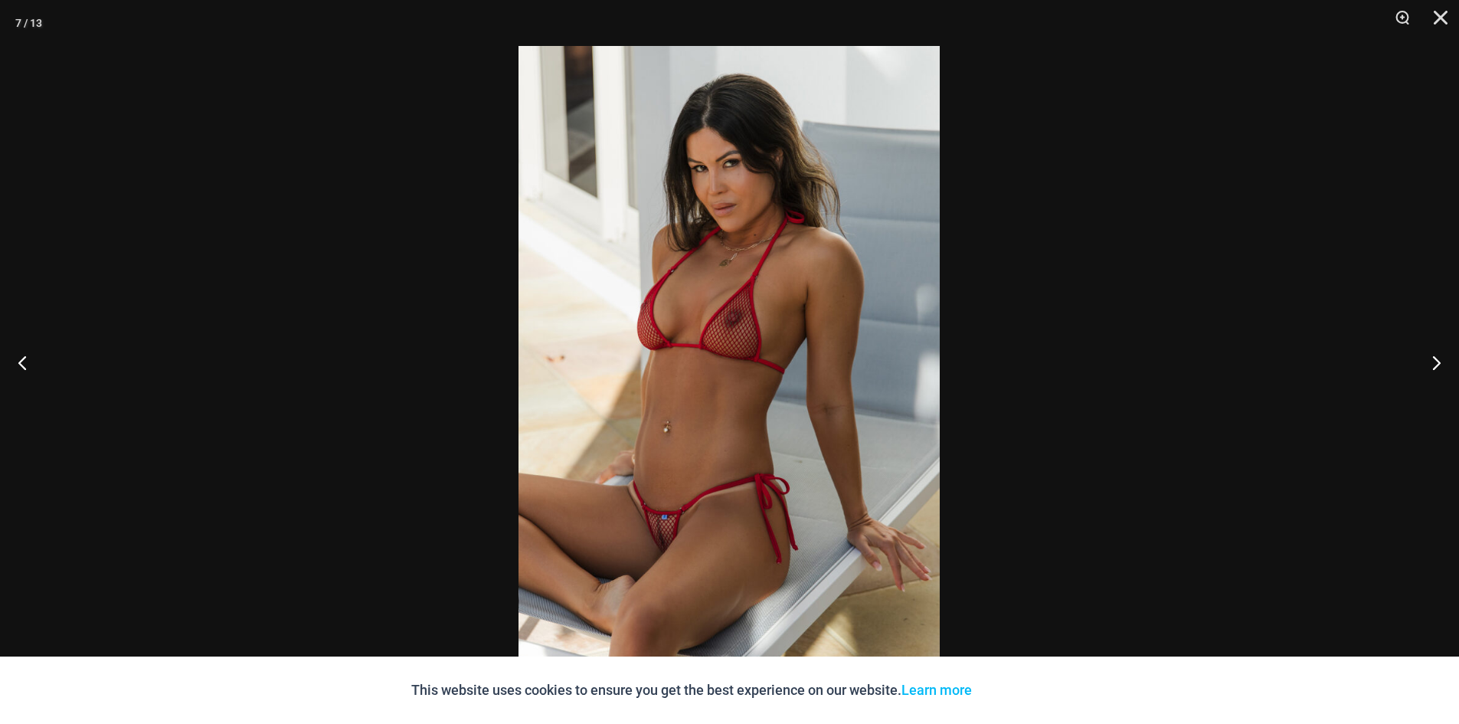
click at [703, 286] on img at bounding box center [729, 362] width 421 height 632
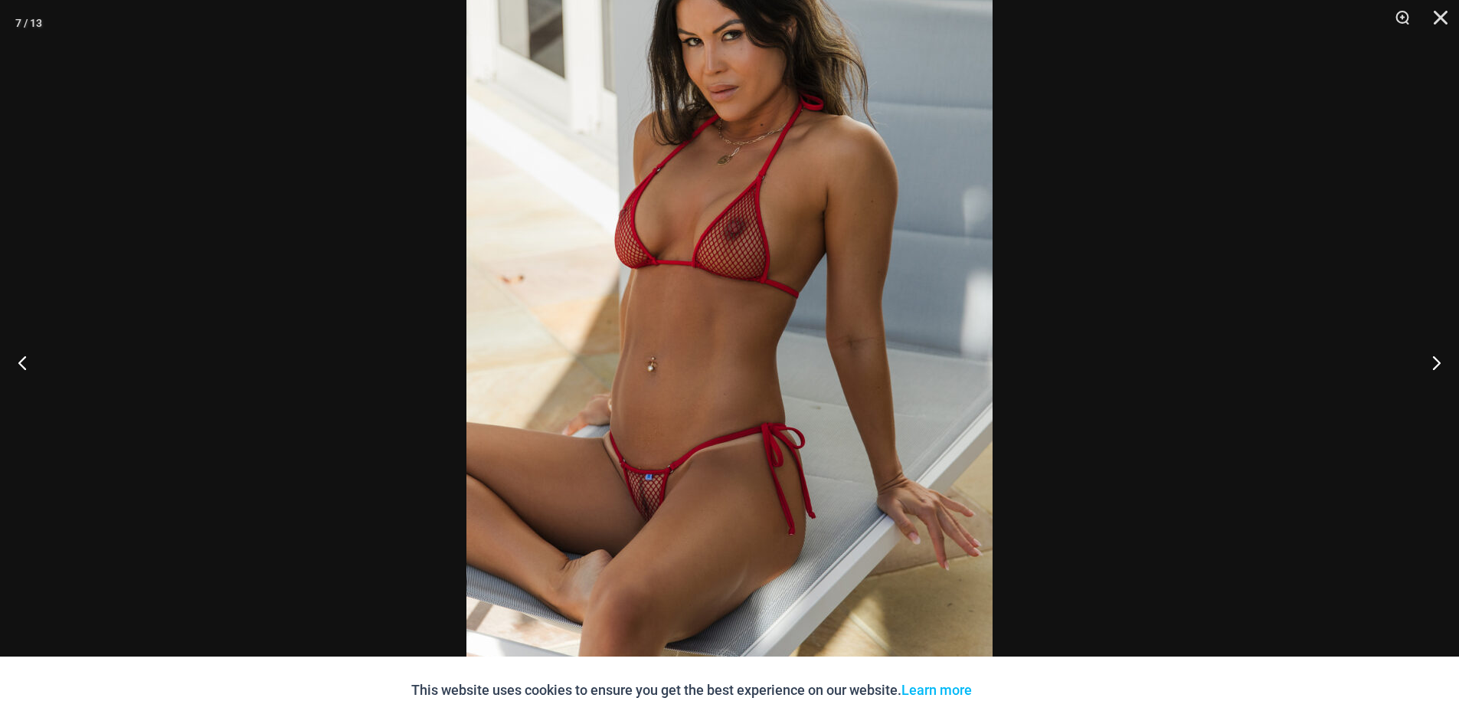
click at [1370, 364] on div at bounding box center [729, 362] width 1459 height 724
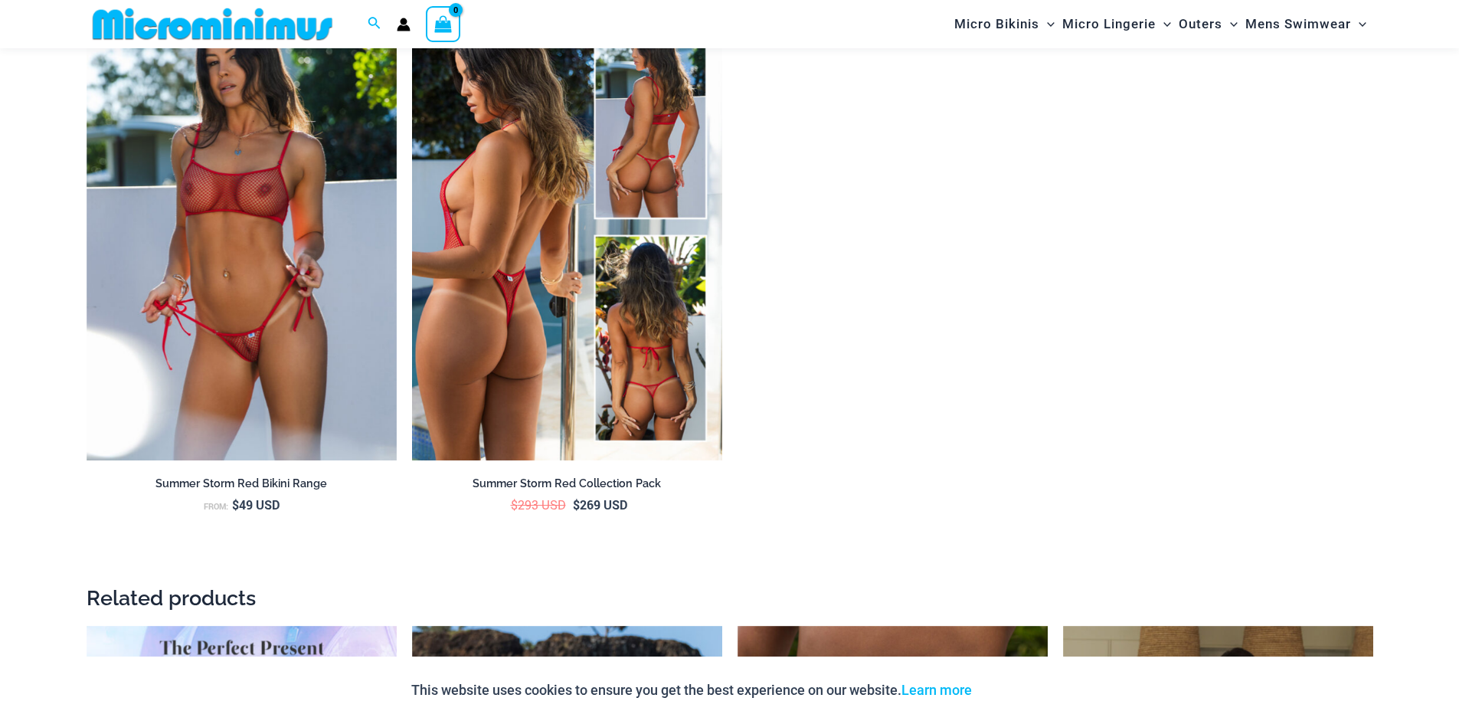
scroll to position [2451, 0]
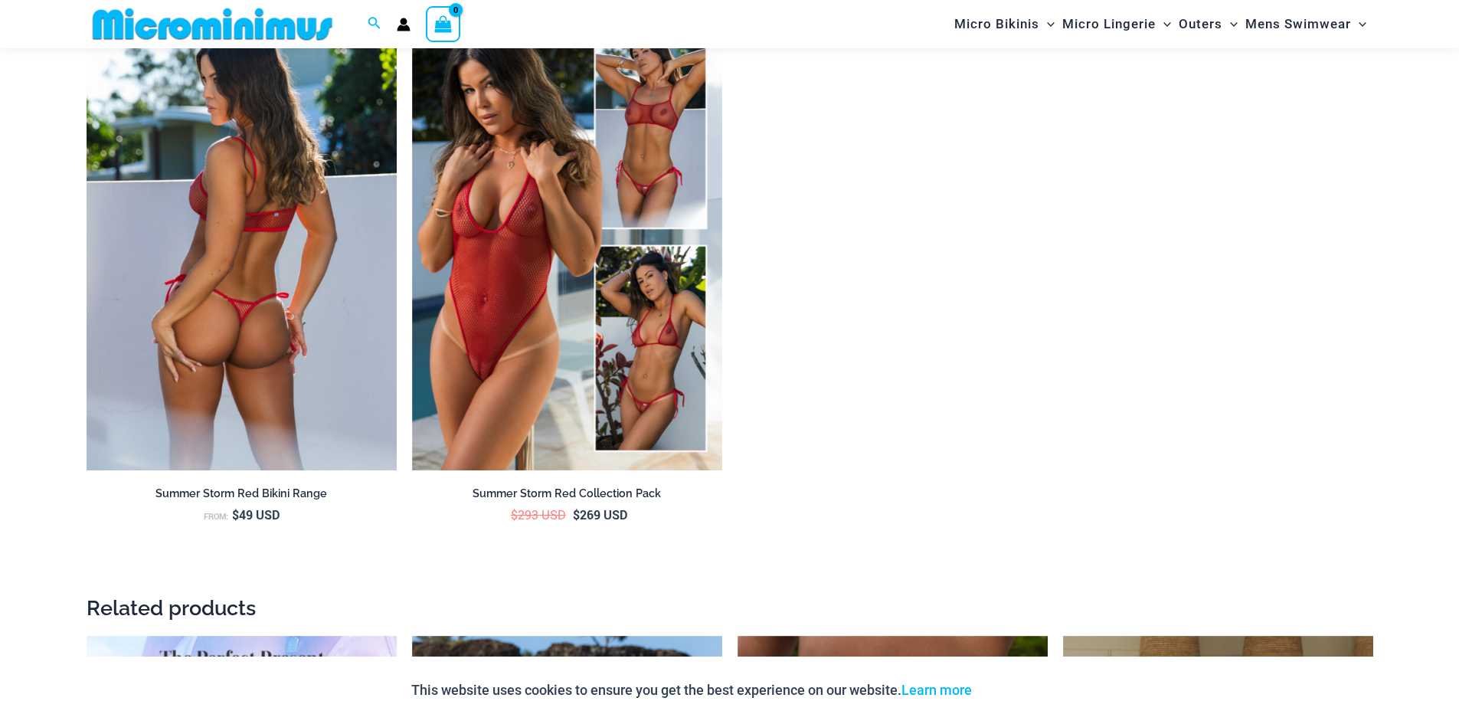
click at [266, 257] on img at bounding box center [242, 238] width 310 height 466
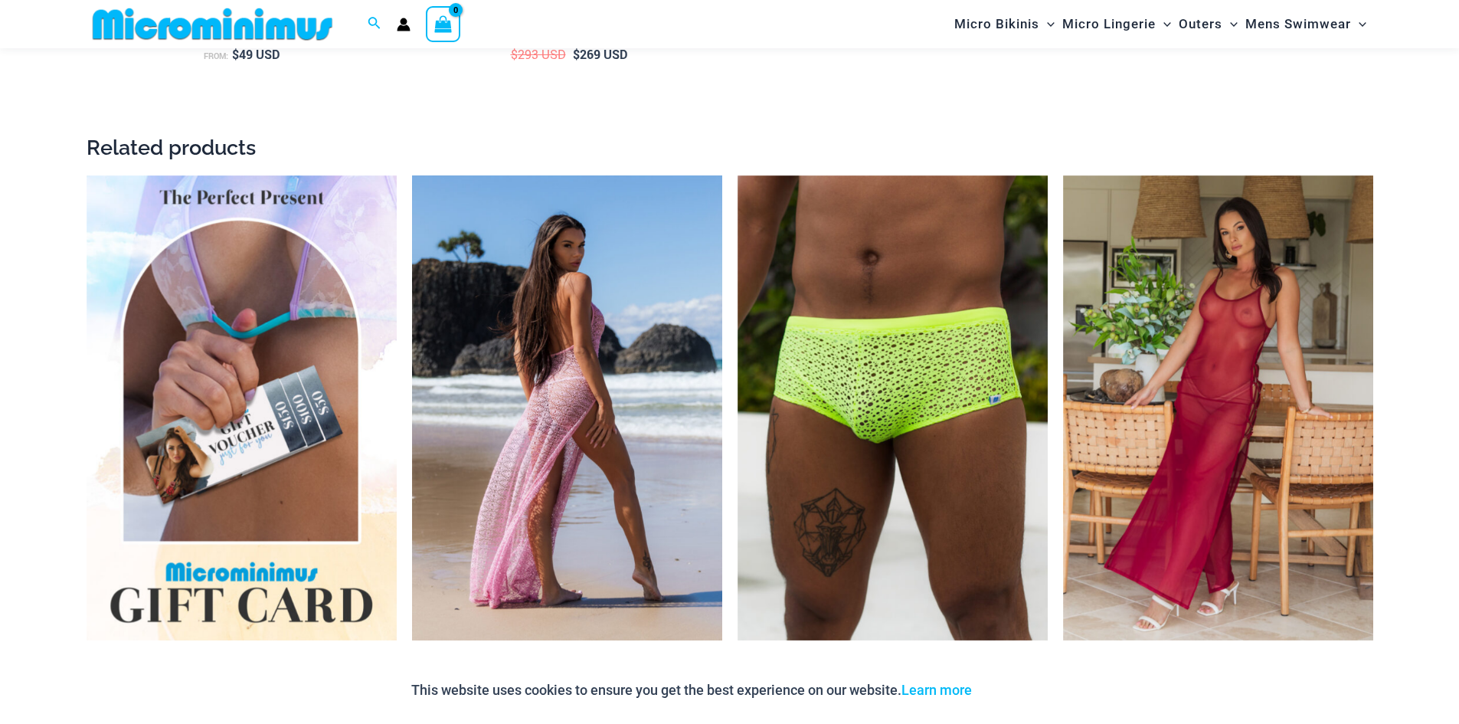
scroll to position [3064, 0]
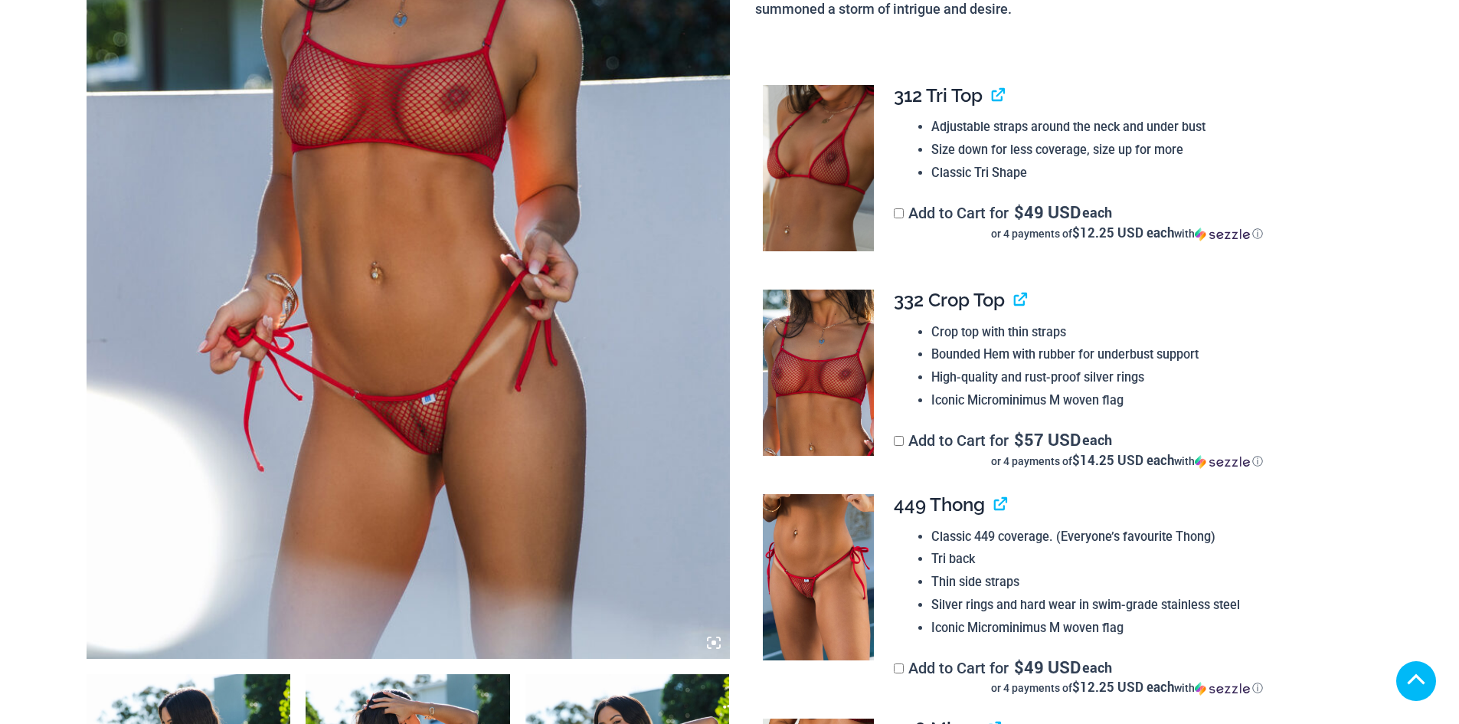
scroll to position [450, 0]
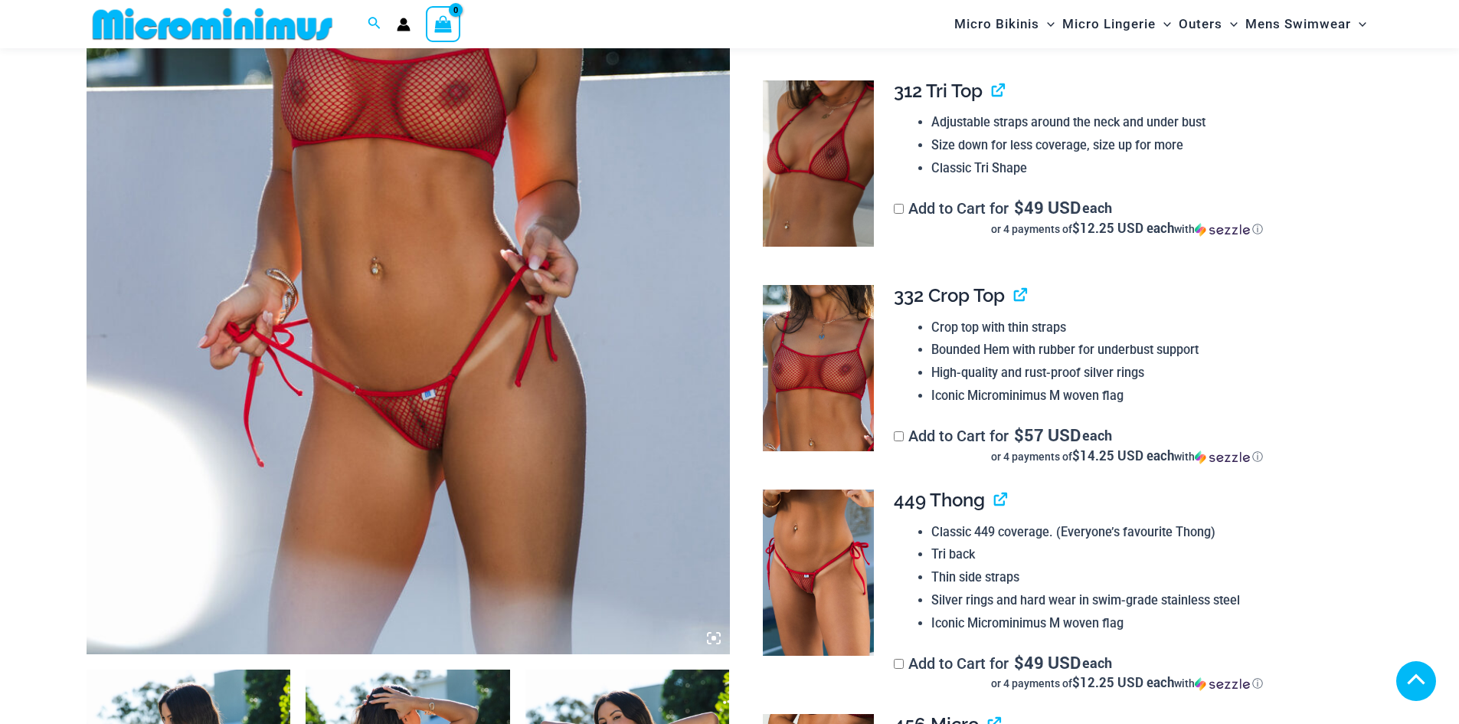
click at [528, 434] on img at bounding box center [408, 171] width 643 height 965
click at [834, 552] on img at bounding box center [818, 572] width 111 height 166
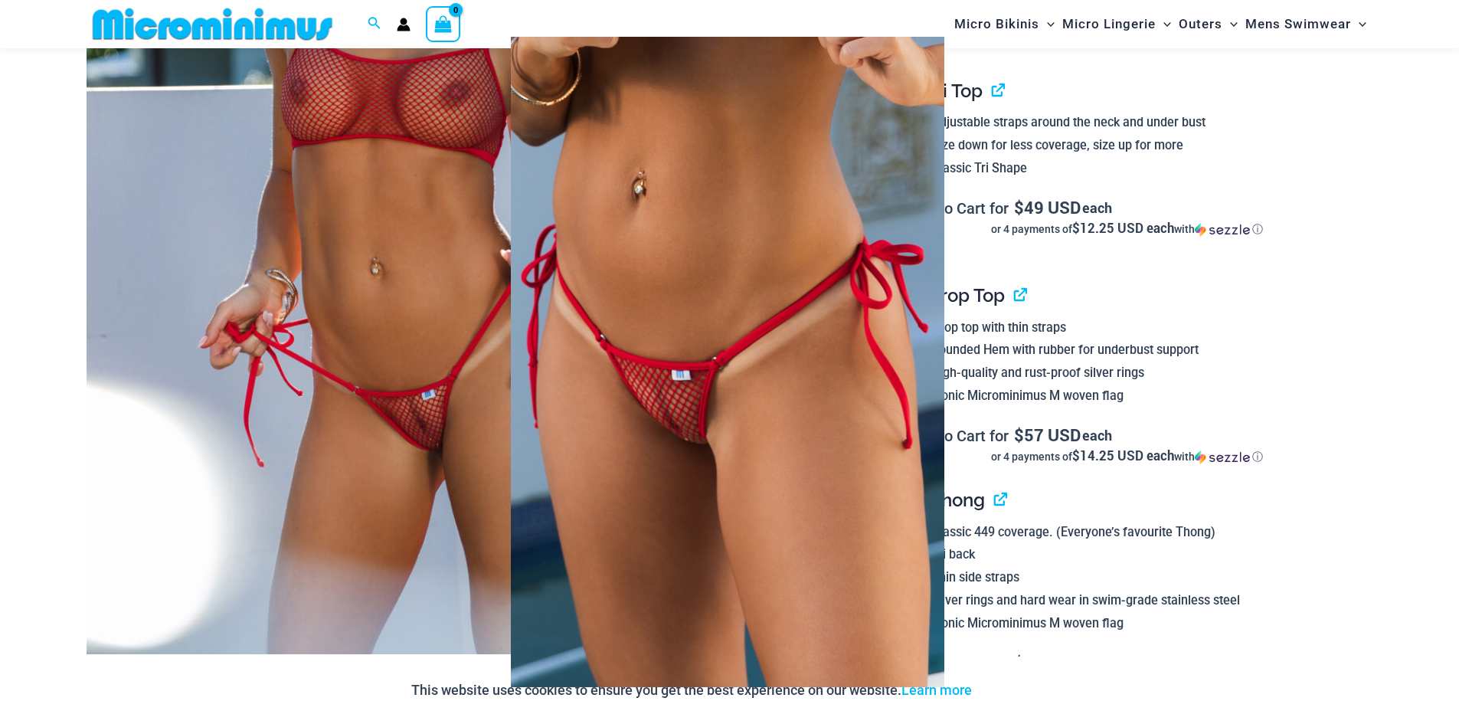
drag, startPoint x: 681, startPoint y: 422, endPoint x: 692, endPoint y: 442, distance: 22.6
click at [680, 422] on img at bounding box center [728, 362] width 434 height 650
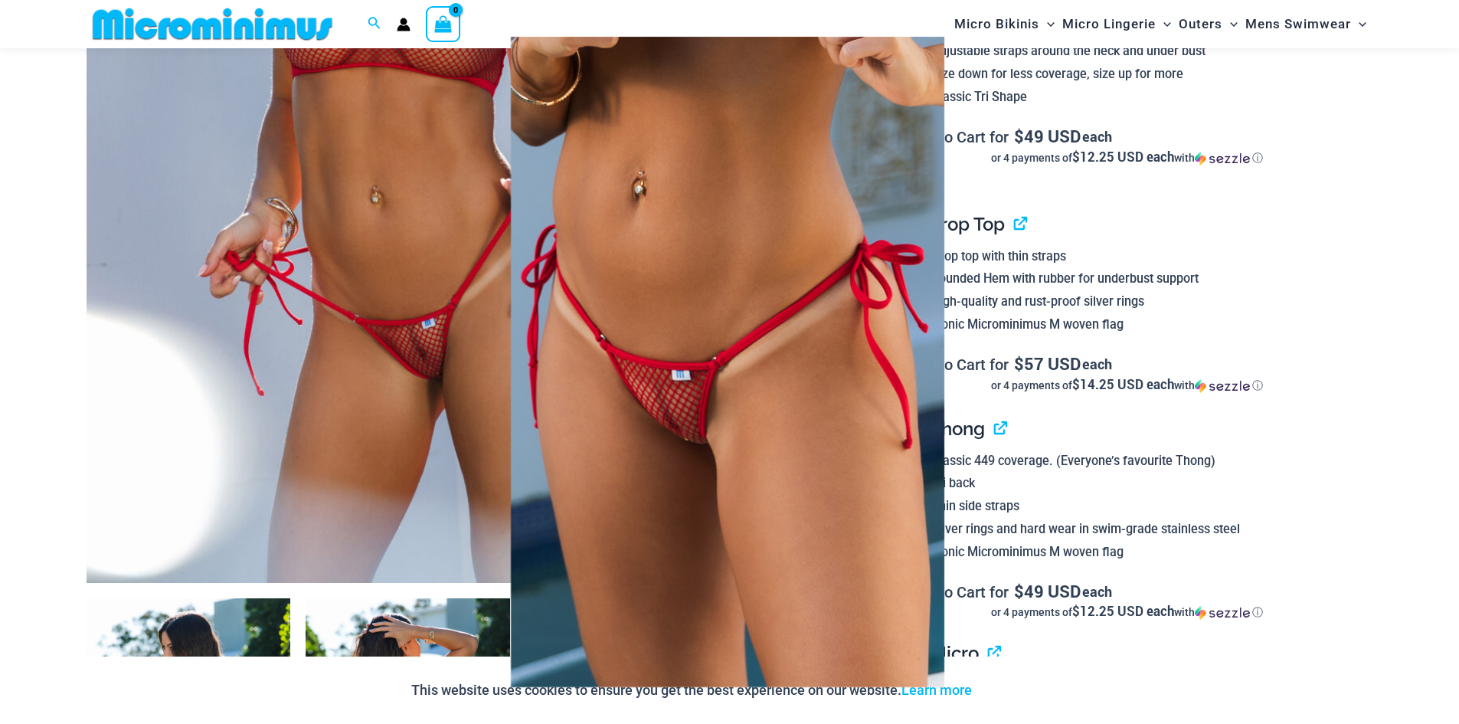
scroll to position [527, 0]
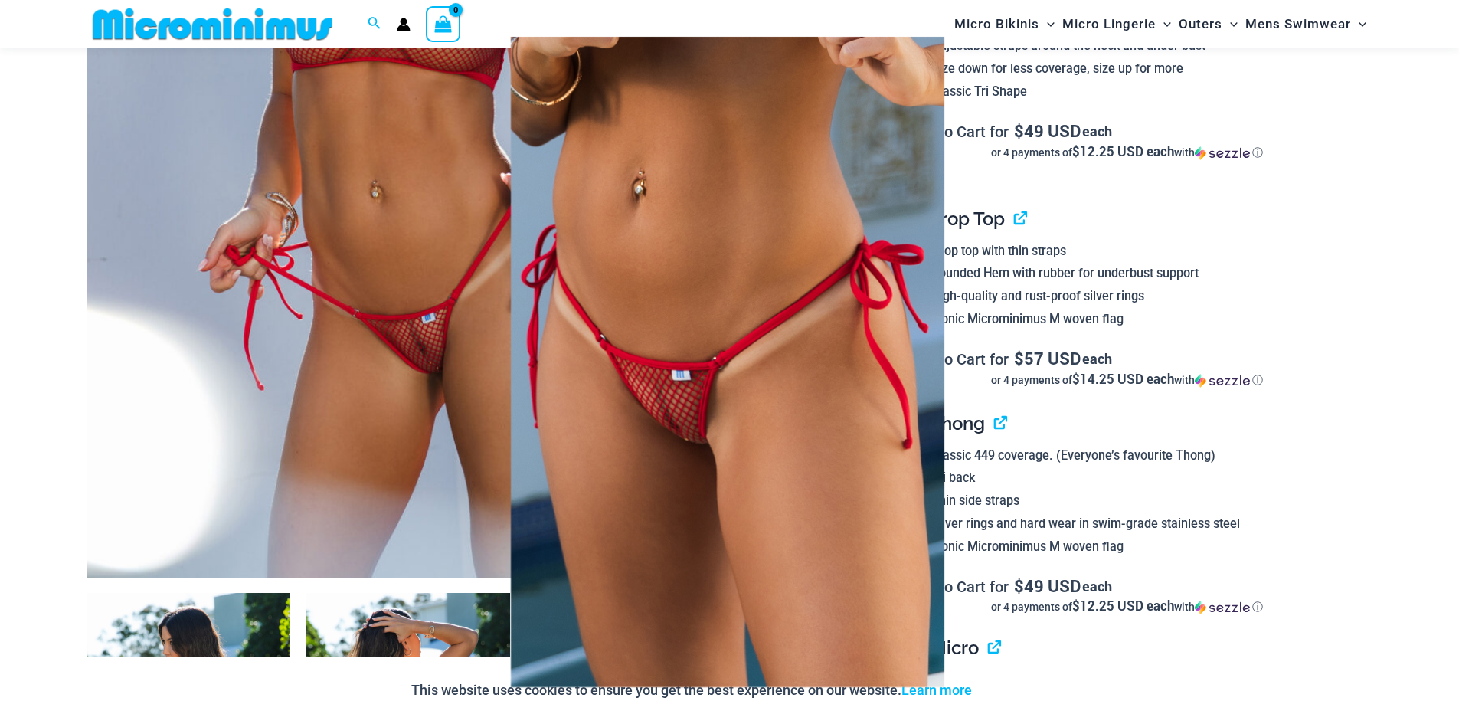
click at [1337, 384] on div at bounding box center [729, 362] width 1459 height 724
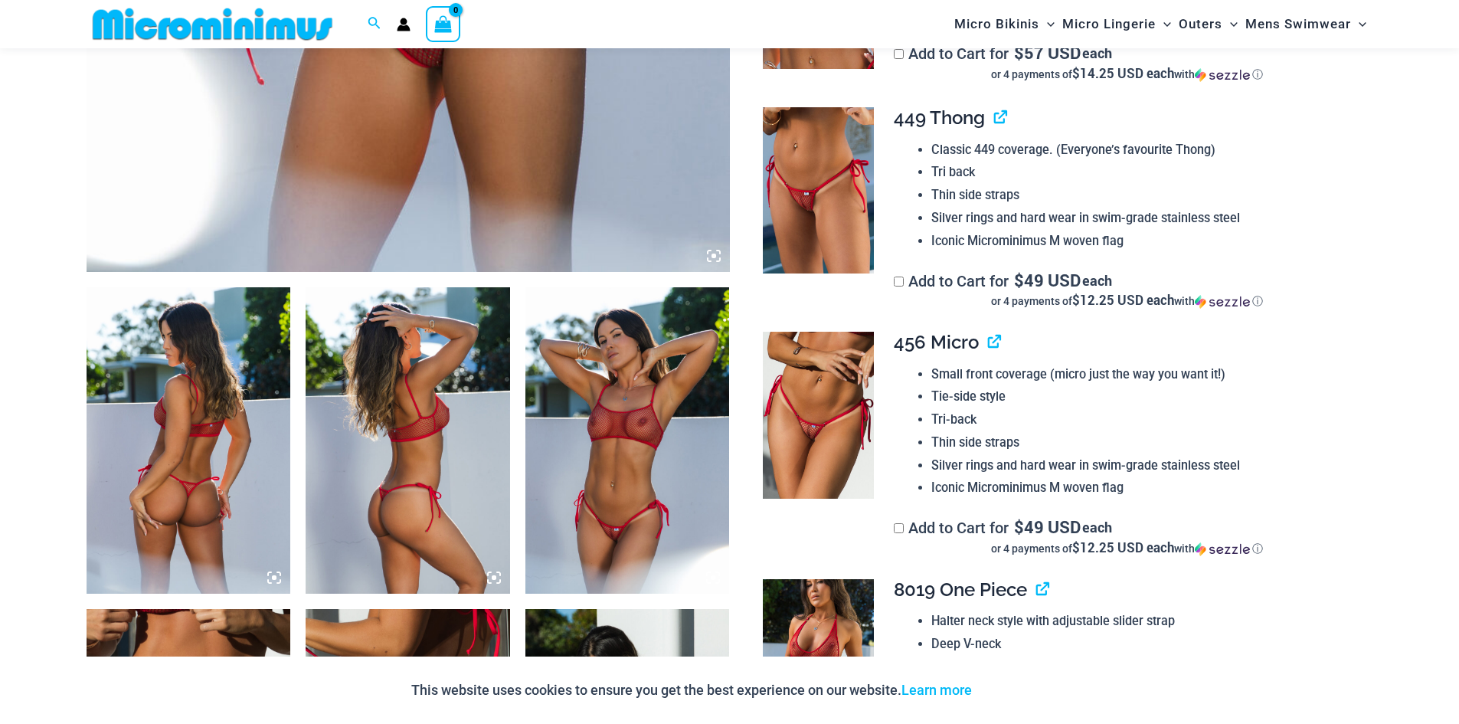
scroll to position [833, 0]
click at [153, 407] on img at bounding box center [189, 439] width 204 height 306
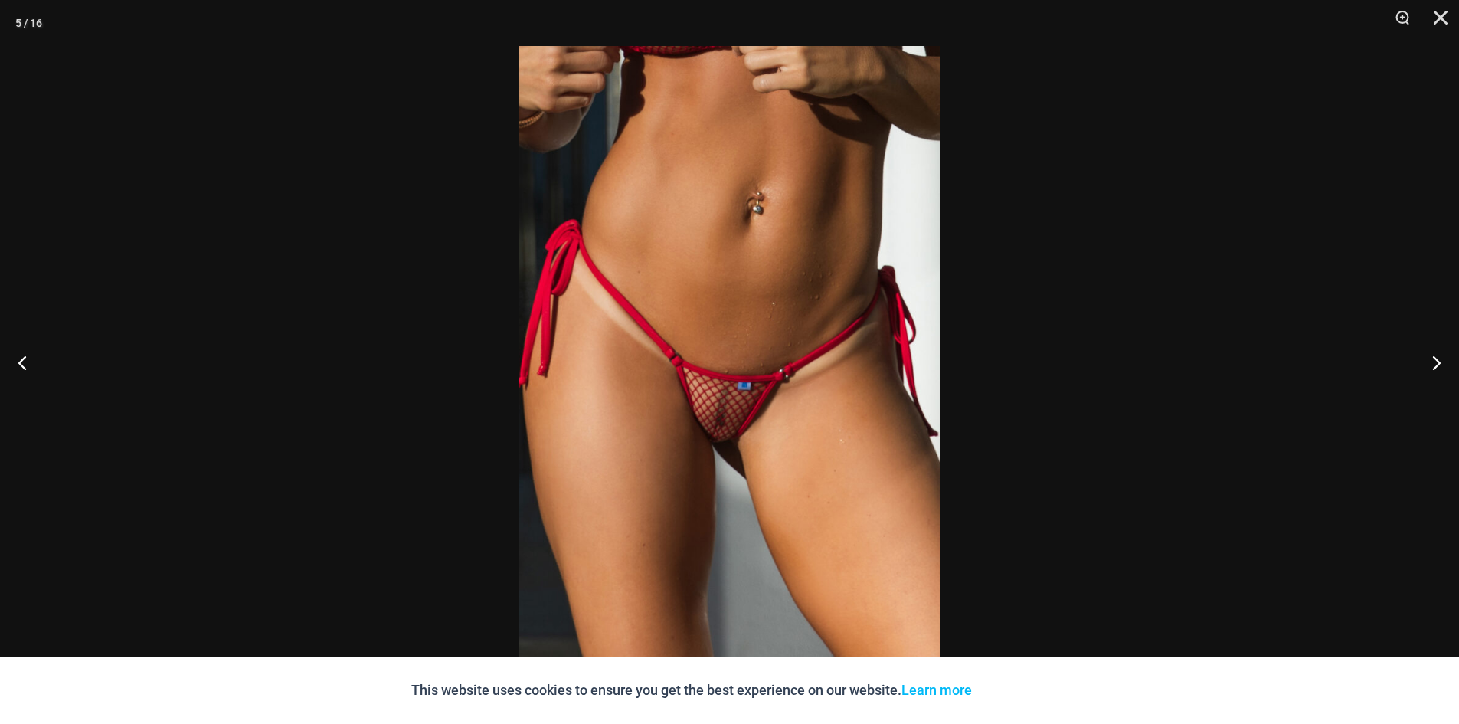
click at [249, 301] on div at bounding box center [729, 362] width 1459 height 724
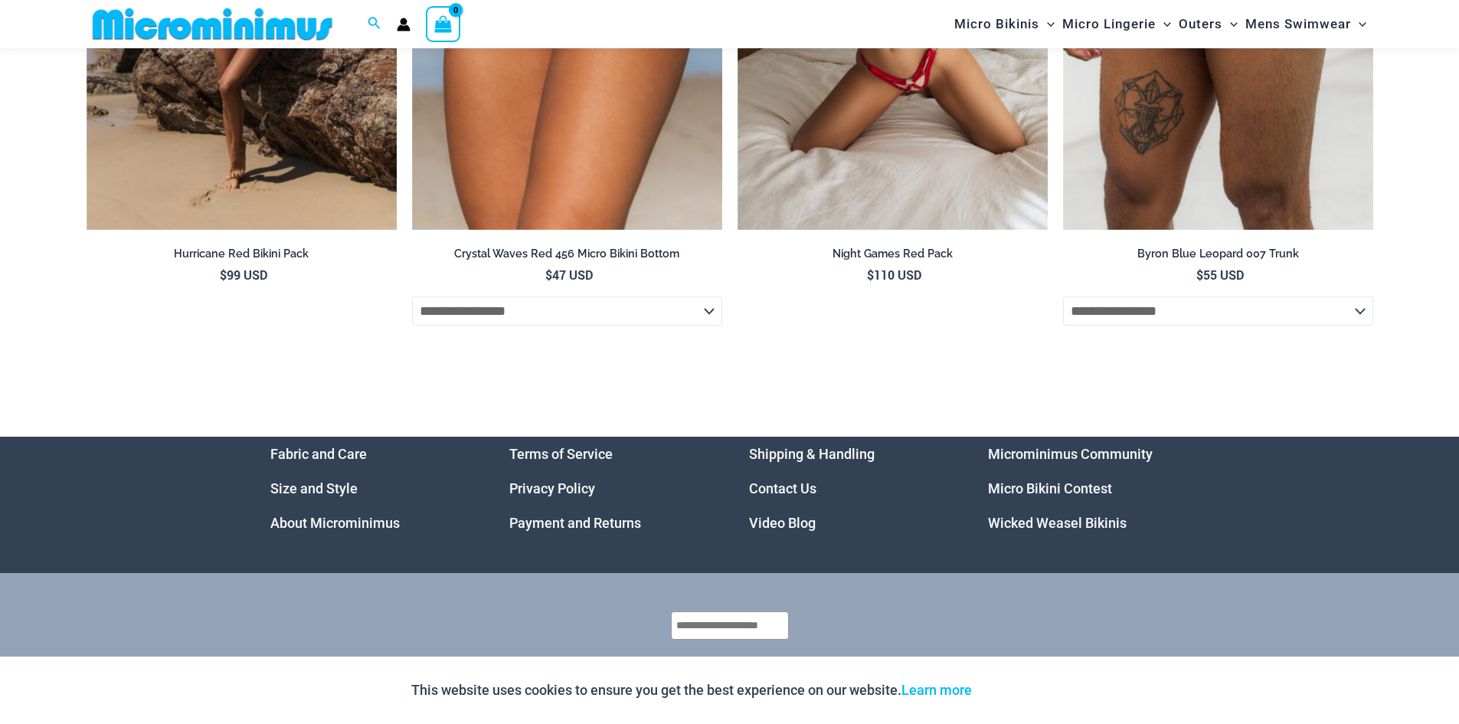
scroll to position [6165, 0]
